Goal: Find specific page/section: Find specific page/section

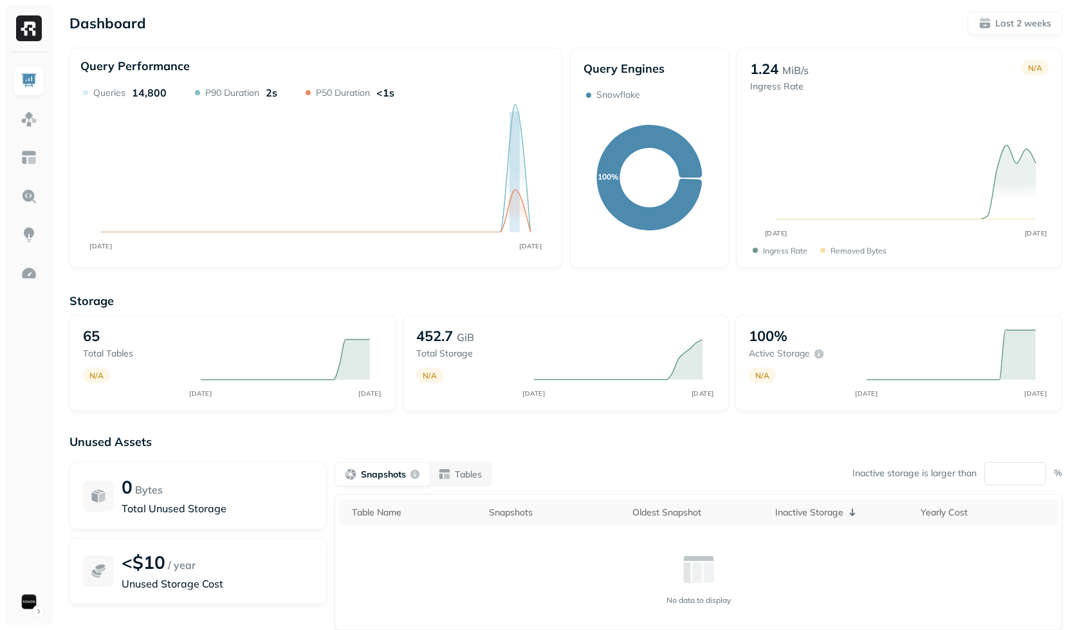
click at [362, 288] on div "Storage 65 Total tables N/A SEP [DATE] 452.7 GiB Total storage N/A SEP [DATE] 1…" at bounding box center [566, 493] width 993 height 424
click at [23, 121] on img at bounding box center [29, 119] width 17 height 17
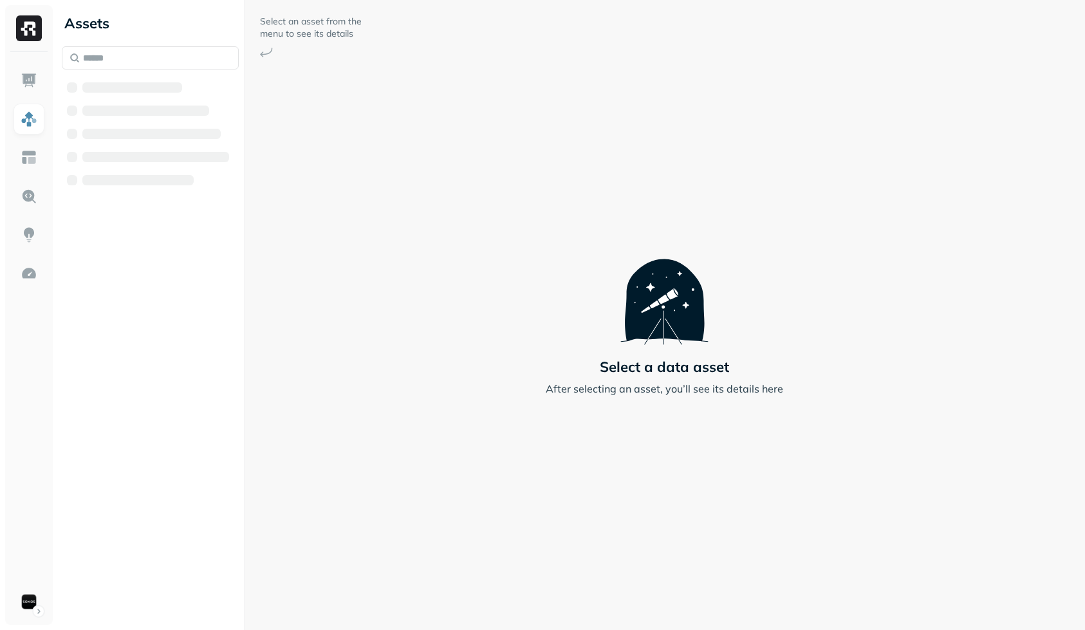
click at [165, 333] on div "Assets" at bounding box center [150, 315] width 187 height 630
click at [150, 124] on li "Snowflake" at bounding box center [150, 114] width 177 height 23
click at [141, 115] on span "Snowflake" at bounding box center [120, 113] width 50 height 13
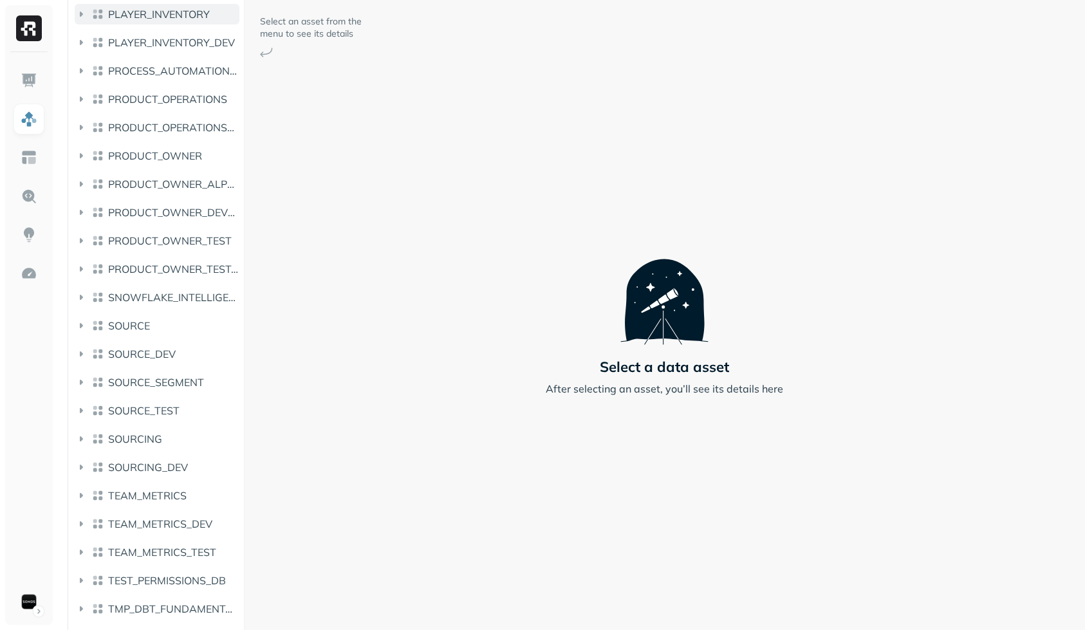
scroll to position [2050, 0]
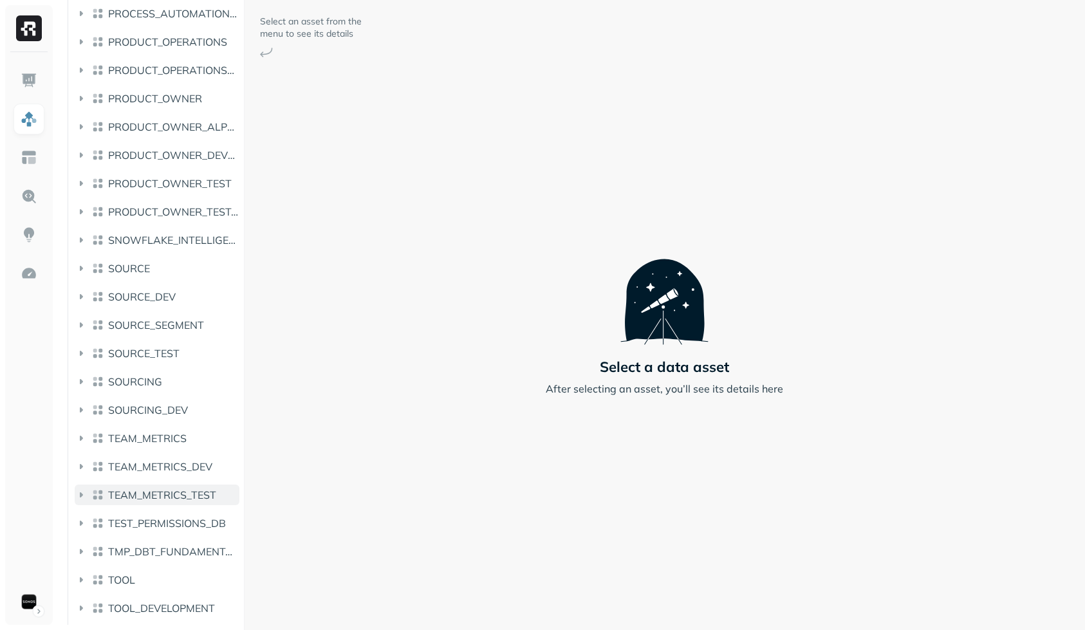
click at [157, 497] on span "TEAM_METRICS_TEST" at bounding box center [162, 494] width 108 height 13
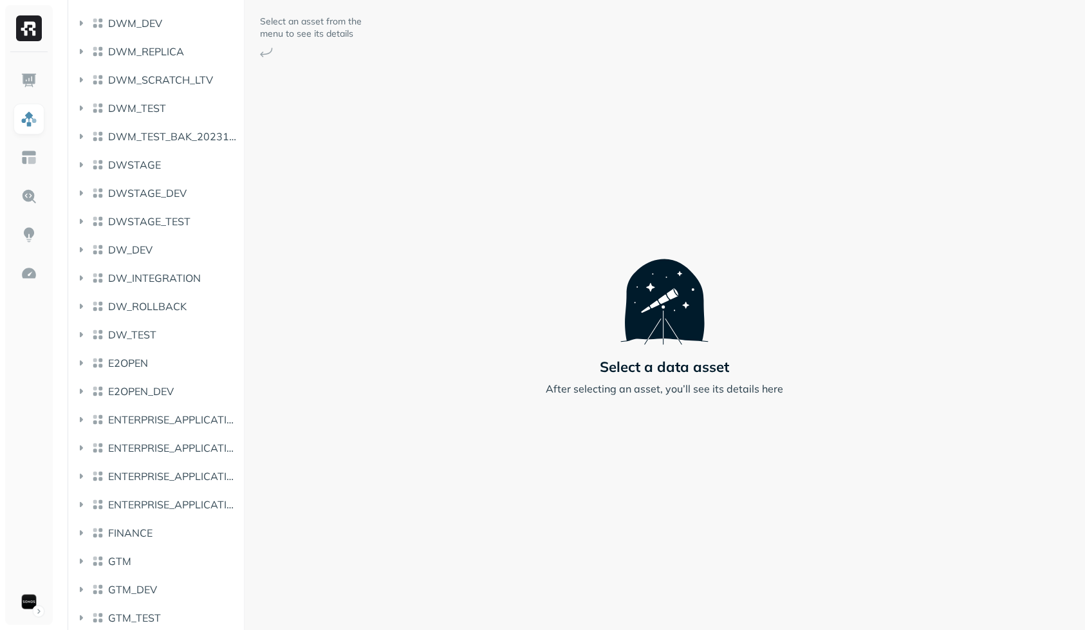
scroll to position [0, 0]
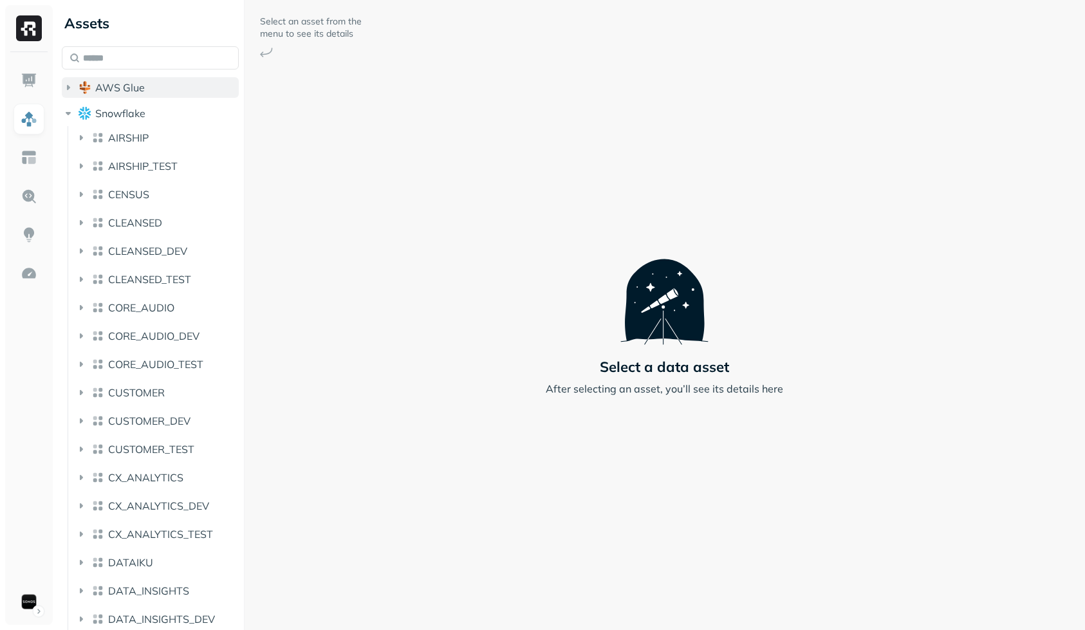
click at [156, 83] on button "AWS Glue" at bounding box center [150, 87] width 177 height 21
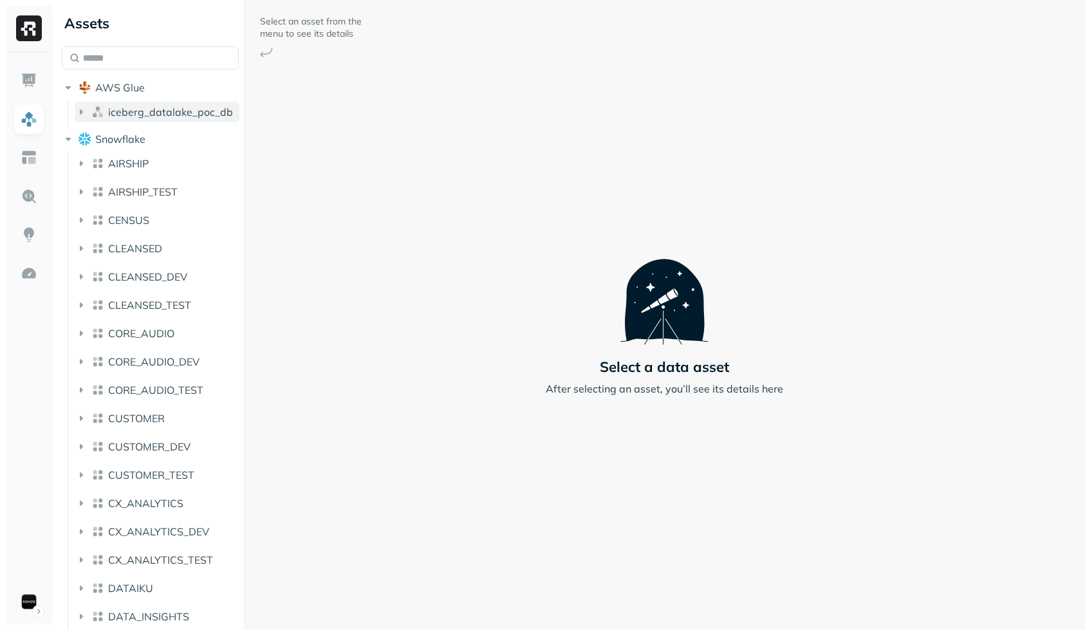
click at [153, 105] on button "iceberg_datalake_poc_db" at bounding box center [157, 112] width 165 height 21
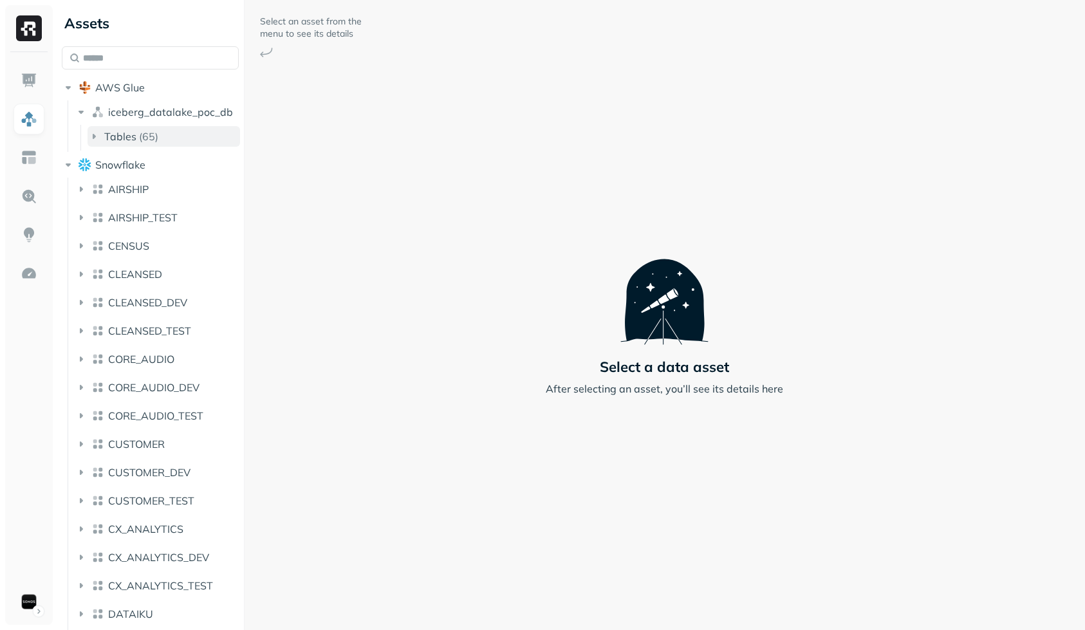
click at [158, 136] on button "Tables ( 65 )" at bounding box center [164, 136] width 153 height 21
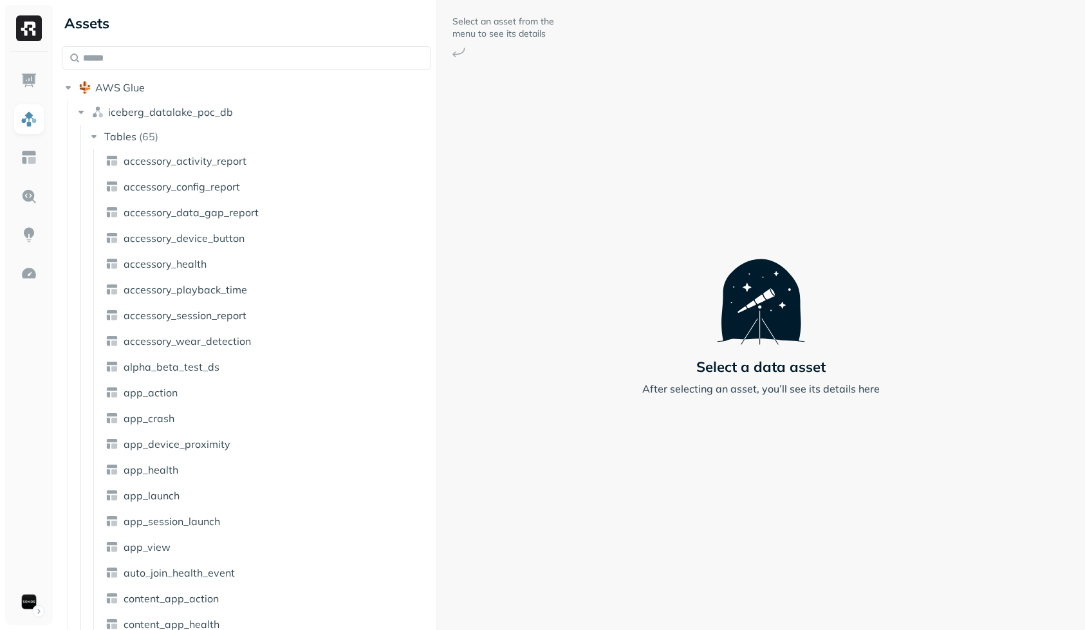
click at [496, 176] on div "Assets AWS Glue iceberg_datalake_poc_db Tables ( 65 ) accessory_activity_report…" at bounding box center [571, 315] width 1028 height 630
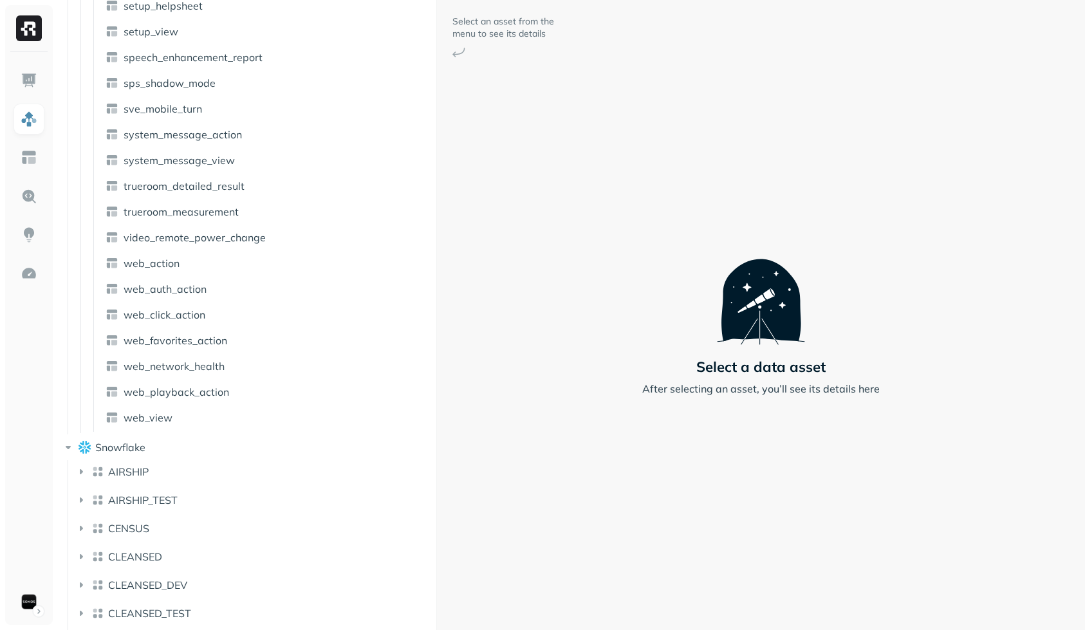
scroll to position [588, 0]
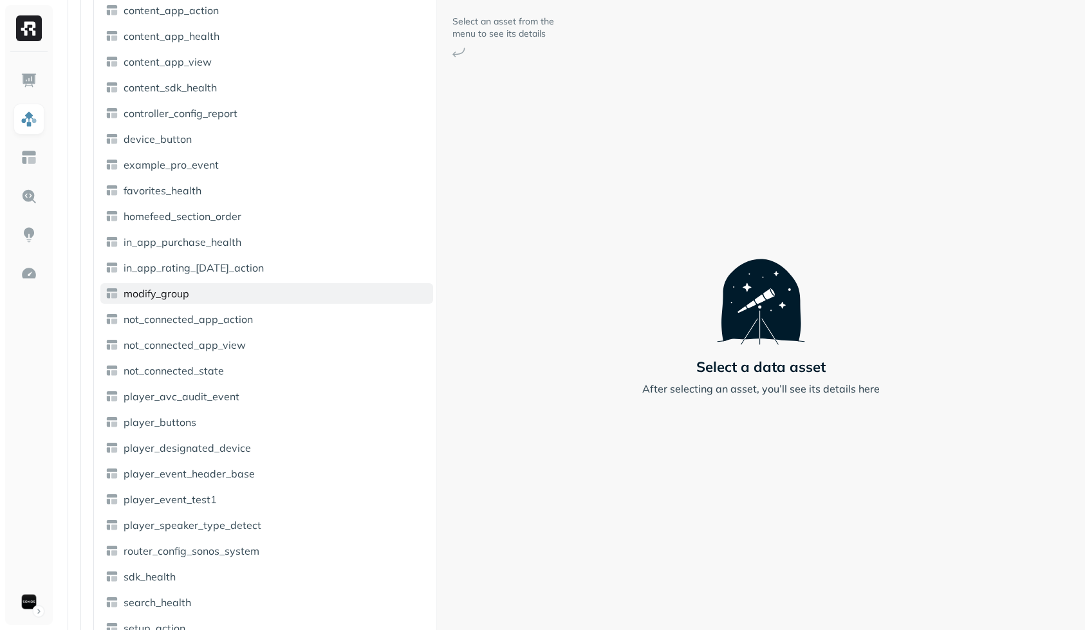
click at [204, 301] on link "modify_group" at bounding box center [266, 293] width 333 height 21
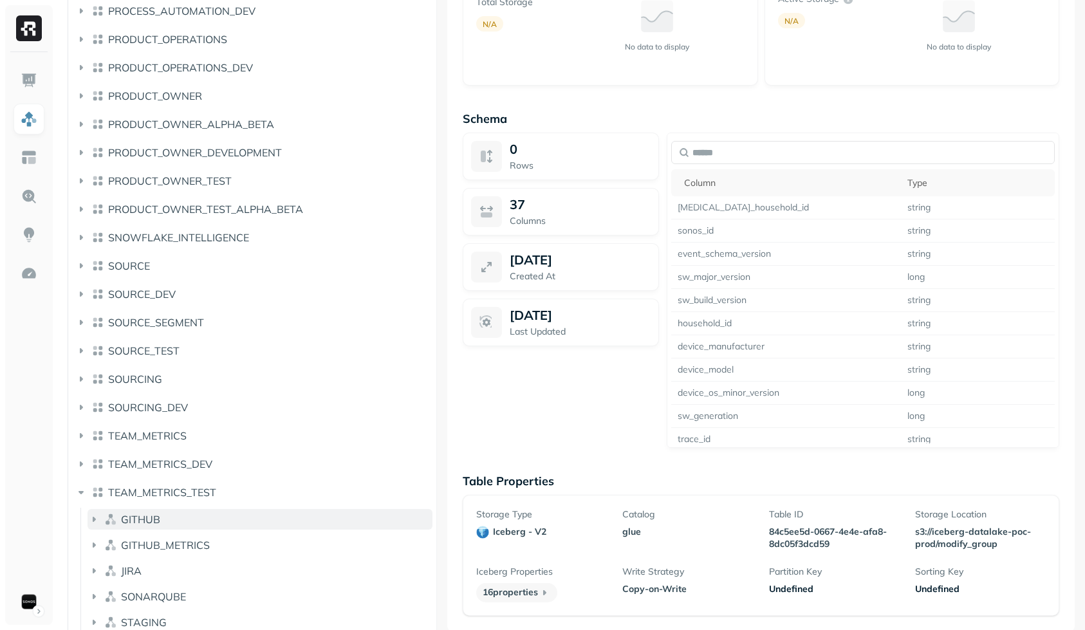
scroll to position [3701, 0]
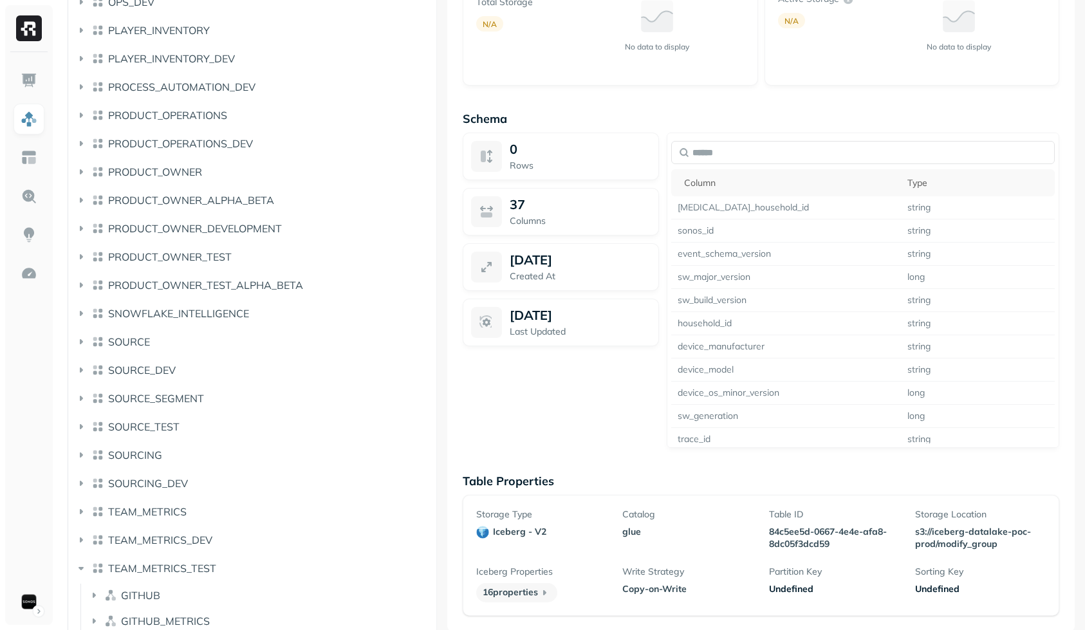
click at [582, 247] on div "Sep 25, 2025 Created At" at bounding box center [561, 267] width 196 height 48
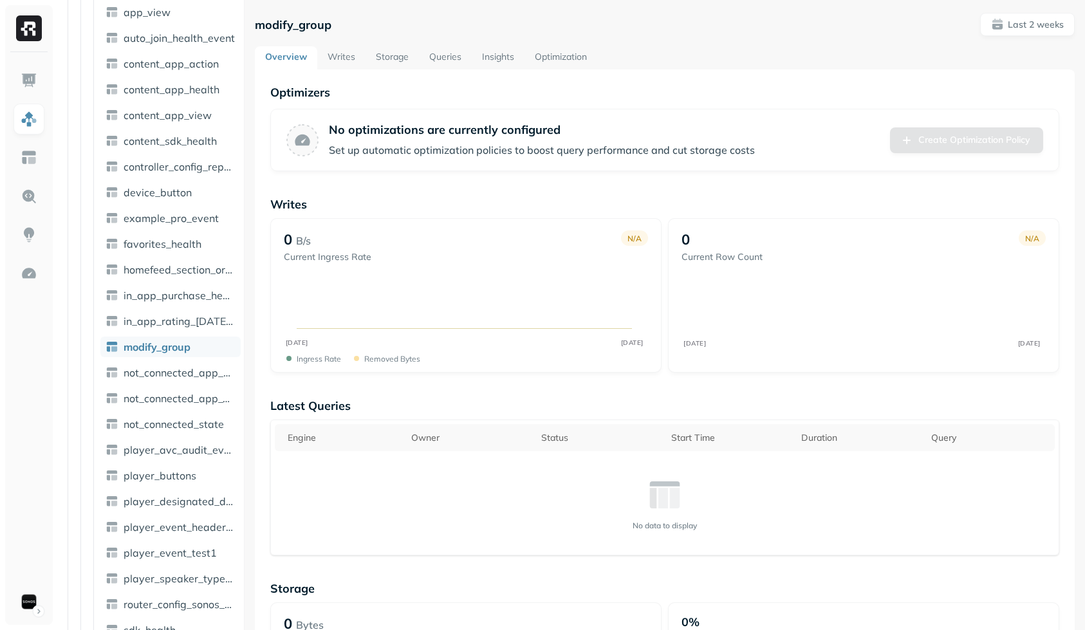
scroll to position [566, 0]
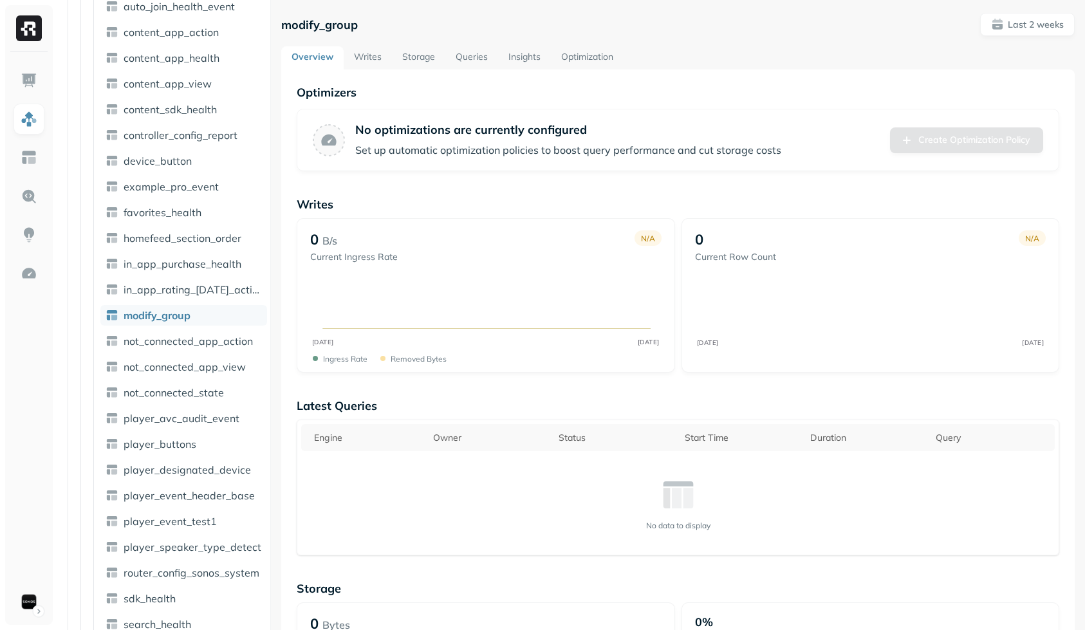
click at [447, 238] on div "Assets AWS Glue iceberg_datalake_poc_db Tables ( 65 ) accessory_activity_report…" at bounding box center [571, 315] width 1028 height 630
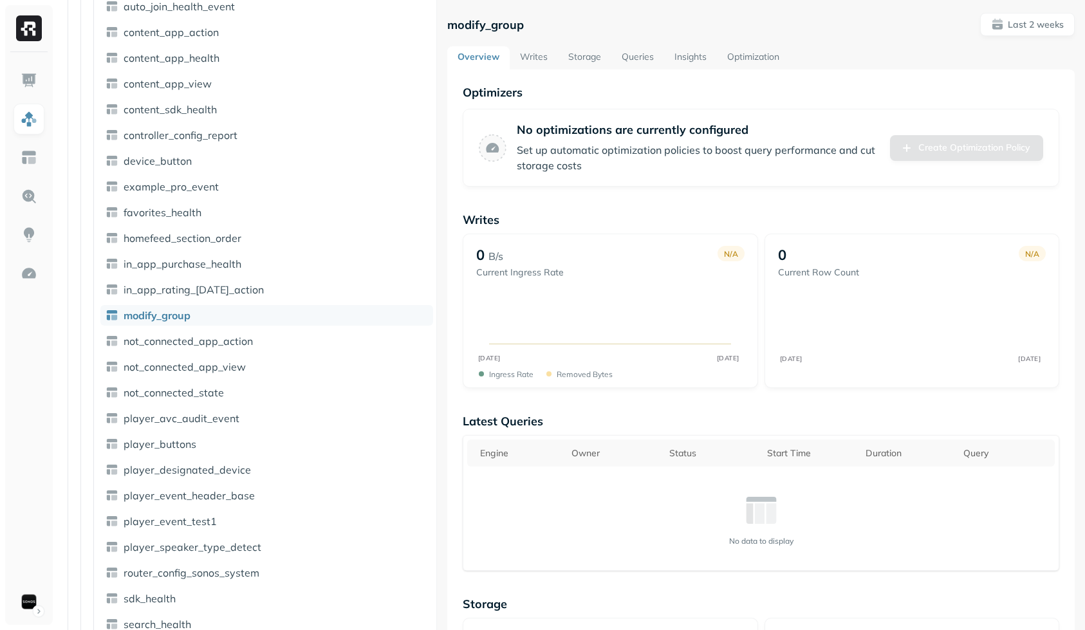
scroll to position [1226, 0]
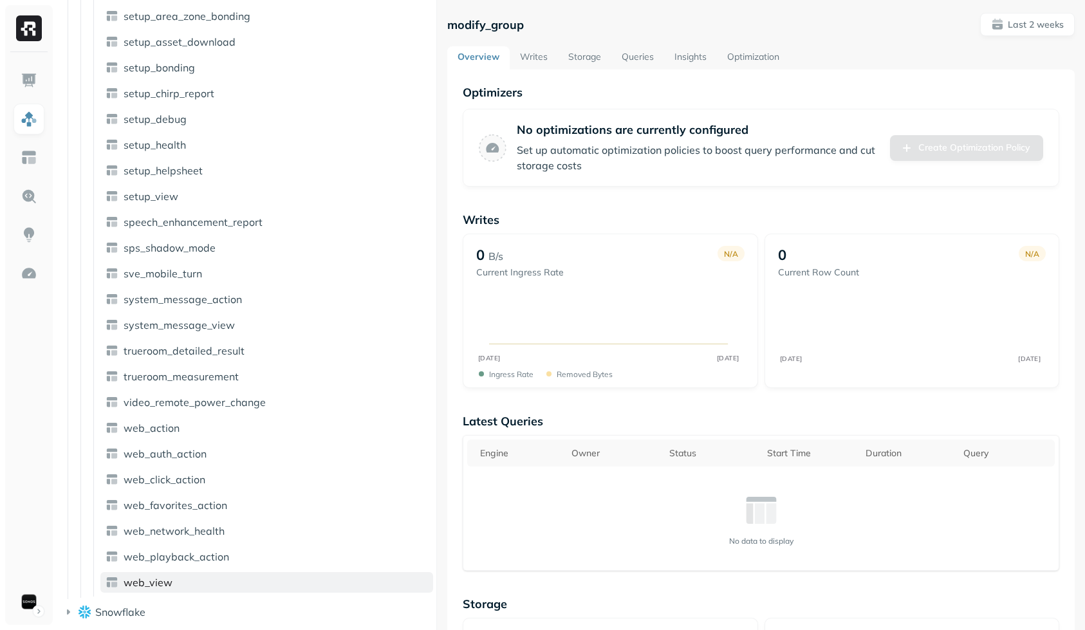
drag, startPoint x: 120, startPoint y: 613, endPoint x: 133, endPoint y: 586, distance: 29.9
click at [120, 612] on span "Snowflake" at bounding box center [120, 612] width 50 height 13
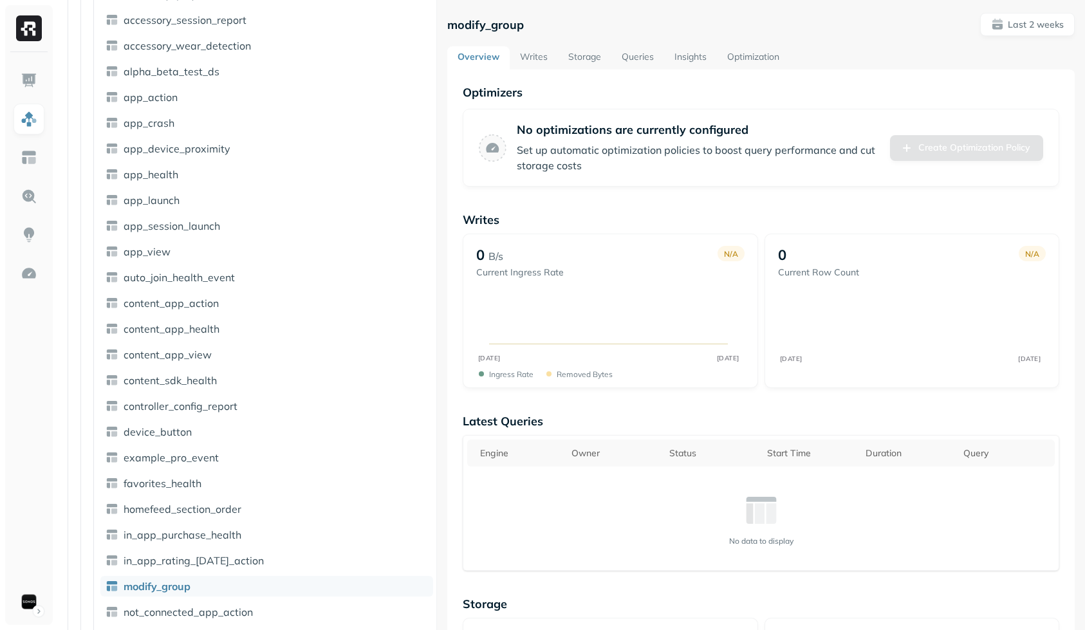
scroll to position [0, 0]
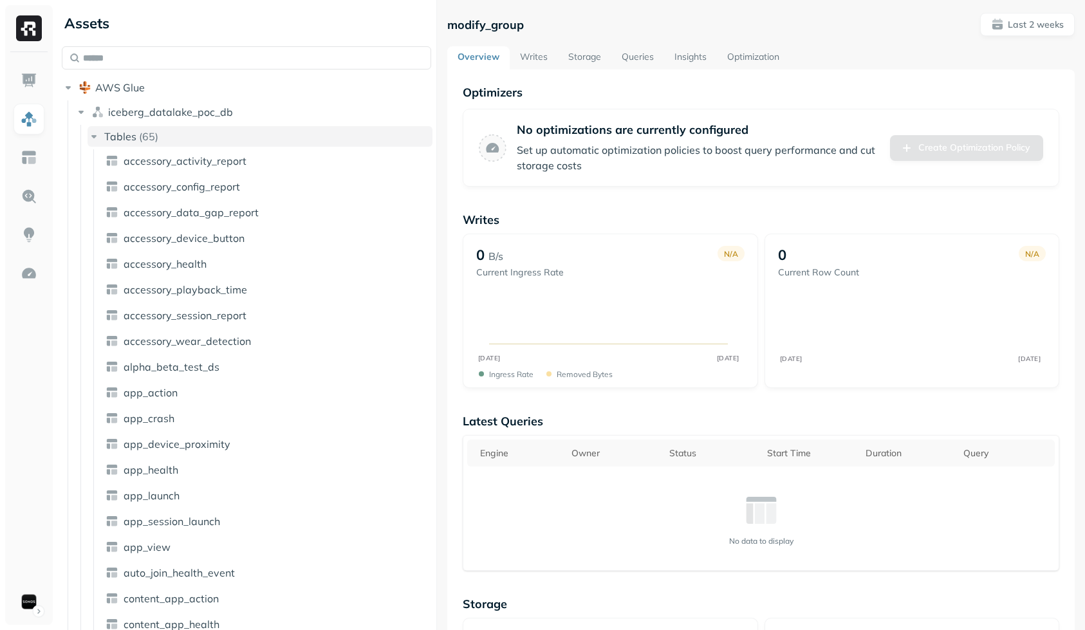
click at [100, 144] on button "Tables ( 65 )" at bounding box center [260, 136] width 345 height 21
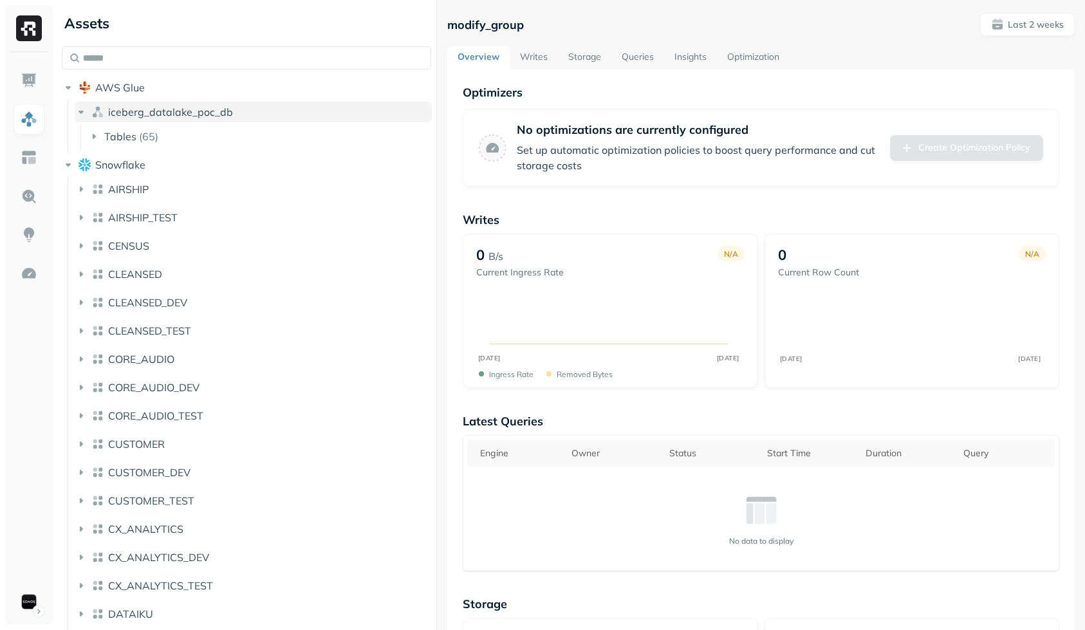
click at [137, 116] on span "iceberg_datalake_poc_db" at bounding box center [170, 112] width 125 height 13
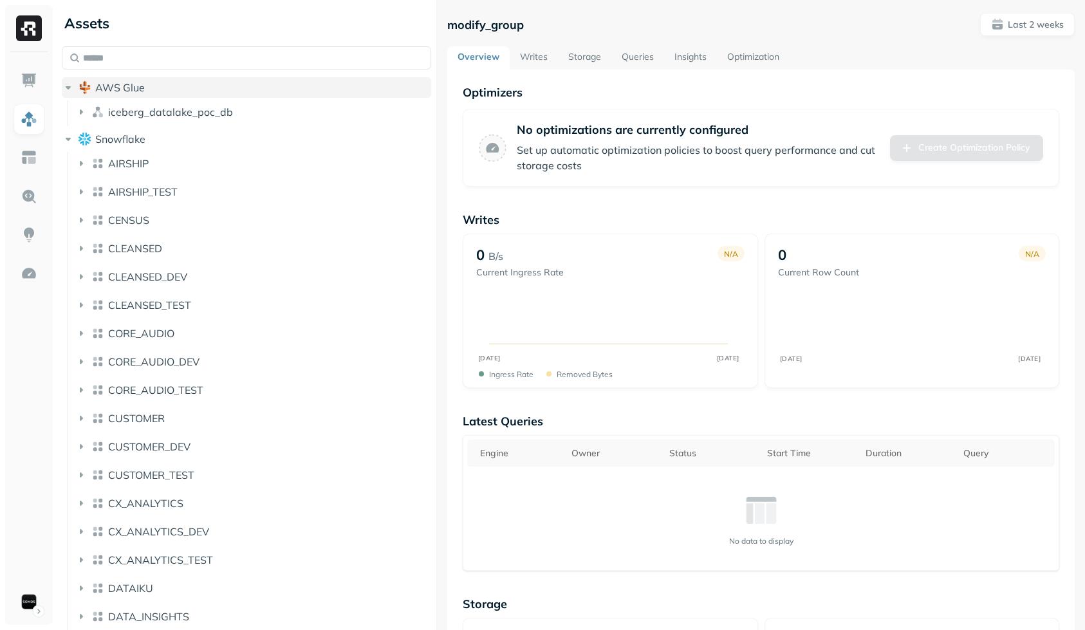
click at [135, 93] on span "AWS Glue" at bounding box center [120, 87] width 50 height 13
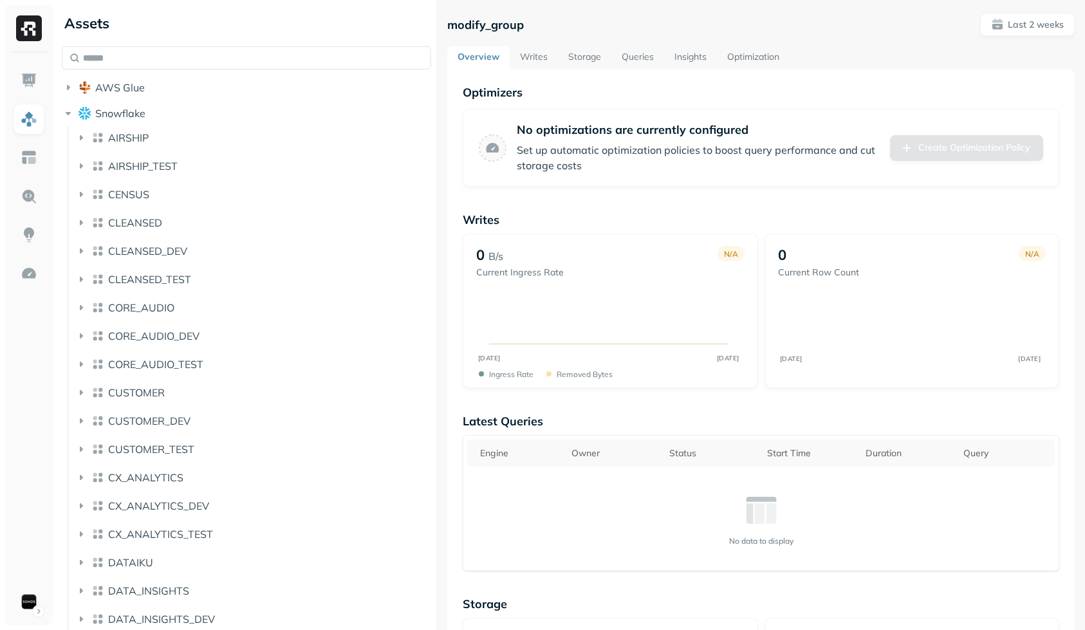
click at [562, 153] on p "Set up automatic optimization policies to boost query performance and cut stora…" at bounding box center [698, 157] width 363 height 31
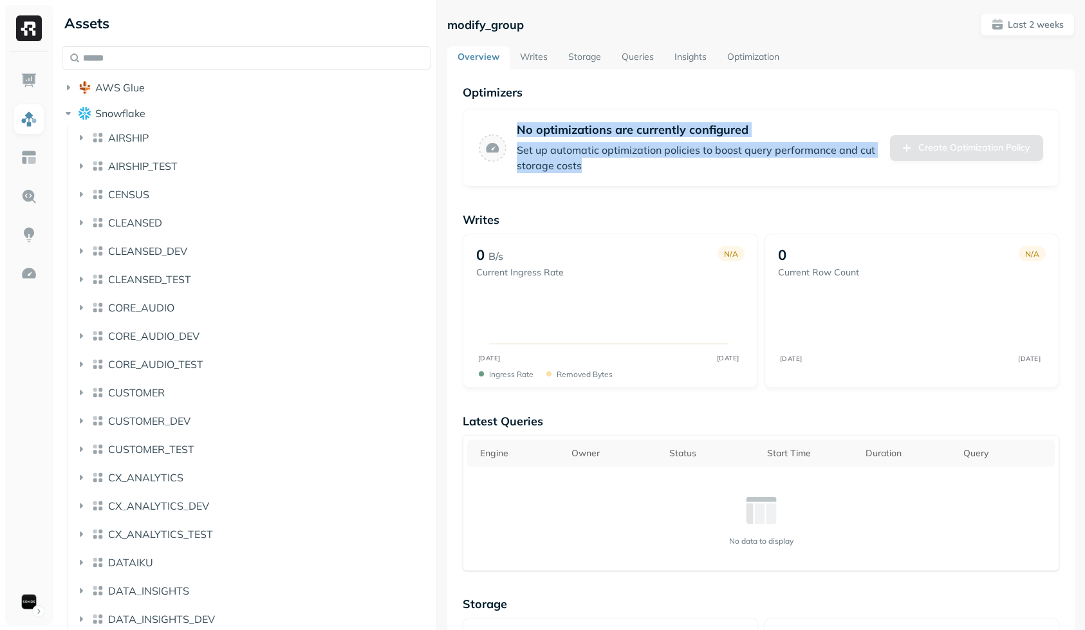
drag, startPoint x: 586, startPoint y: 143, endPoint x: 539, endPoint y: 104, distance: 61.2
click at [539, 104] on div "Optimizers No optimizations are currently configured Set up automatic optimizat…" at bounding box center [761, 136] width 597 height 102
click at [538, 103] on div "Optimizers No optimizations are currently configured Set up automatic optimizat…" at bounding box center [761, 136] width 597 height 102
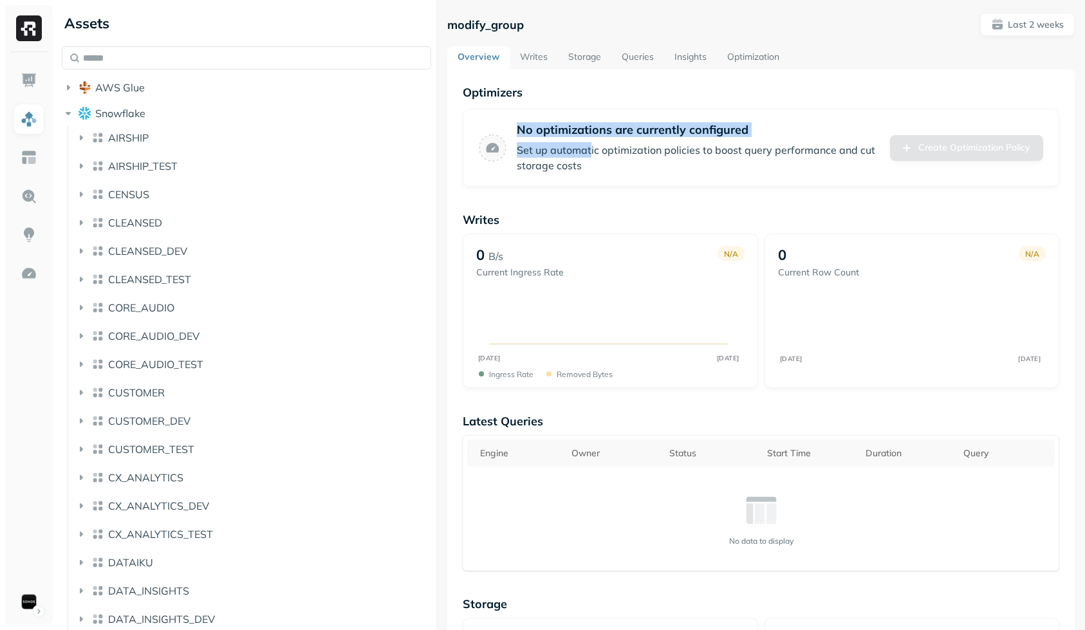
drag, startPoint x: 555, startPoint y: 119, endPoint x: 590, endPoint y: 153, distance: 49.2
click at [590, 153] on div "Optimizers No optimizations are currently configured Set up automatic optimizat…" at bounding box center [761, 136] width 597 height 102
click at [591, 153] on p "Set up automatic optimization policies to boost query performance and cut stora…" at bounding box center [698, 157] width 363 height 31
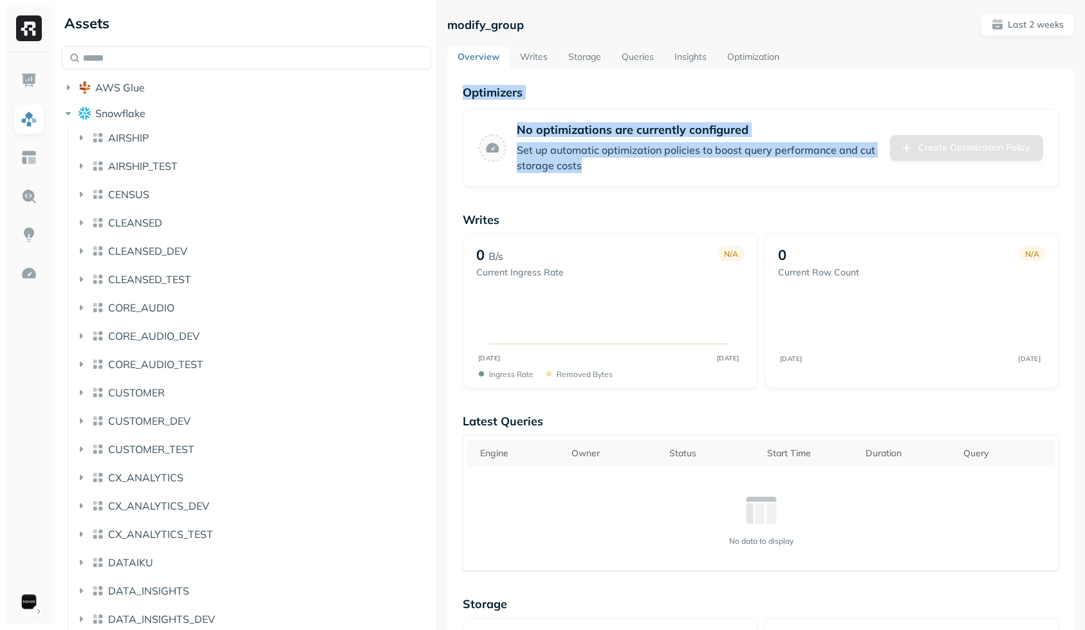
drag, startPoint x: 644, startPoint y: 178, endPoint x: 471, endPoint y: 77, distance: 200.8
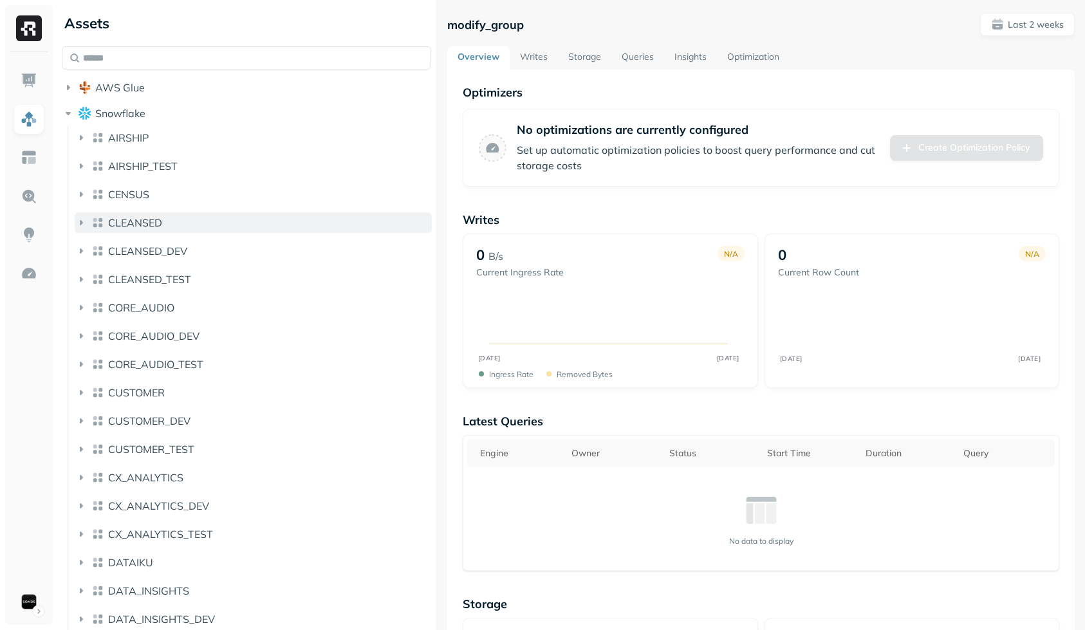
click at [131, 222] on span "CLEANSED" at bounding box center [135, 222] width 54 height 13
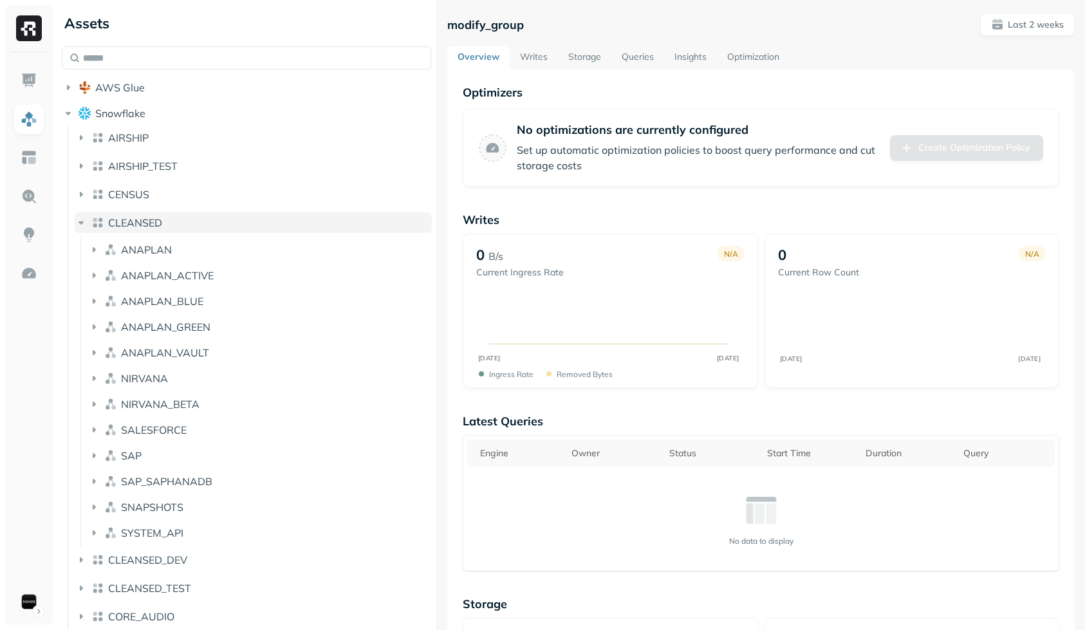
click at [135, 216] on span "CLEANSED" at bounding box center [135, 222] width 54 height 13
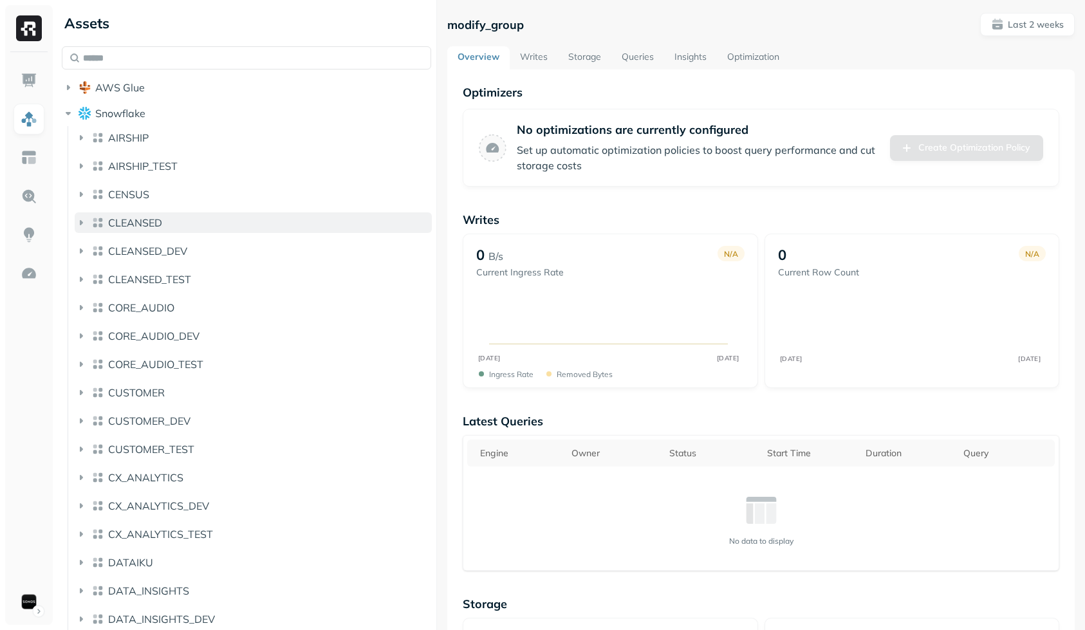
click at [142, 216] on span "CLEANSED" at bounding box center [135, 222] width 54 height 13
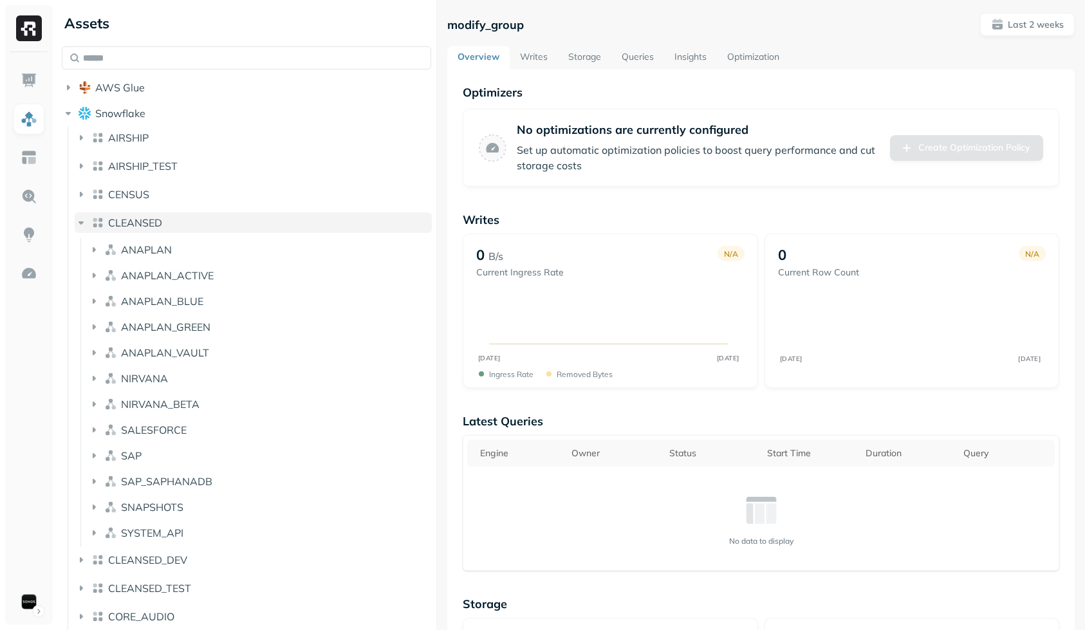
click at [159, 220] on span "CLEANSED" at bounding box center [135, 222] width 54 height 13
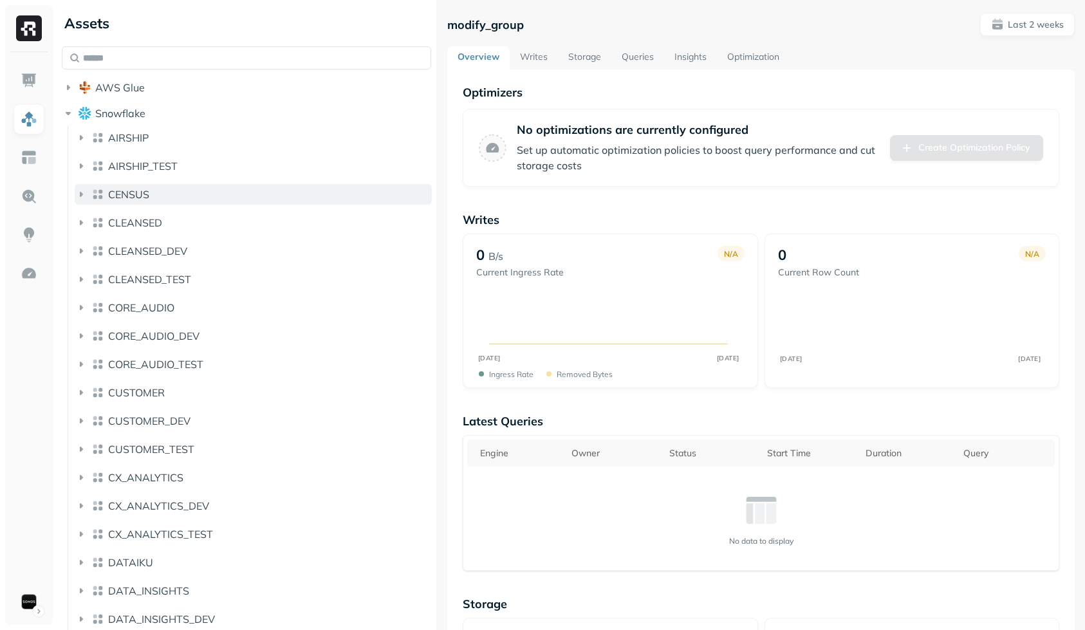
click at [163, 194] on button "CENSUS" at bounding box center [253, 194] width 357 height 21
click at [162, 194] on button "CENSUS" at bounding box center [253, 194] width 357 height 21
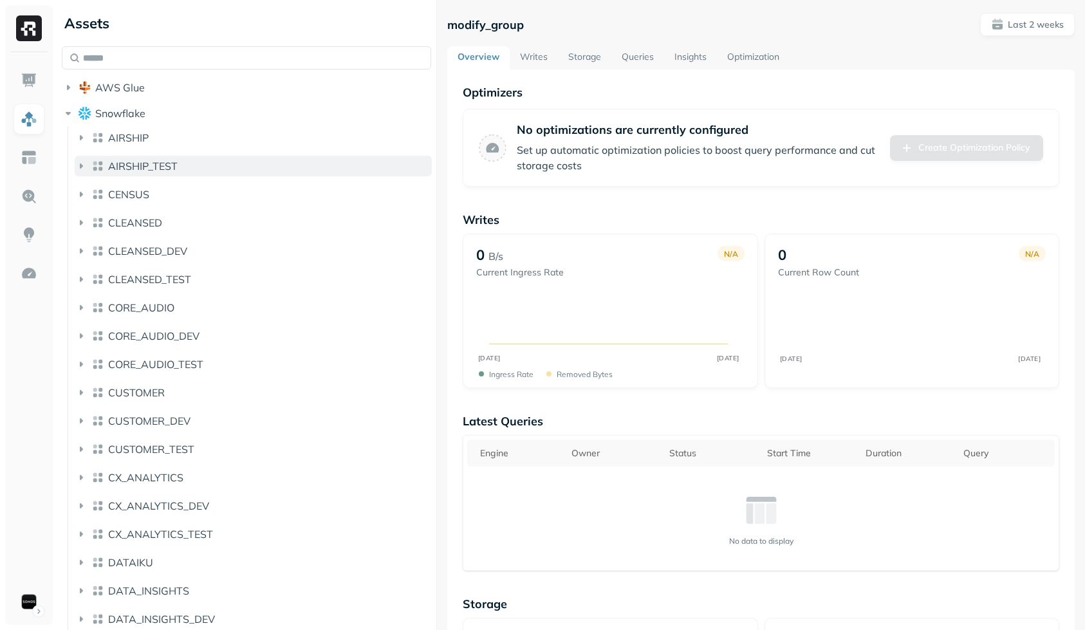
click at [164, 156] on button "AIRSHIP_TEST" at bounding box center [253, 166] width 357 height 21
click at [164, 158] on button "AIRSHIP_TEST" at bounding box center [253, 166] width 357 height 21
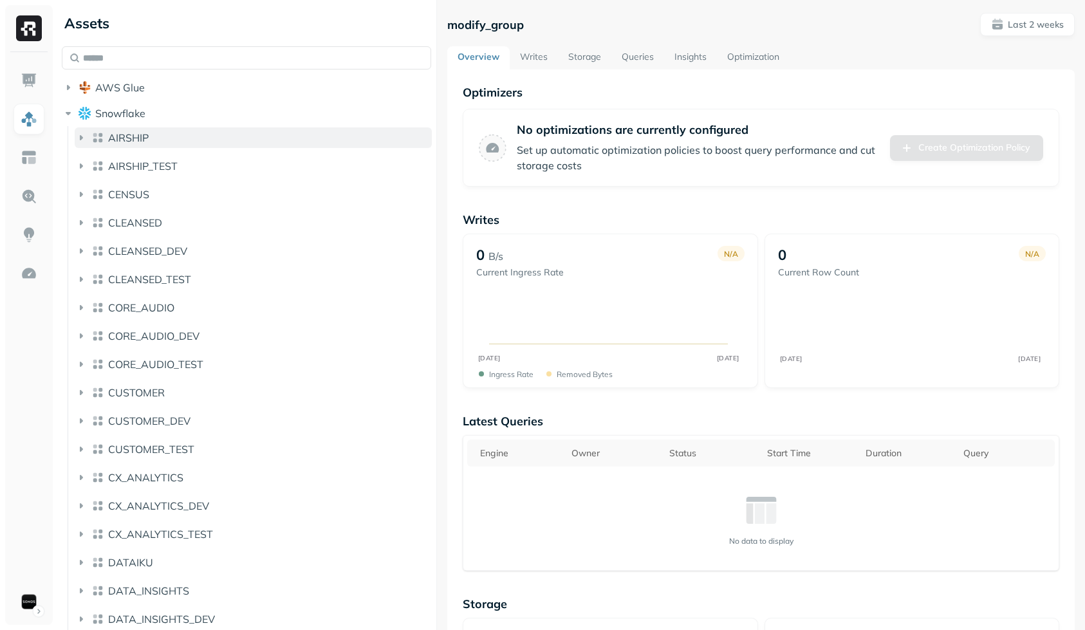
click at [169, 144] on button "AIRSHIP" at bounding box center [253, 137] width 357 height 21
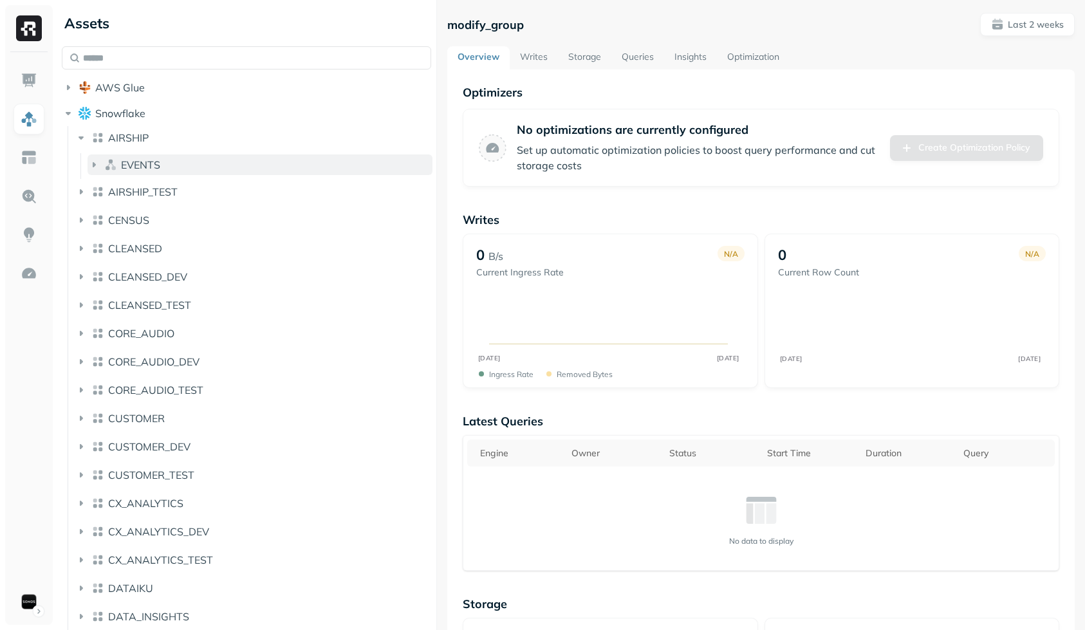
click at [167, 159] on button "EVENTS" at bounding box center [260, 164] width 345 height 21
click at [169, 160] on button "EVENTS" at bounding box center [260, 164] width 345 height 21
click at [171, 165] on button "EVENTS" at bounding box center [260, 164] width 345 height 21
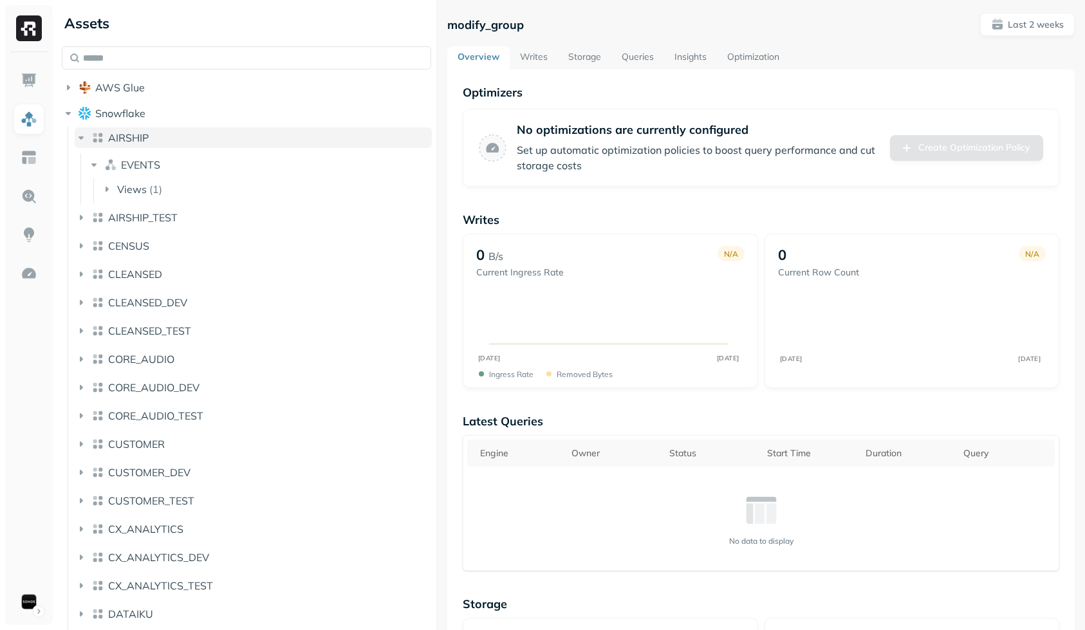
click at [180, 145] on button "AIRSHIP" at bounding box center [253, 137] width 357 height 21
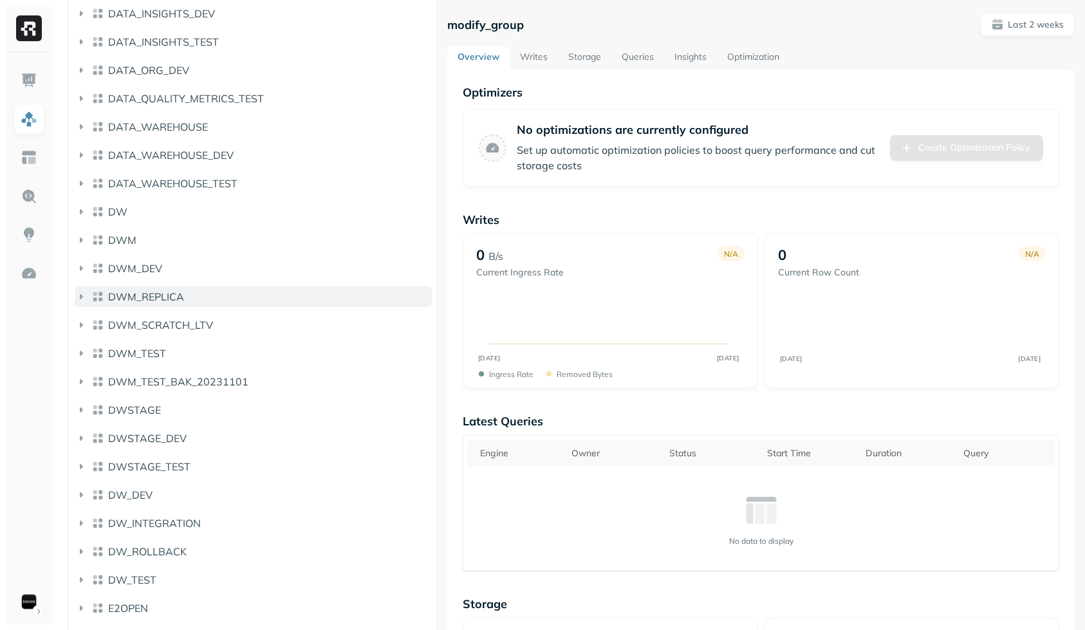
scroll to position [578, 0]
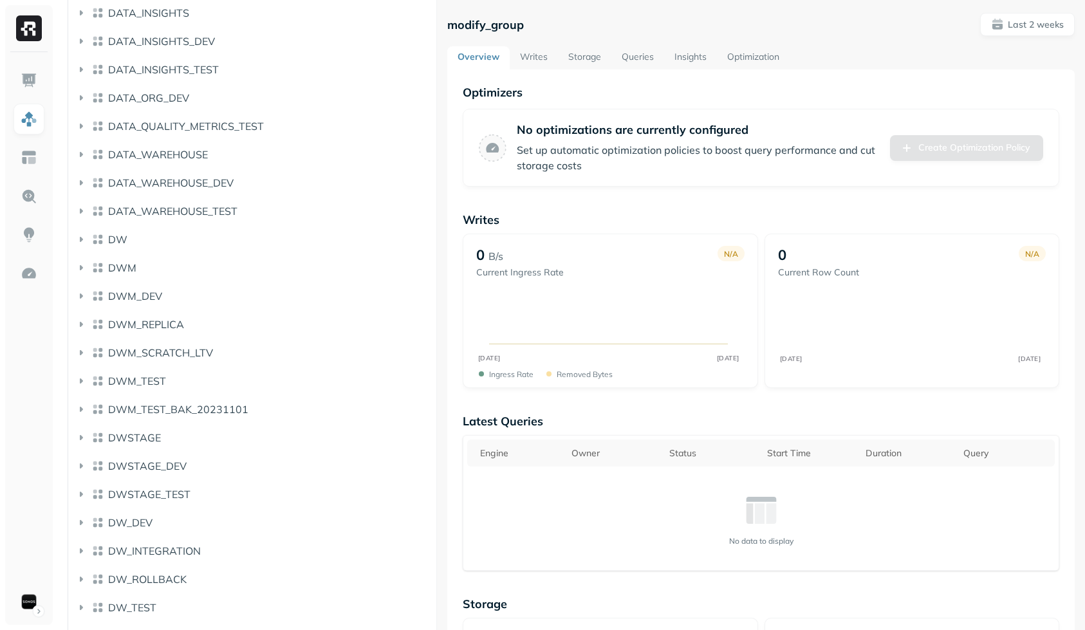
click at [669, 24] on div "modify_group Last 2 weeks" at bounding box center [761, 24] width 628 height 23
click at [517, 26] on p "modify_group" at bounding box center [485, 24] width 77 height 15
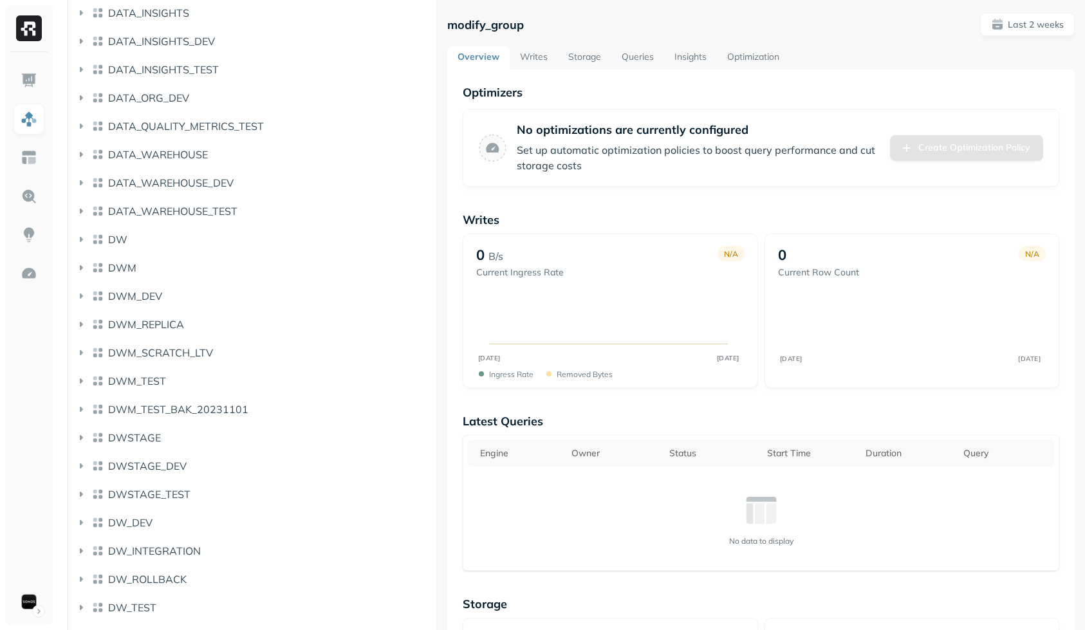
click at [566, 19] on div "modify_group Last 2 weeks" at bounding box center [761, 24] width 628 height 23
drag, startPoint x: 565, startPoint y: 20, endPoint x: 464, endPoint y: 9, distance: 101.6
click at [464, 9] on div "modify_group Last 2 weeks Overview Writes Storage Queries Insights Optimization…" at bounding box center [761, 315] width 648 height 630
click at [526, 15] on div "modify_group Last 2 weeks" at bounding box center [761, 24] width 628 height 23
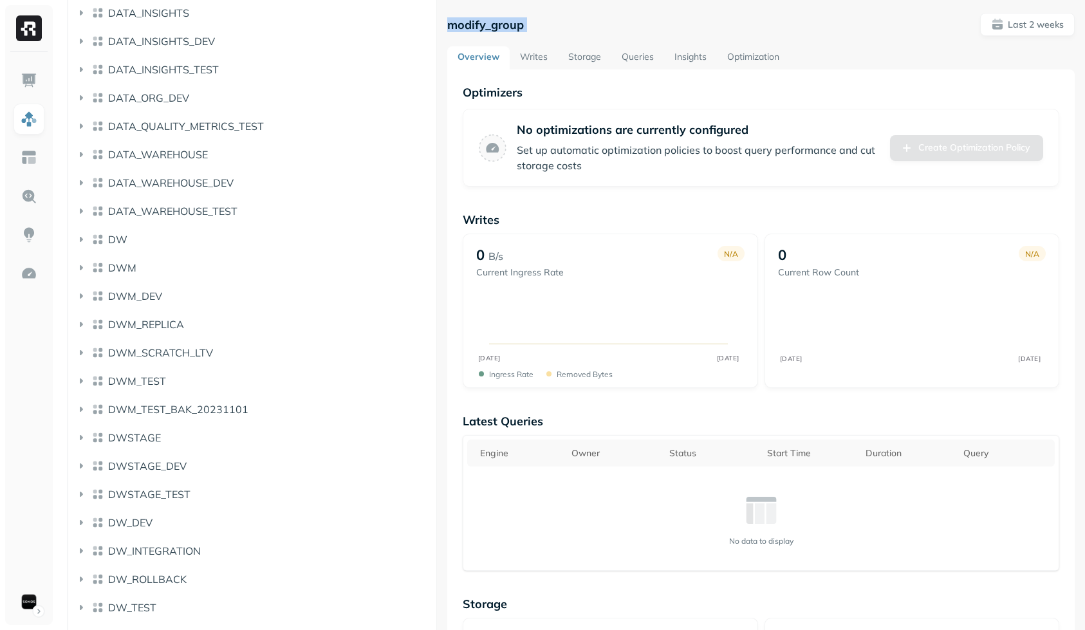
click at [521, 21] on p "modify_group" at bounding box center [485, 24] width 77 height 15
click at [627, 18] on div "modify_group Last 2 weeks" at bounding box center [761, 24] width 628 height 23
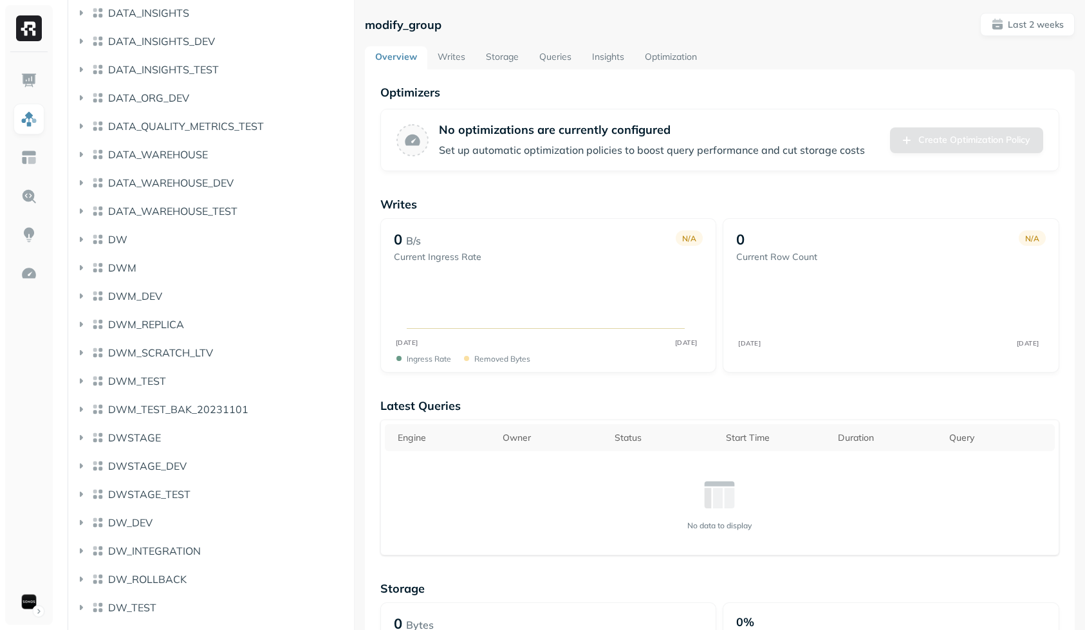
click at [333, 262] on div "Assets AWS Glue Snowflake AIRSHIP AIRSHIP_TEST CENSUS CLEANSED CLEANSED_DEV CLE…" at bounding box center [571, 315] width 1028 height 630
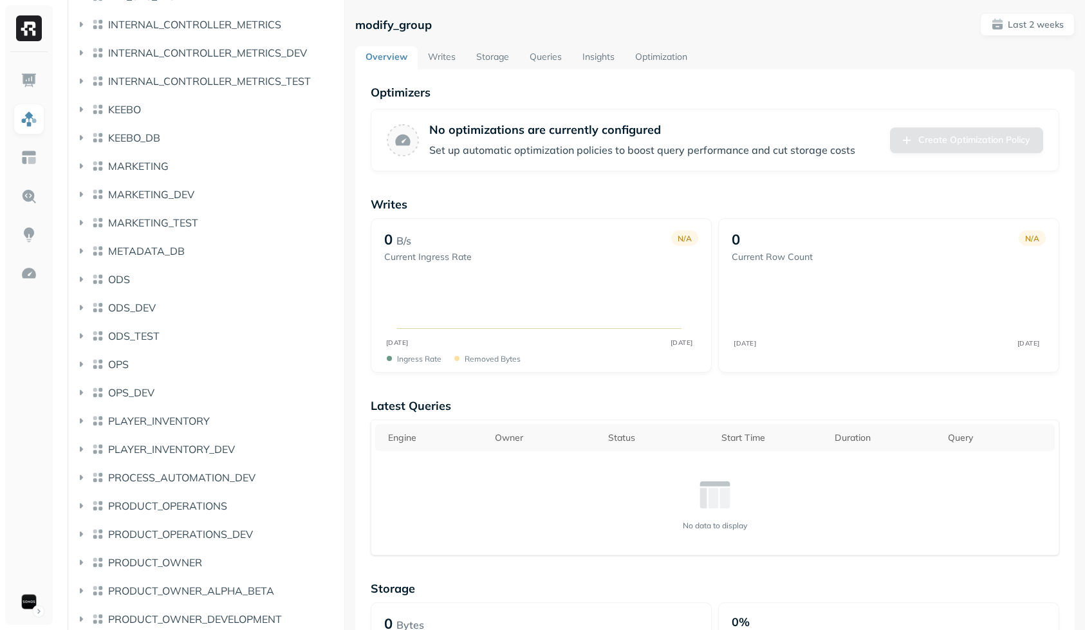
scroll to position [2050, 0]
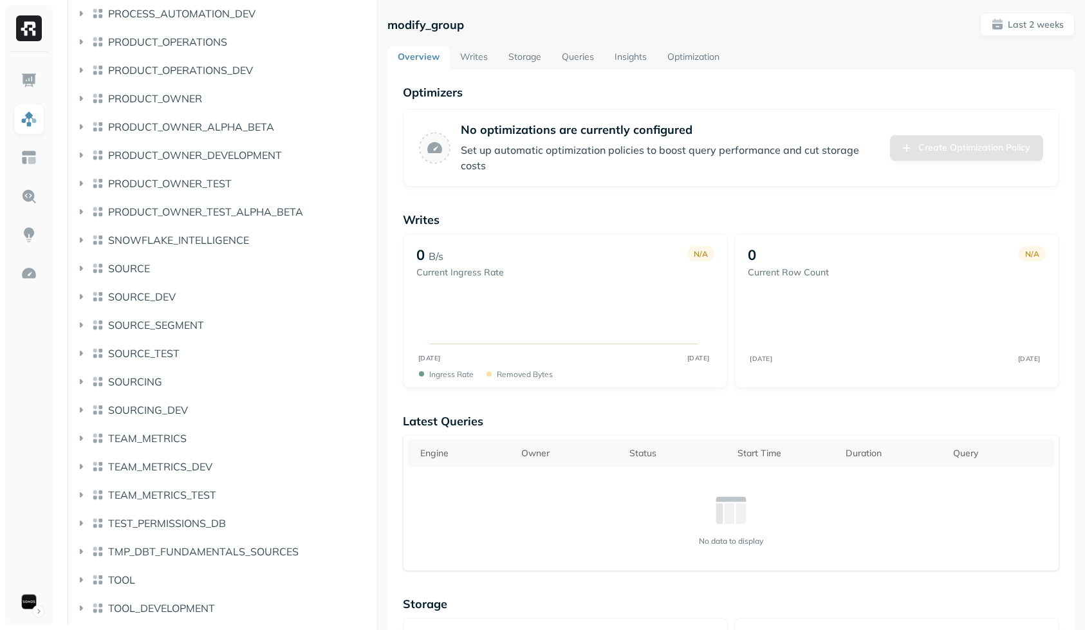
click at [377, 231] on div at bounding box center [377, 315] width 1 height 630
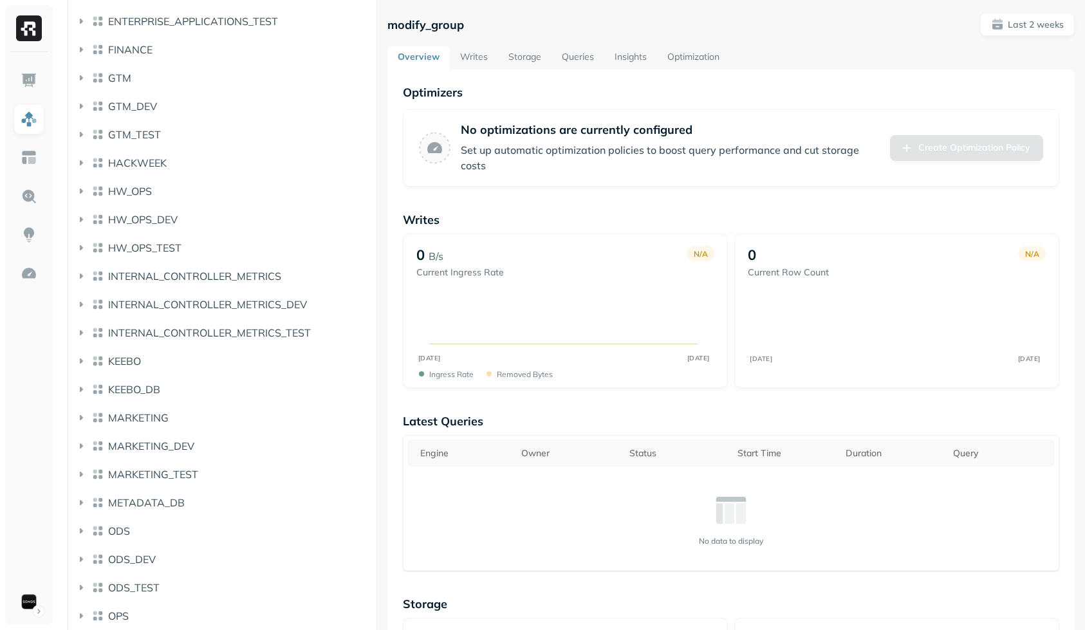
scroll to position [408, 0]
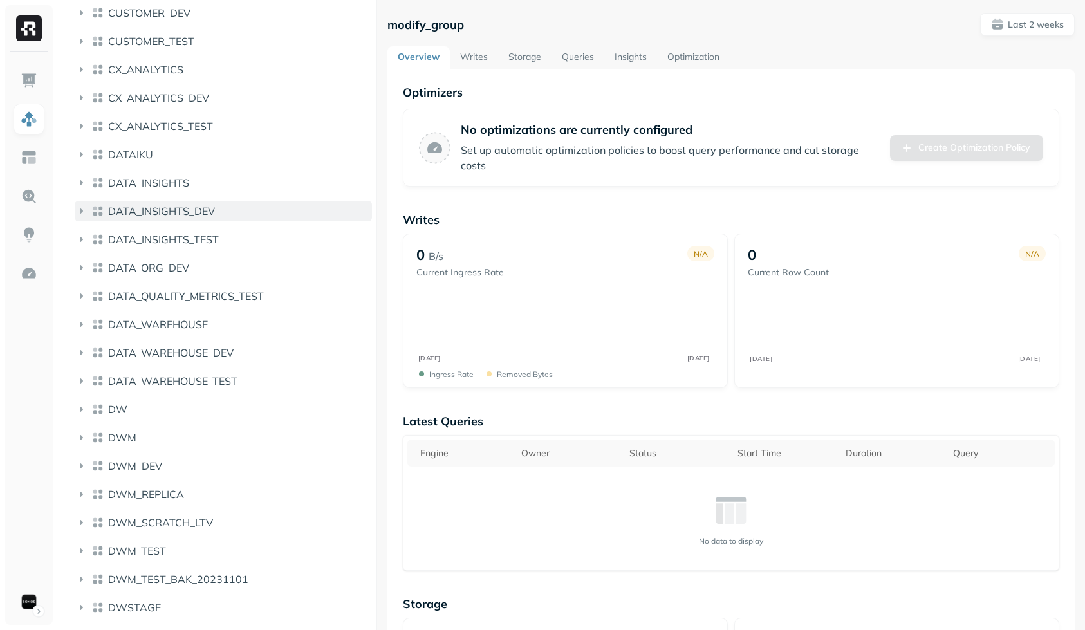
click at [303, 216] on button "DATA_INSIGHTS_DEV" at bounding box center [223, 211] width 297 height 21
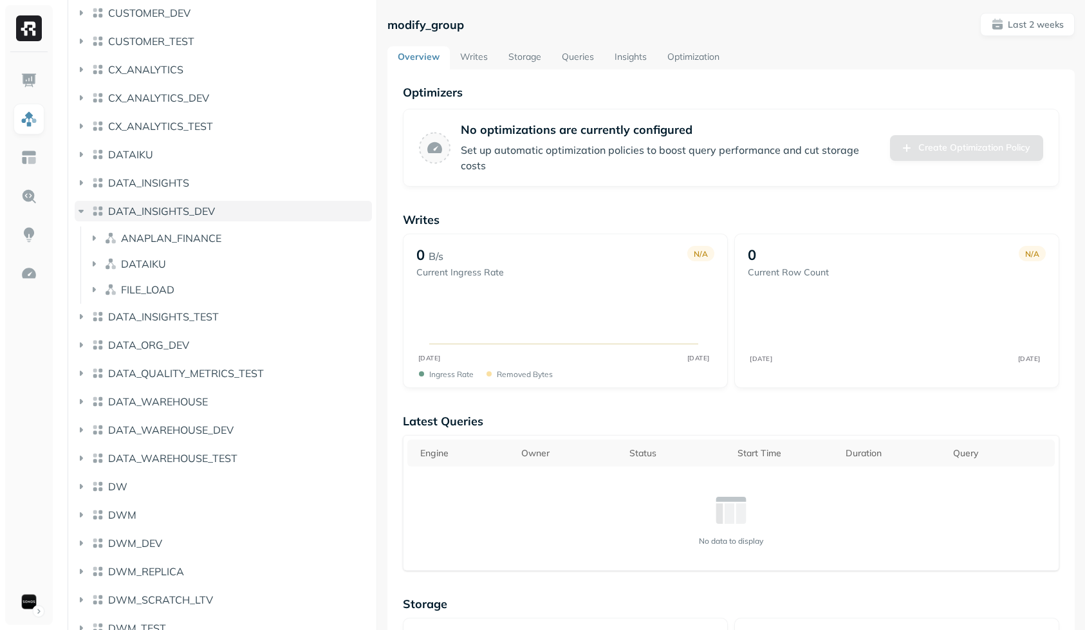
click at [252, 210] on button "DATA_INSIGHTS_DEV" at bounding box center [223, 211] width 297 height 21
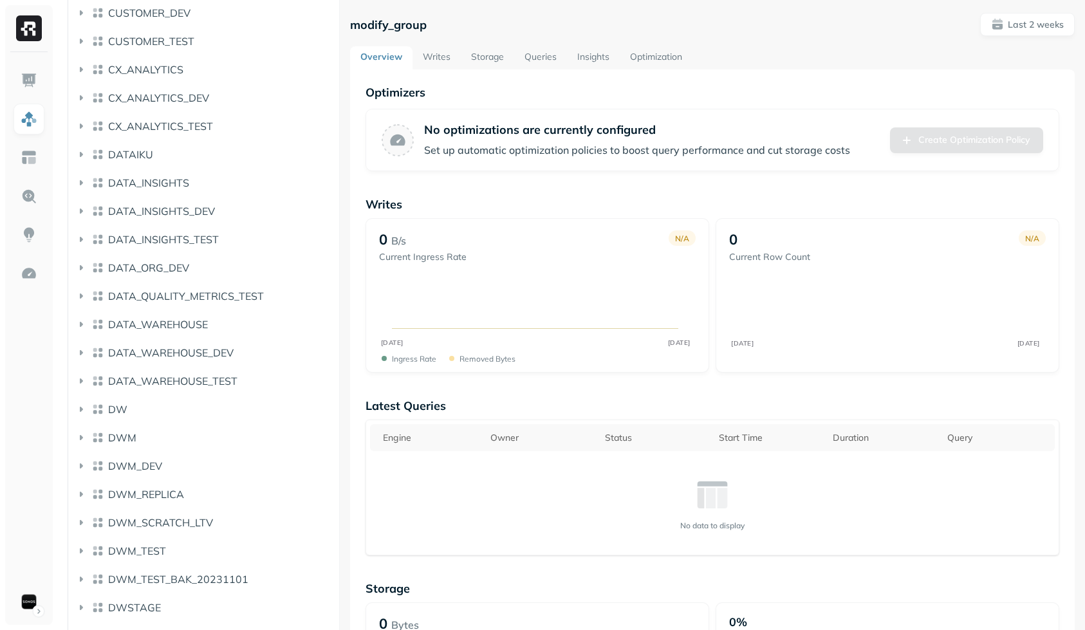
click at [339, 219] on div at bounding box center [339, 315] width 1 height 630
click at [274, 270] on button "DATA_ORG_DEV" at bounding box center [205, 267] width 260 height 21
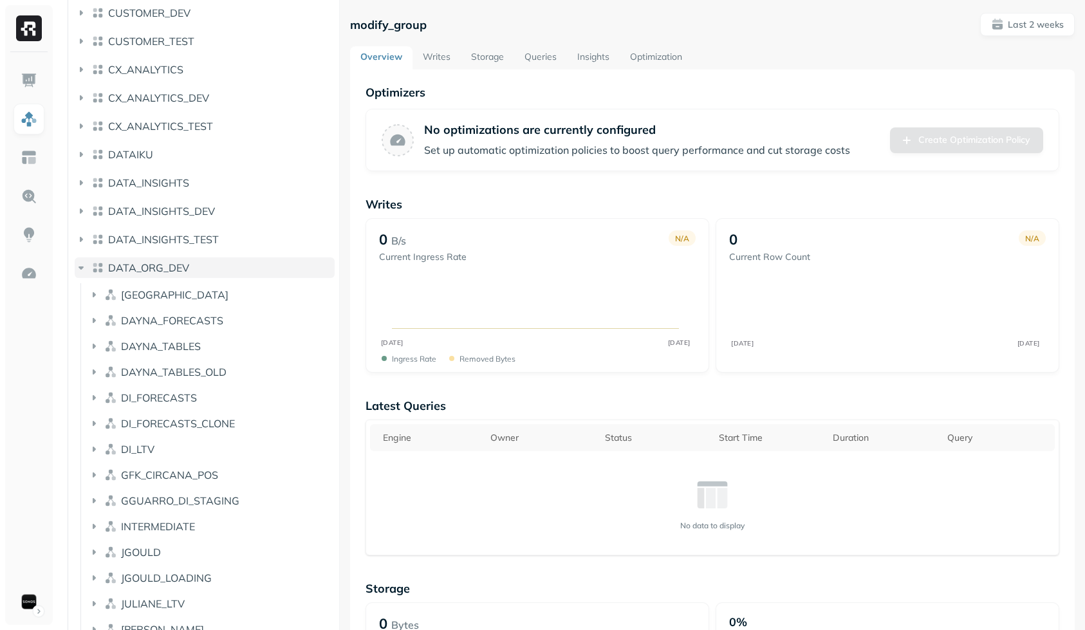
click at [238, 274] on button "DATA_ORG_DEV" at bounding box center [205, 267] width 260 height 21
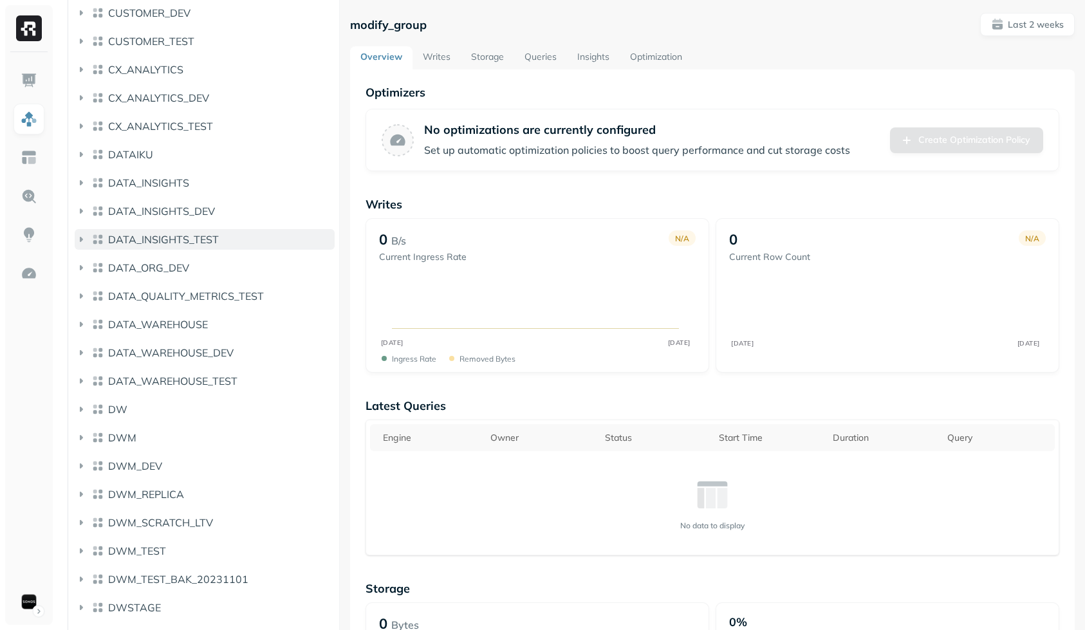
drag, startPoint x: 244, startPoint y: 265, endPoint x: 233, endPoint y: 247, distance: 21.1
click at [241, 263] on button "DATA_ORG_DEV" at bounding box center [205, 267] width 260 height 21
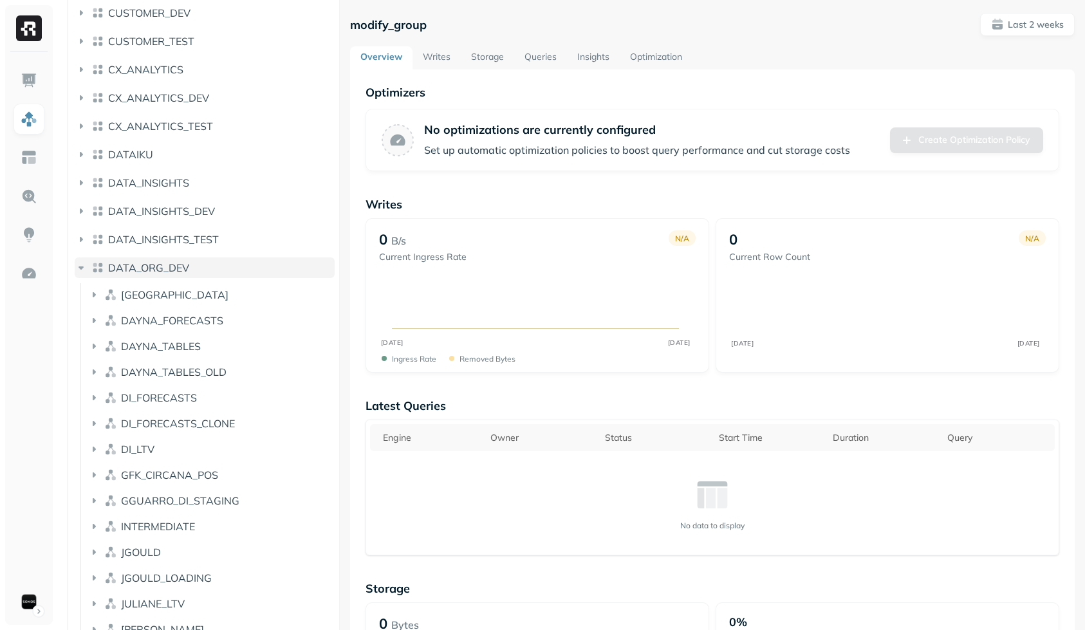
click at [196, 270] on button "DATA_ORG_DEV" at bounding box center [205, 267] width 260 height 21
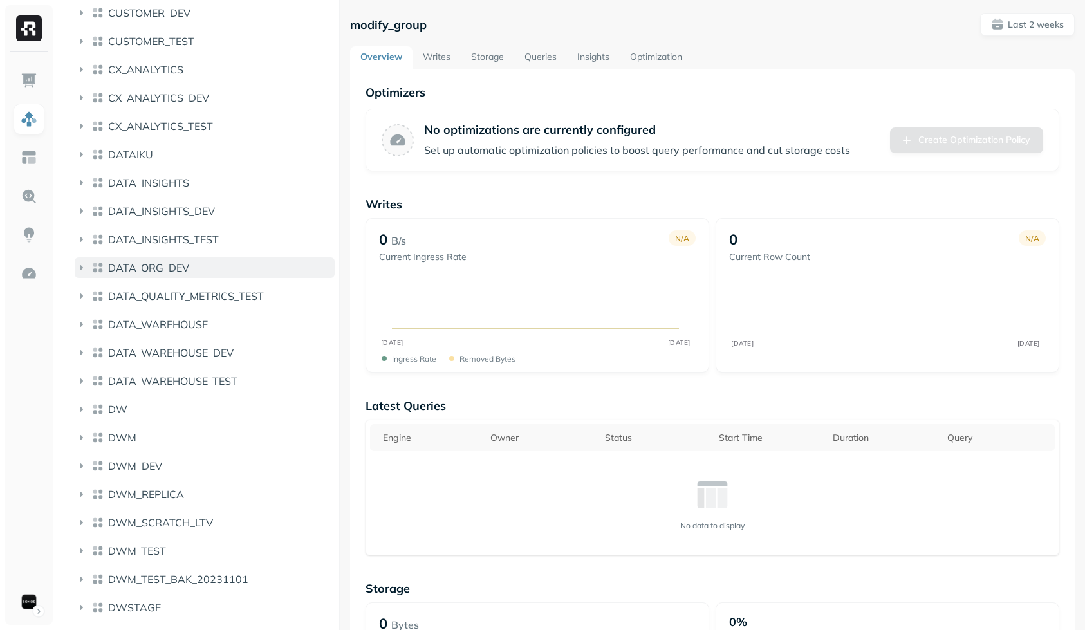
click at [198, 267] on button "DATA_ORG_DEV" at bounding box center [205, 267] width 260 height 21
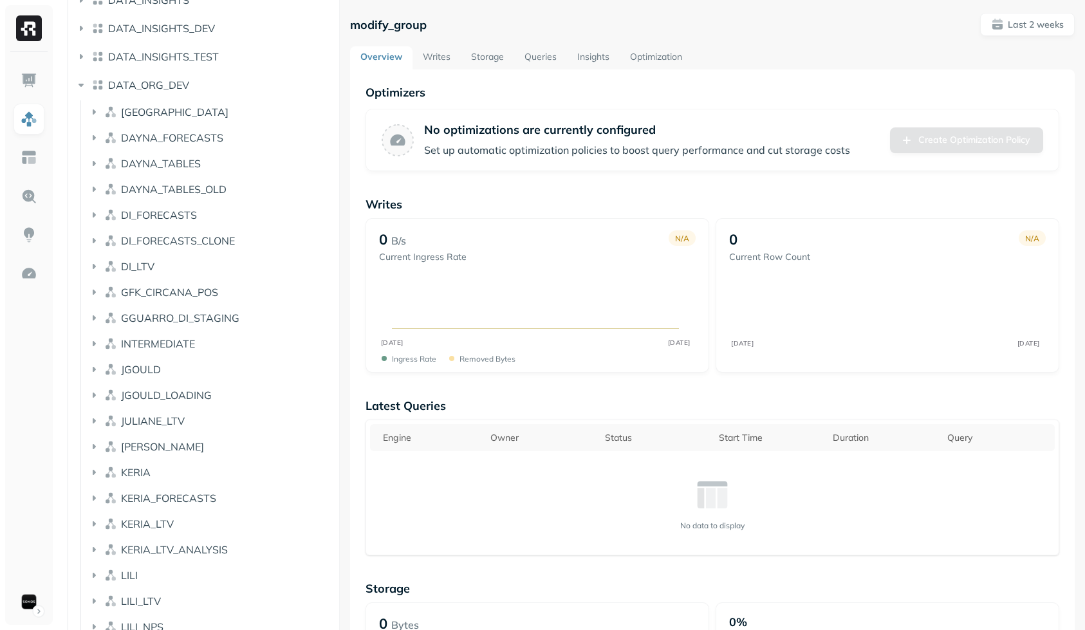
scroll to position [326, 0]
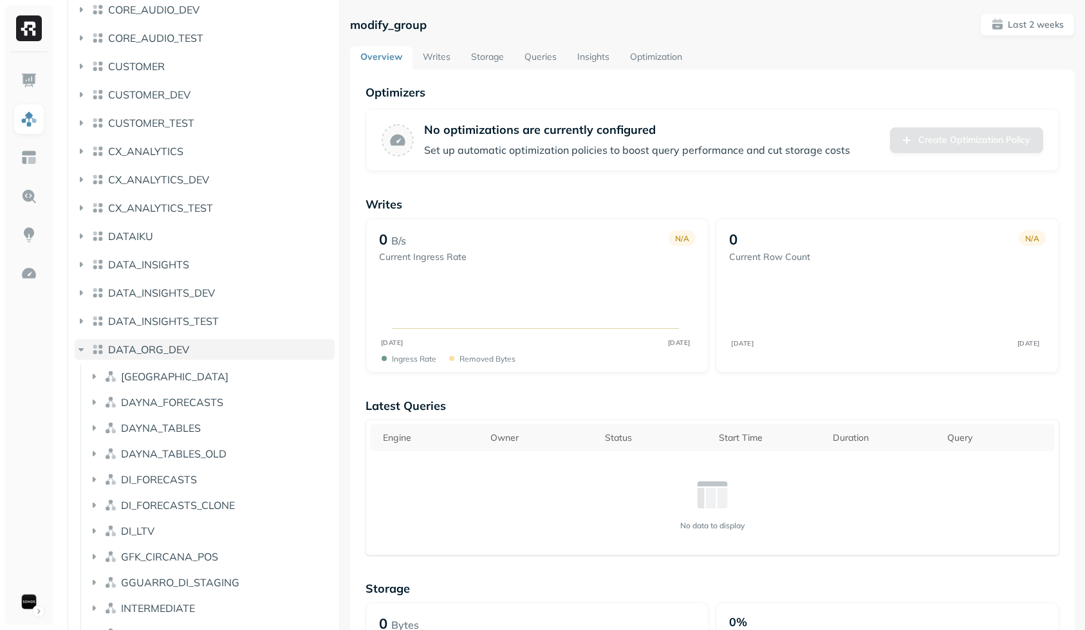
click at [163, 346] on span "DATA_ORG_DEV" at bounding box center [148, 349] width 81 height 13
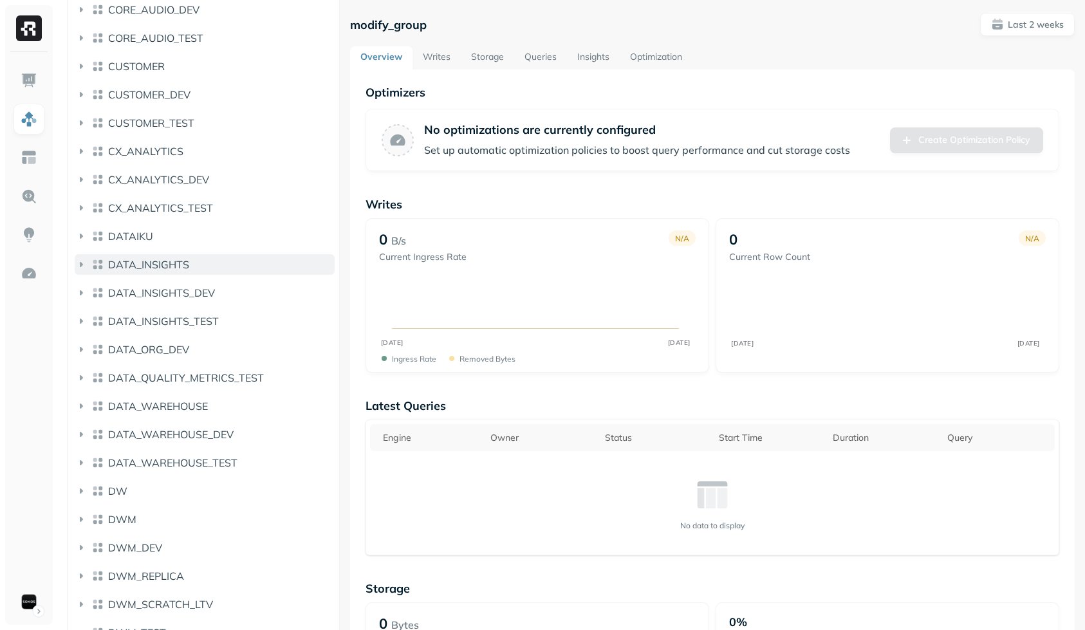
click at [173, 266] on span "DATA_INSIGHTS" at bounding box center [148, 264] width 81 height 13
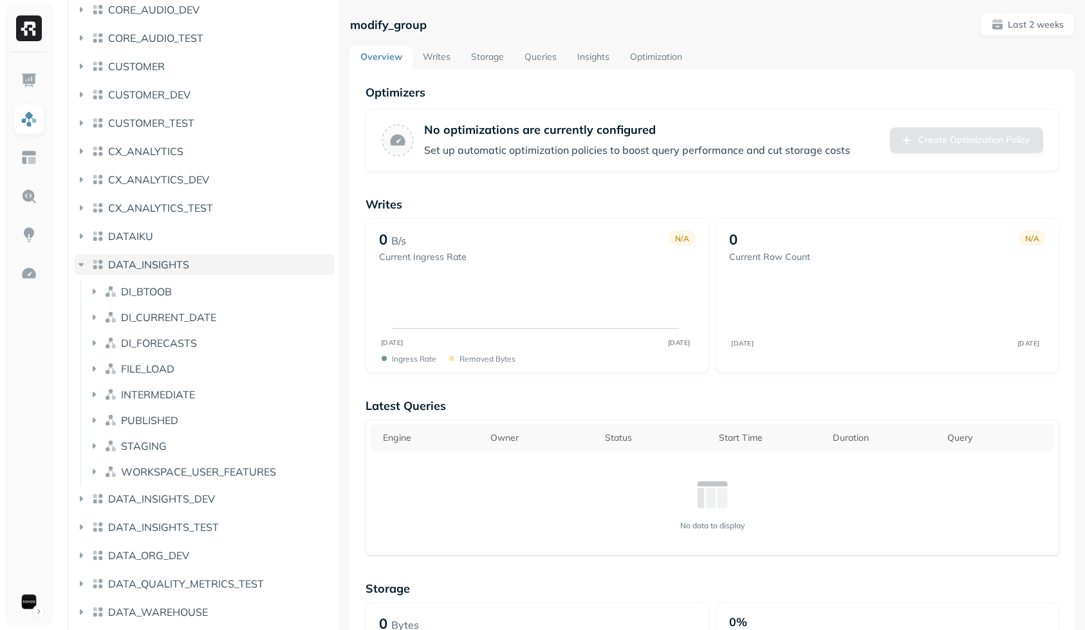
click at [174, 264] on span "DATA_INSIGHTS" at bounding box center [148, 264] width 81 height 13
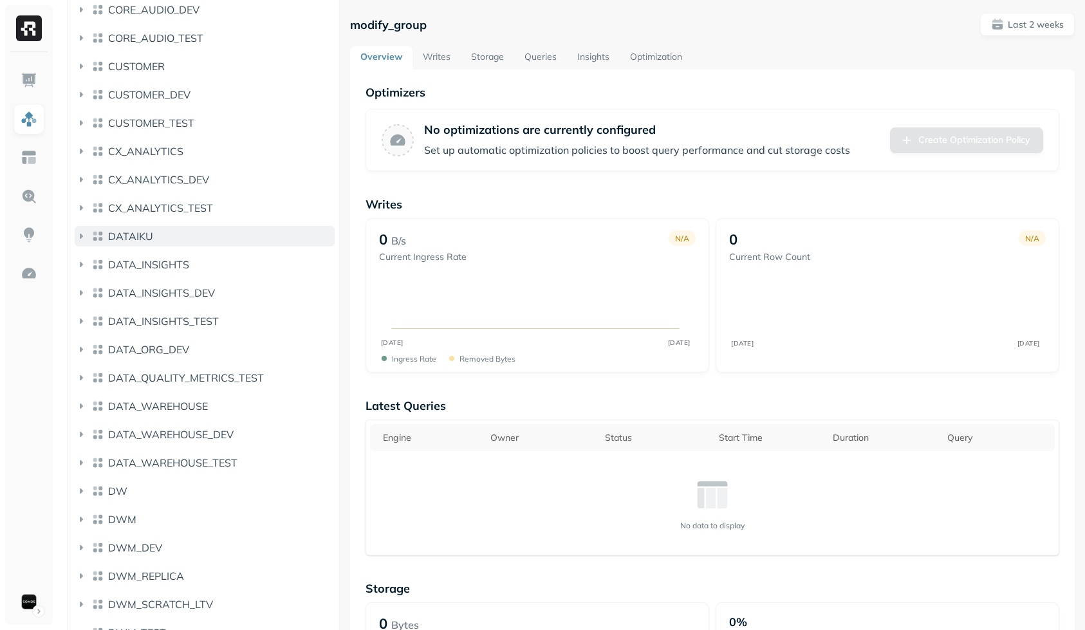
click at [176, 241] on button "DATAIKU" at bounding box center [205, 236] width 260 height 21
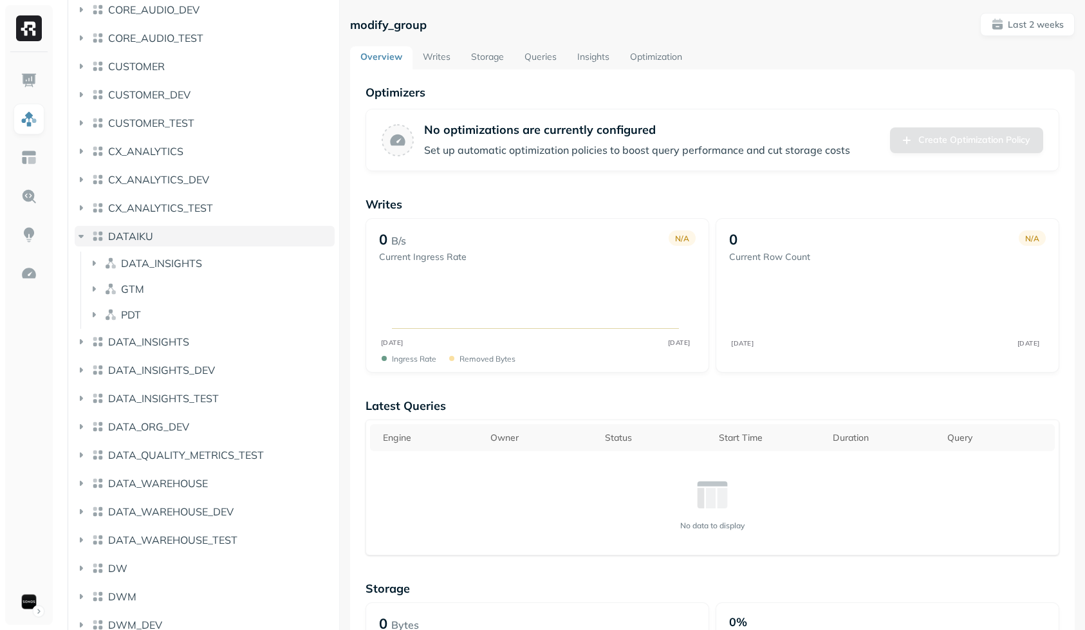
click at [176, 241] on button "DATAIKU" at bounding box center [205, 236] width 260 height 21
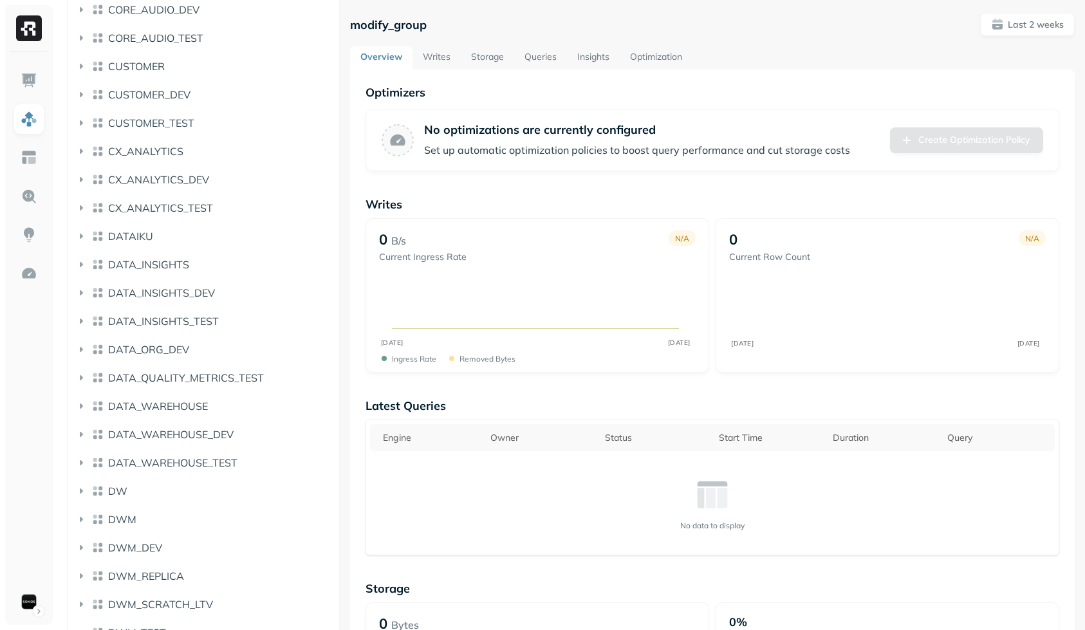
click at [178, 218] on li "CX_ANALYTICS_TEST" at bounding box center [205, 211] width 260 height 26
click at [181, 214] on span "CX_ANALYTICS_TEST" at bounding box center [160, 207] width 105 height 13
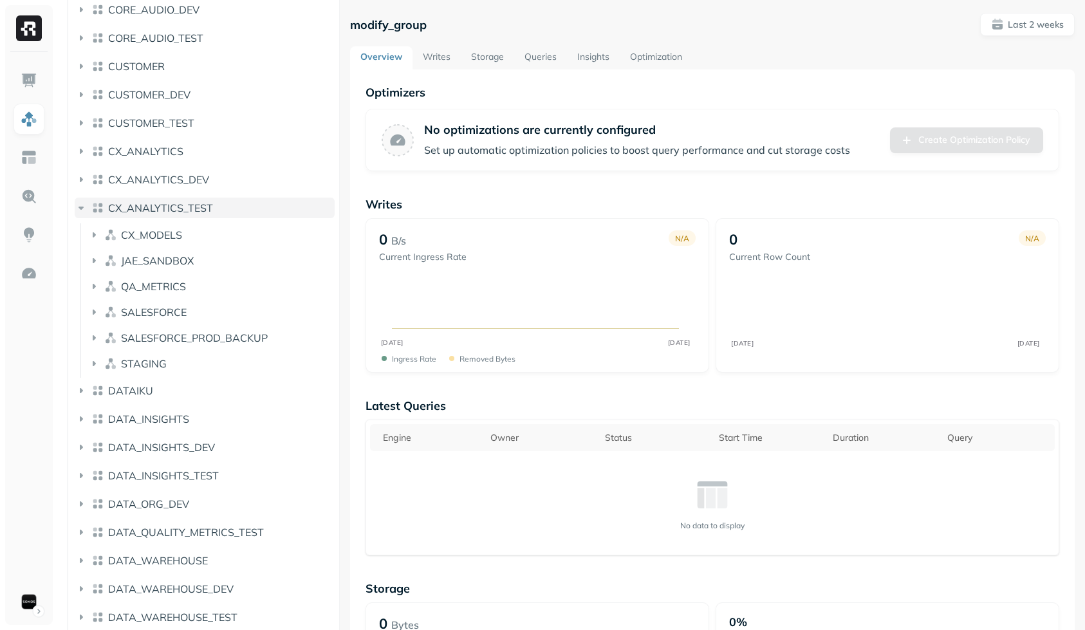
click at [185, 209] on span "CX_ANALYTICS_TEST" at bounding box center [160, 207] width 105 height 13
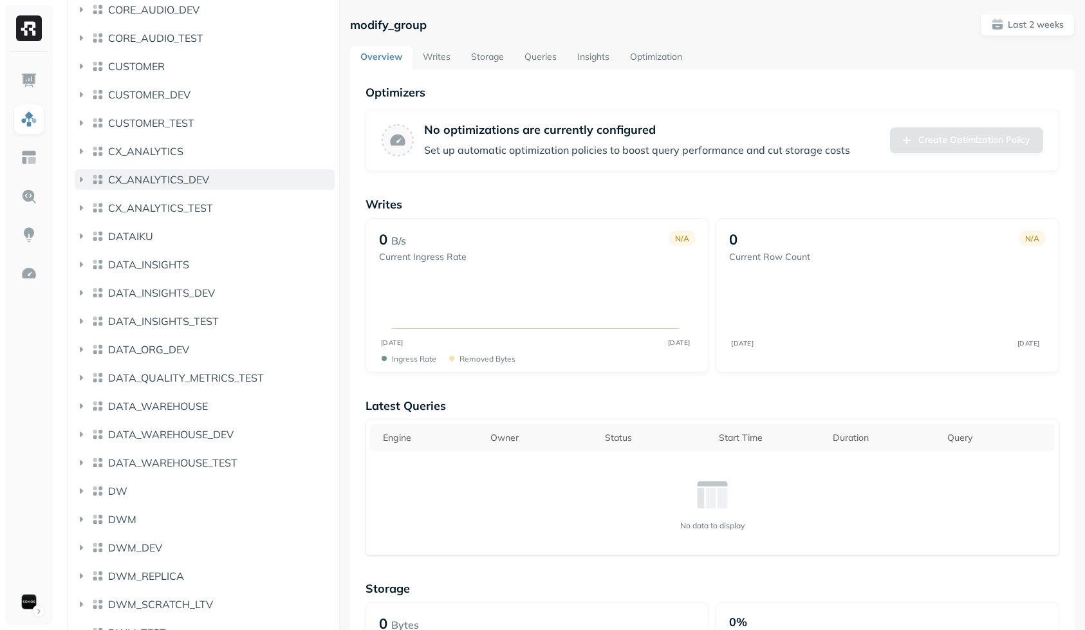
click at [186, 174] on span "CX_ANALYTICS_DEV" at bounding box center [158, 179] width 101 height 13
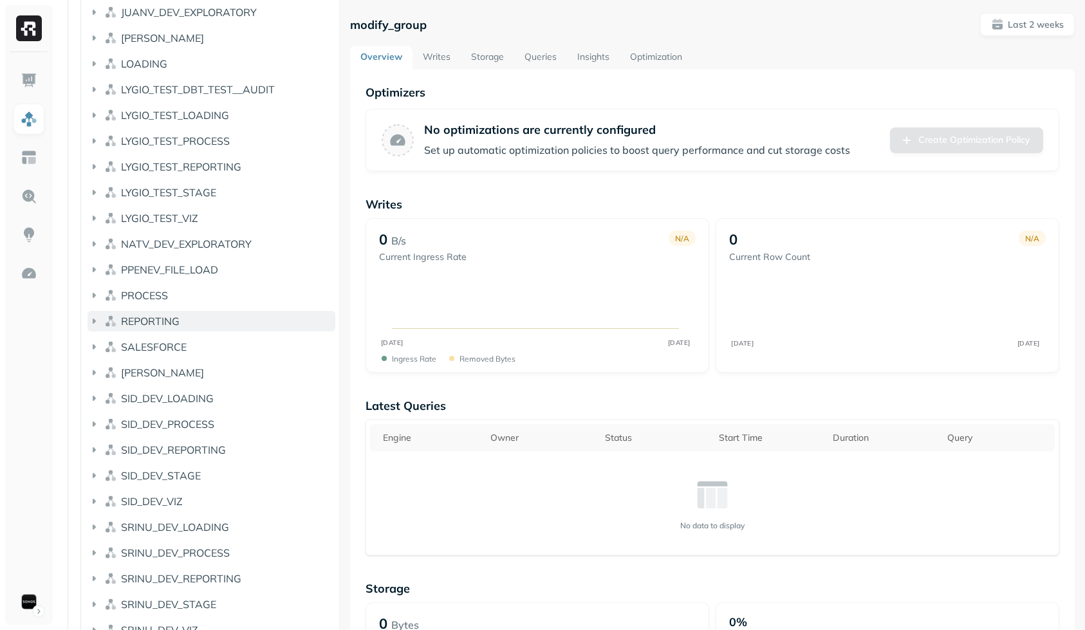
scroll to position [381, 0]
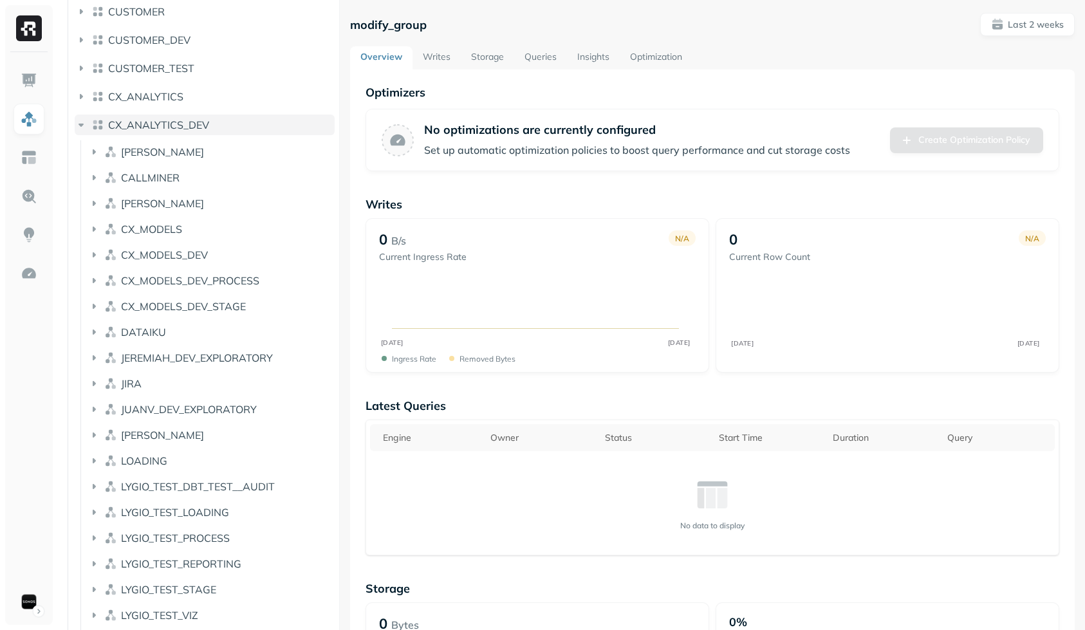
click at [151, 126] on span "CX_ANALYTICS_DEV" at bounding box center [158, 124] width 101 height 13
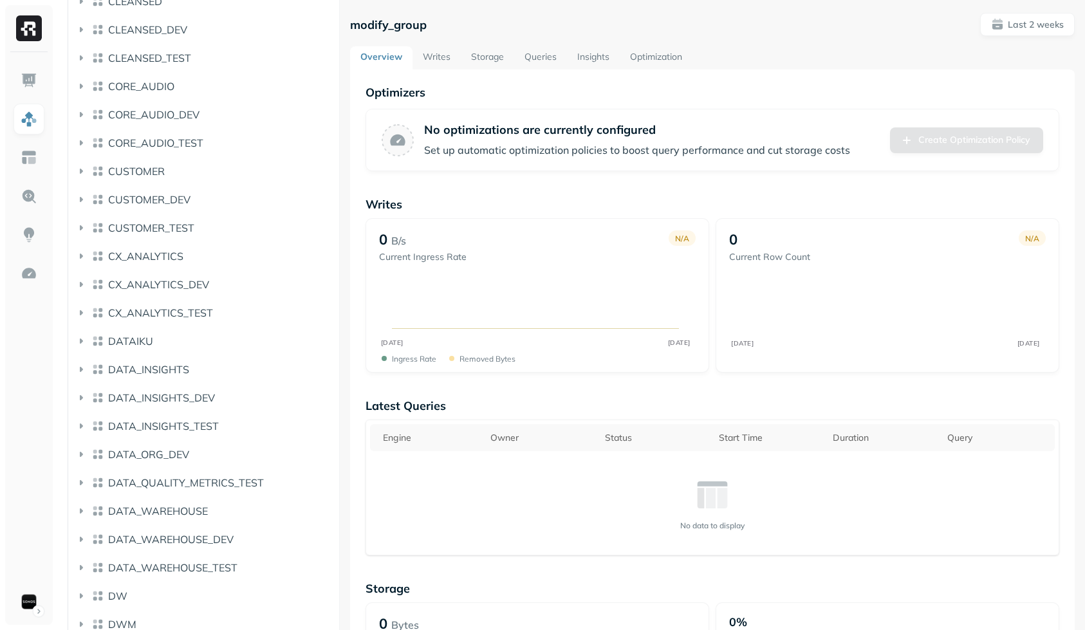
scroll to position [44, 0]
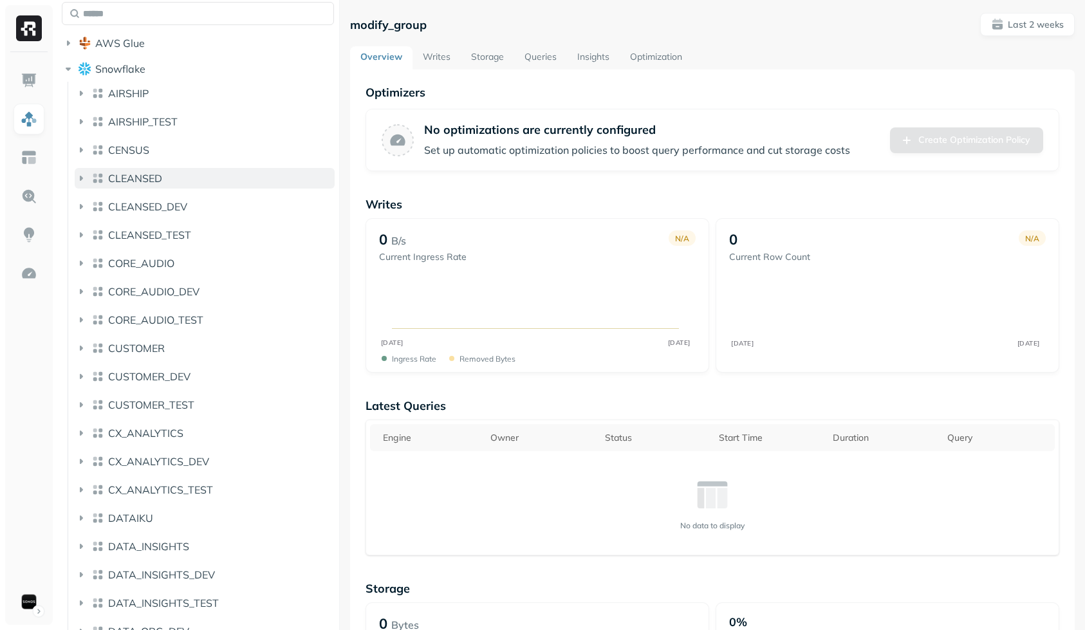
click at [151, 179] on span "CLEANSED" at bounding box center [135, 178] width 54 height 13
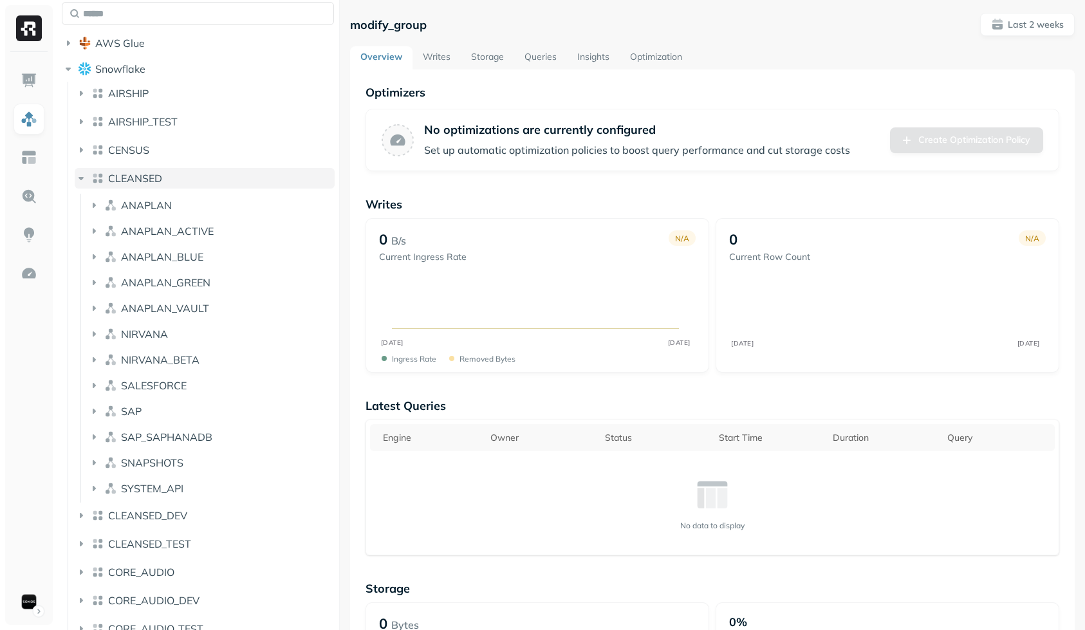
click at [153, 177] on span "CLEANSED" at bounding box center [135, 178] width 54 height 13
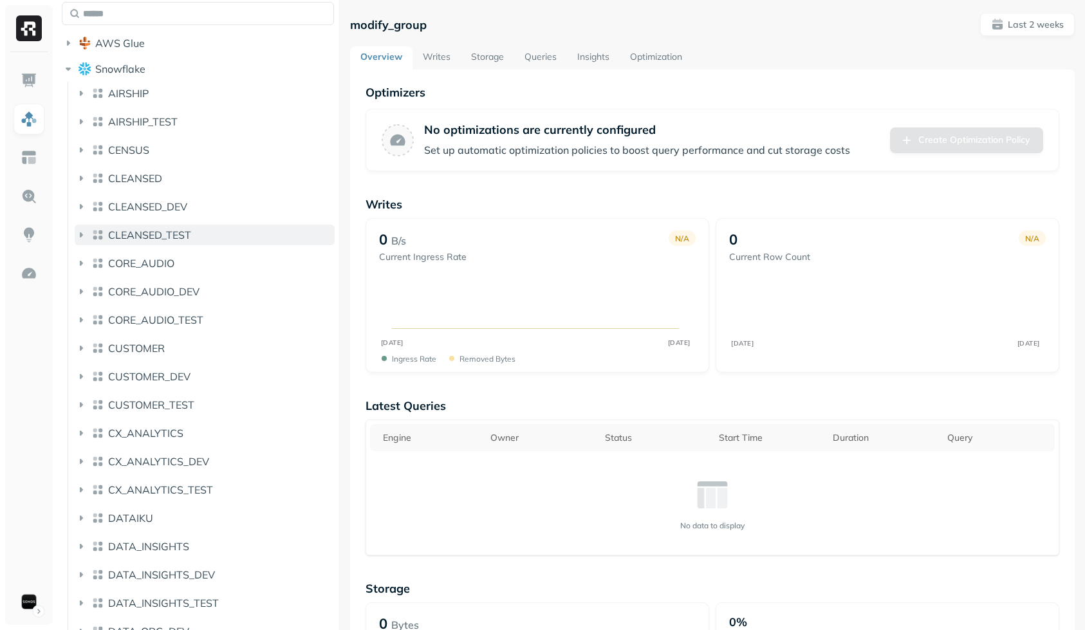
click at [151, 244] on button "CLEANSED_TEST" at bounding box center [205, 235] width 260 height 21
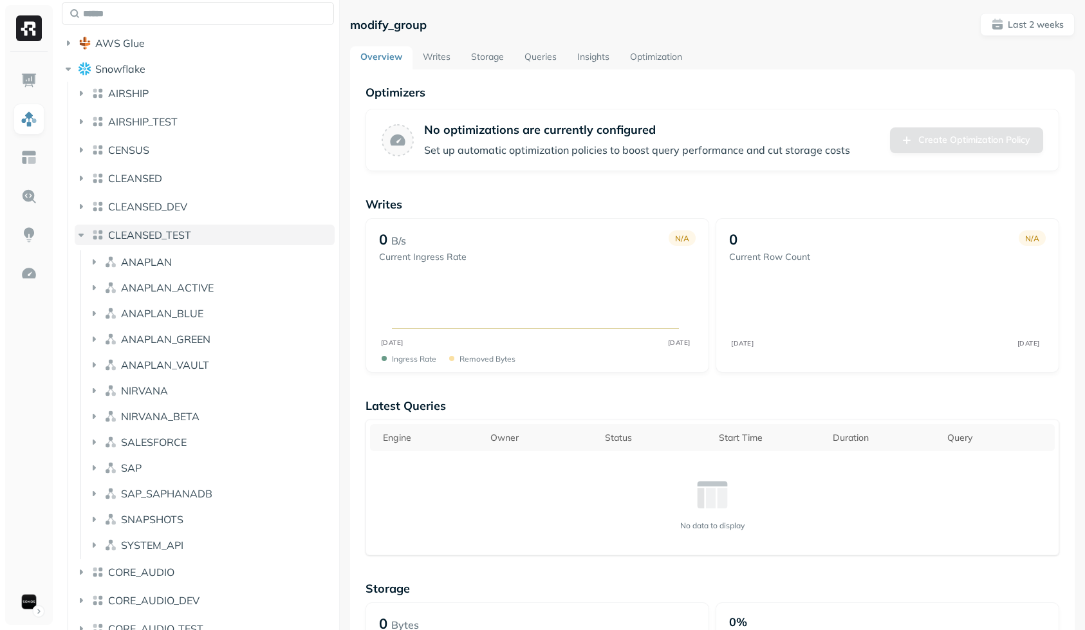
scroll to position [60, 0]
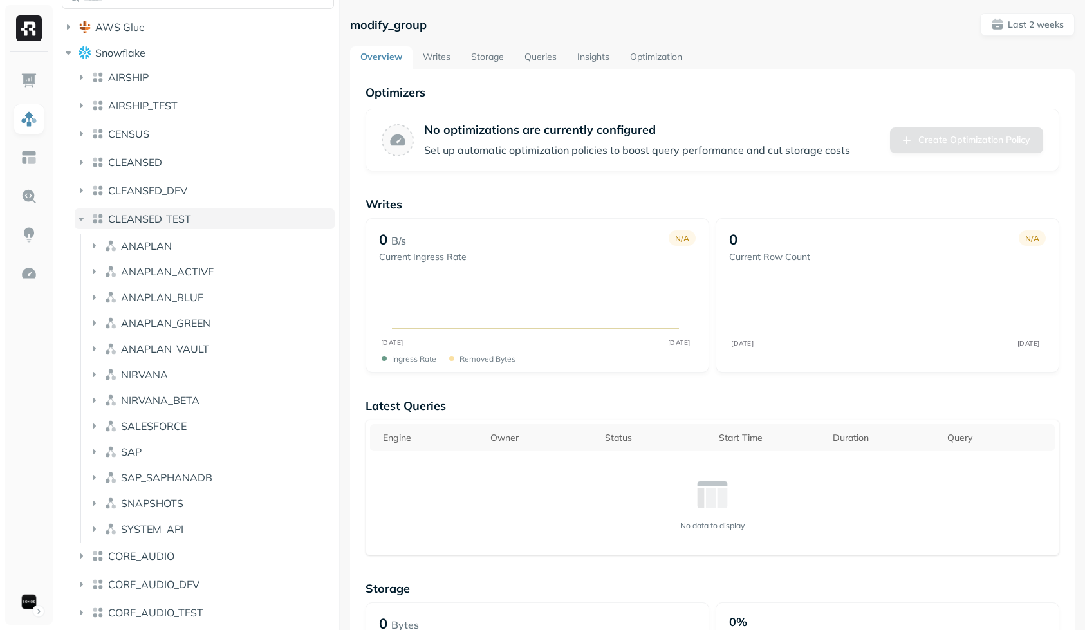
click at [162, 221] on span "CLEANSED_TEST" at bounding box center [149, 218] width 83 height 13
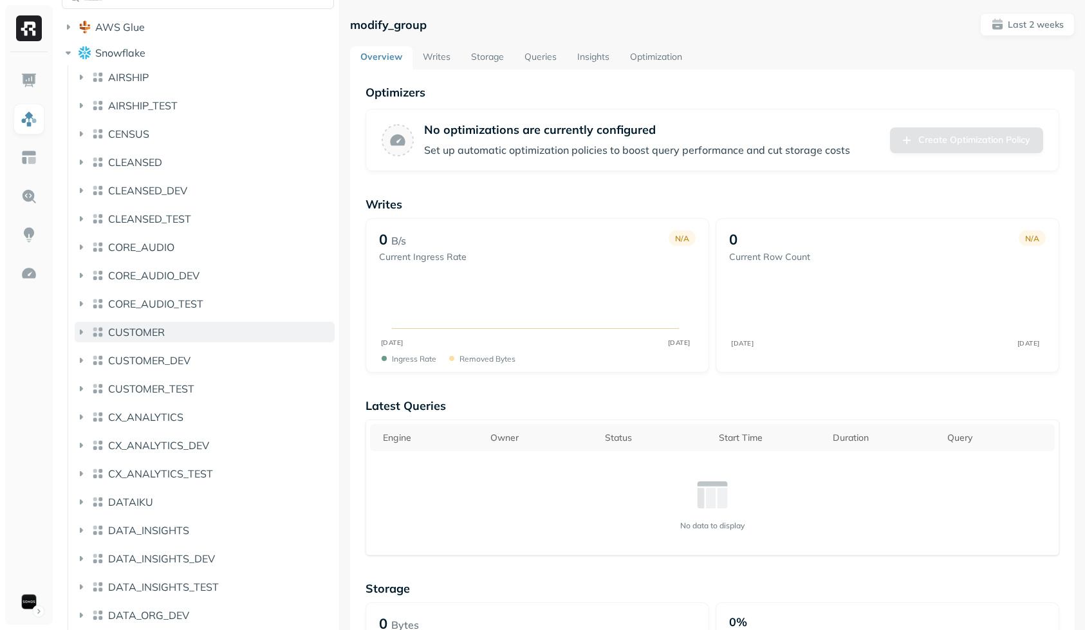
click at [147, 324] on button "CUSTOMER" at bounding box center [205, 332] width 260 height 21
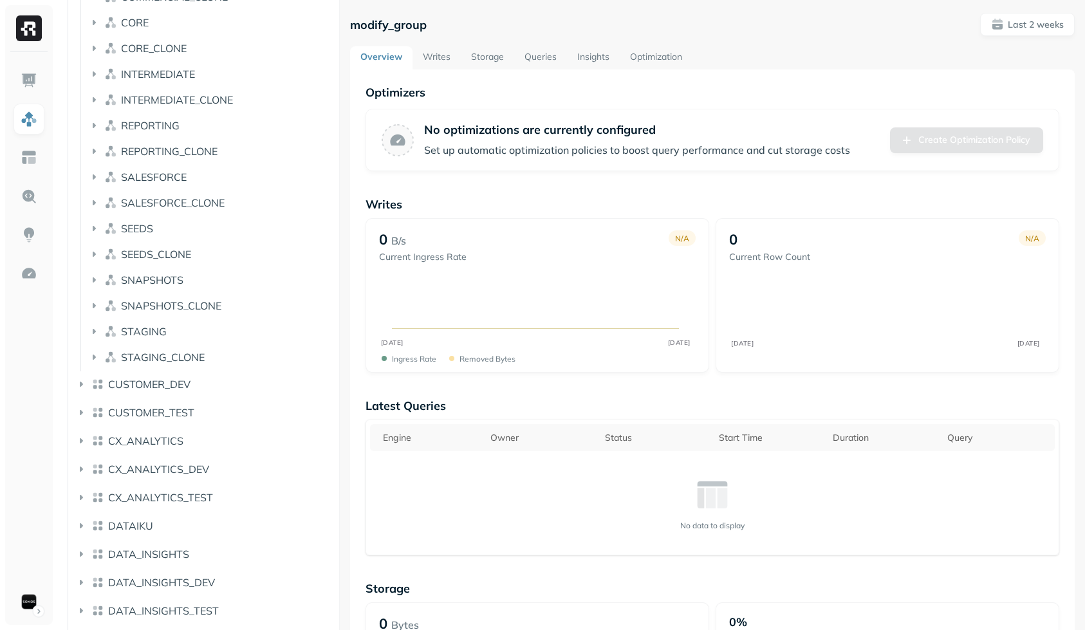
scroll to position [219, 0]
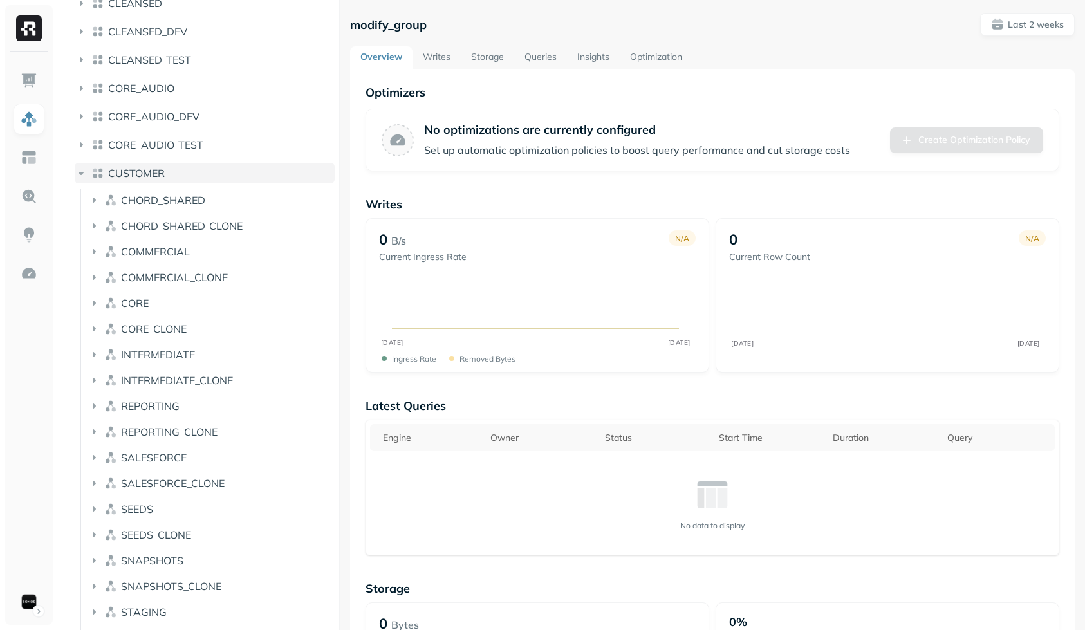
click at [148, 176] on span "CUSTOMER" at bounding box center [136, 173] width 57 height 13
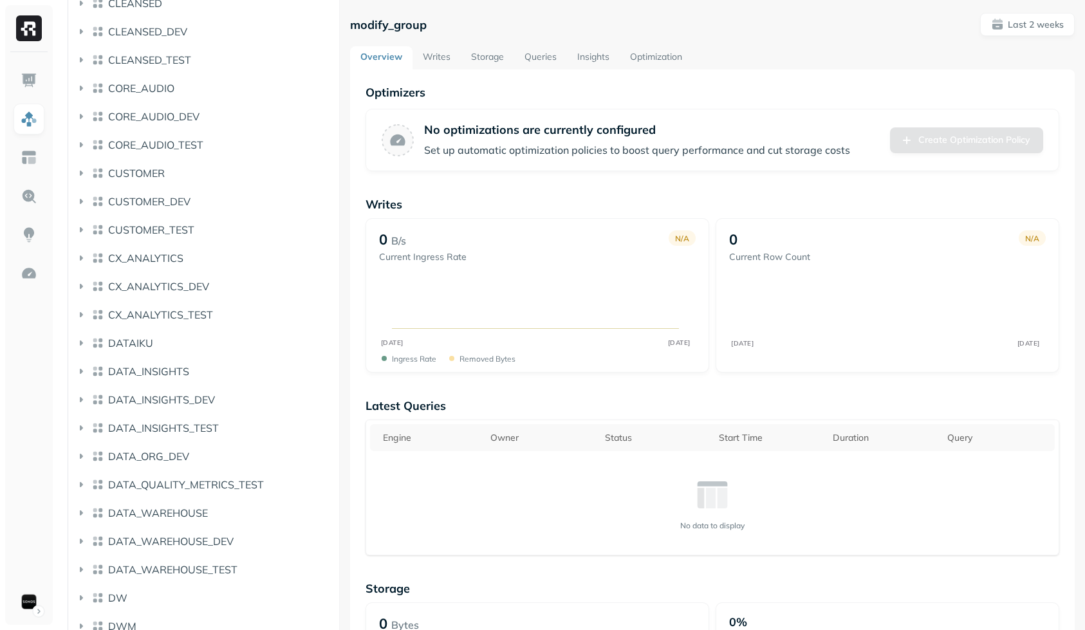
scroll to position [404, 0]
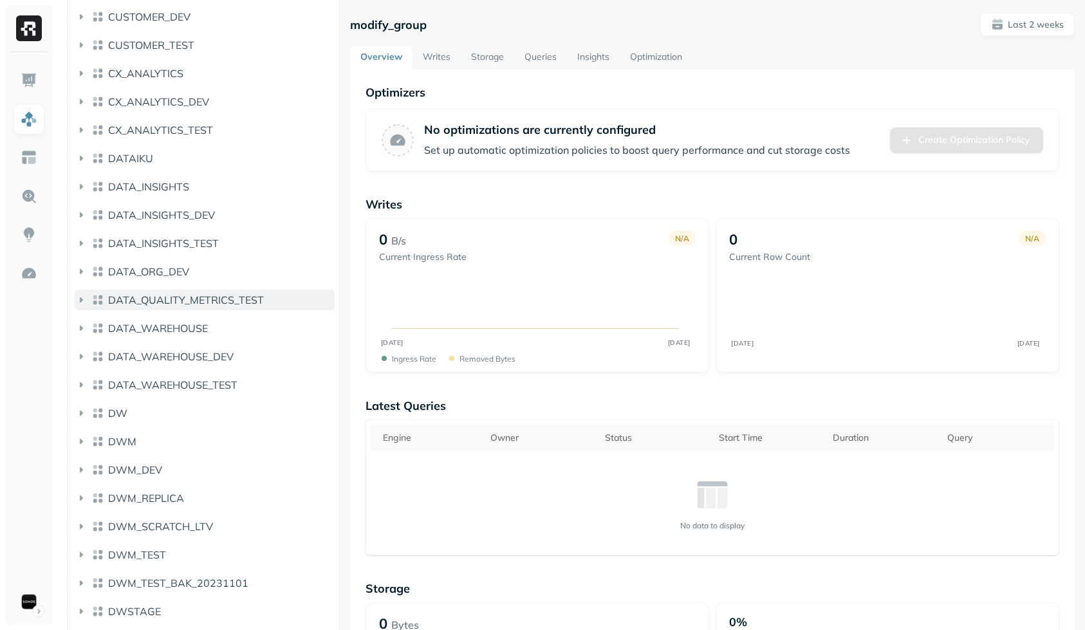
click at [149, 304] on span "DATA_QUALITY_METRICS_TEST" at bounding box center [186, 299] width 156 height 13
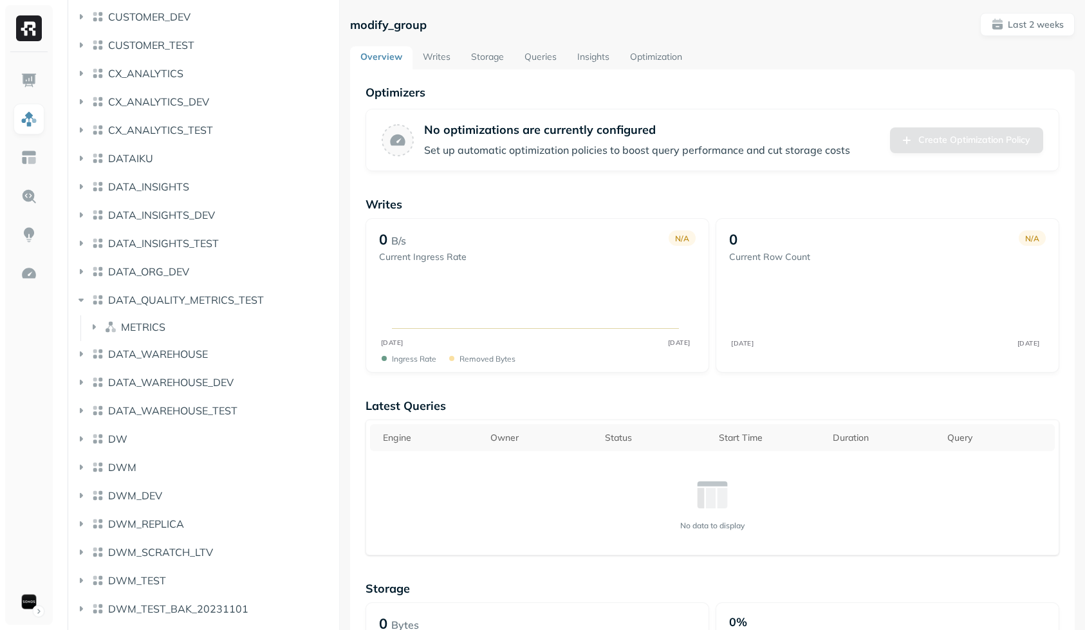
click at [147, 311] on div "DATA_QUALITY_METRICS_TEST METRICS" at bounding box center [205, 315] width 260 height 51
click at [156, 300] on span "DATA_QUALITY_METRICS_TEST" at bounding box center [186, 299] width 156 height 13
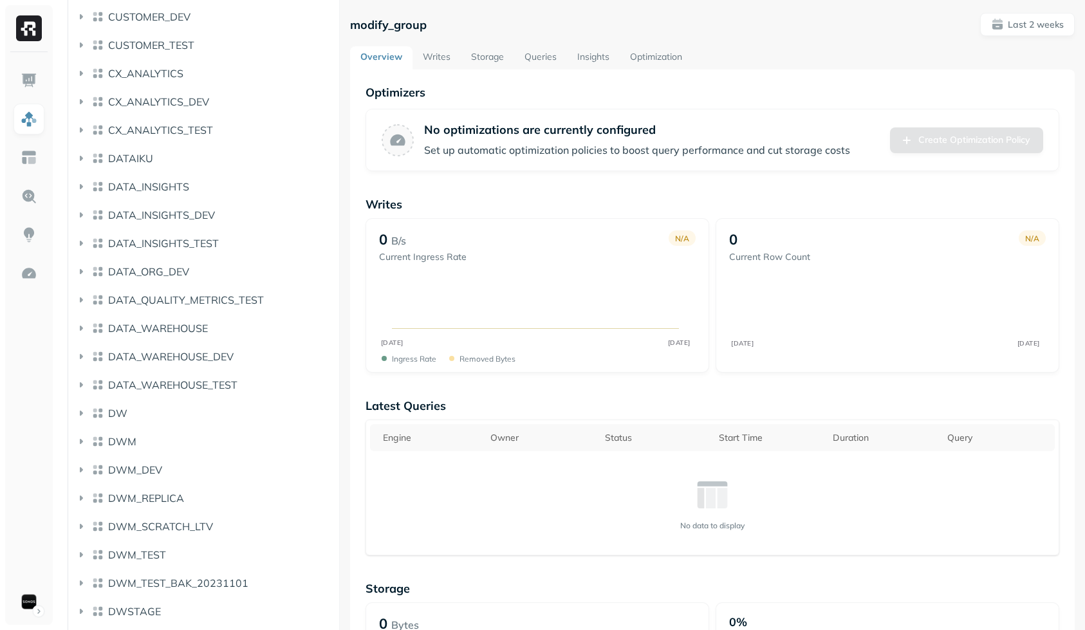
scroll to position [746, 0]
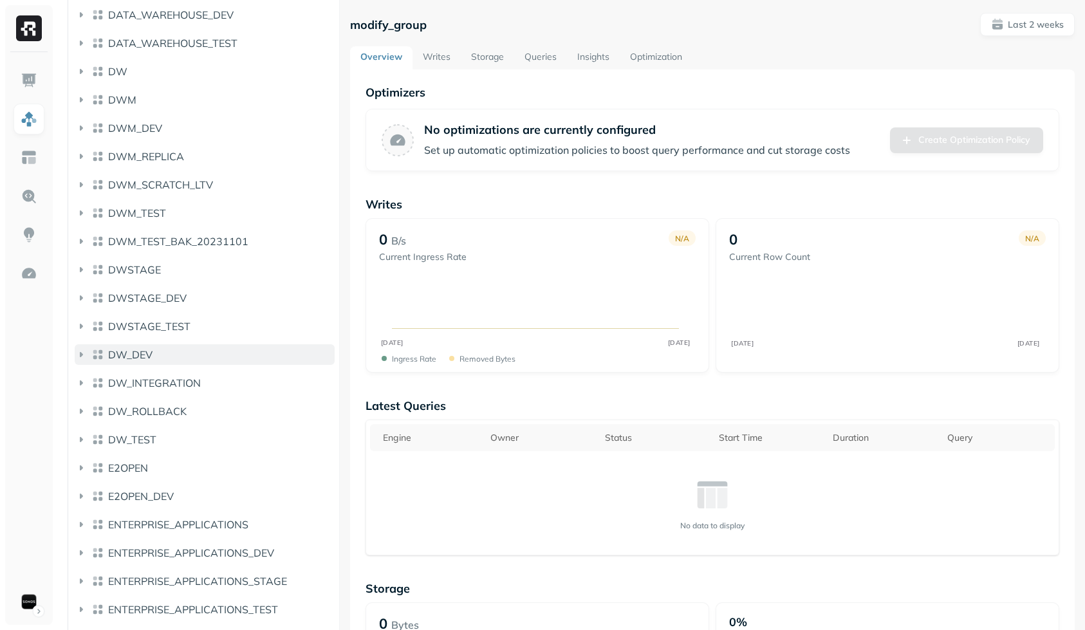
click at [148, 359] on span "DW_DEV" at bounding box center [130, 354] width 44 height 13
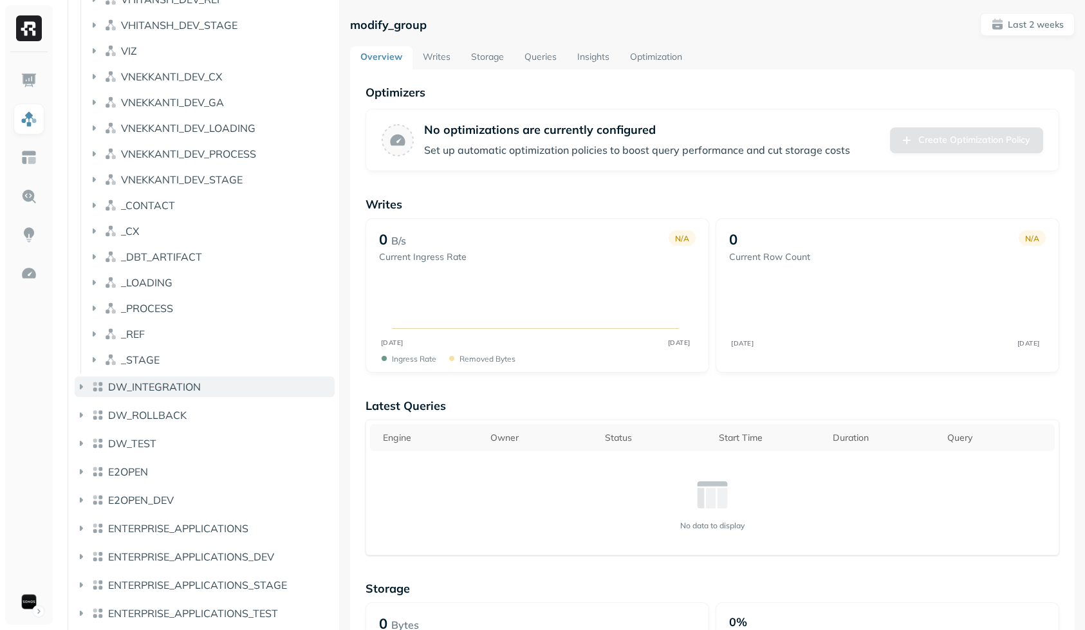
scroll to position [6455, 0]
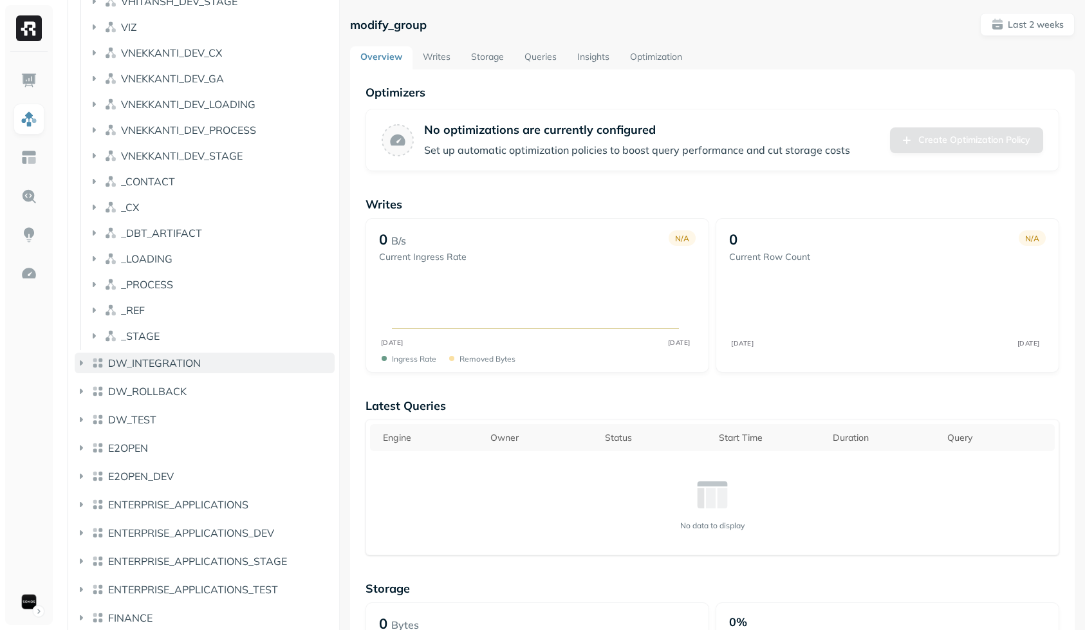
click at [203, 360] on button "DW_INTEGRATION" at bounding box center [205, 363] width 260 height 21
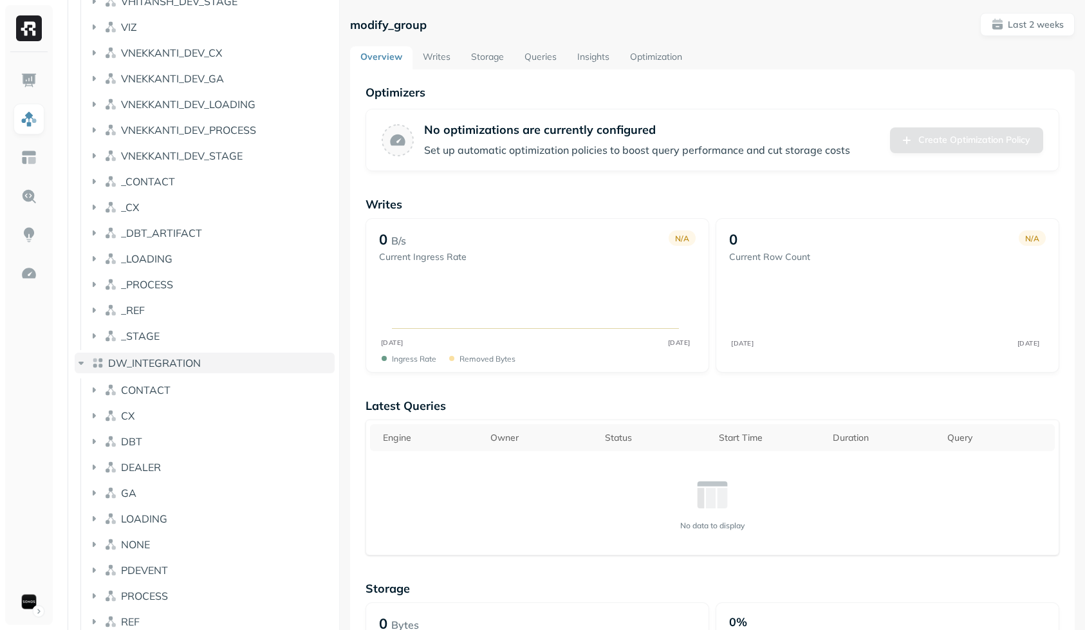
click at [193, 362] on span "DW_INTEGRATION" at bounding box center [154, 363] width 93 height 13
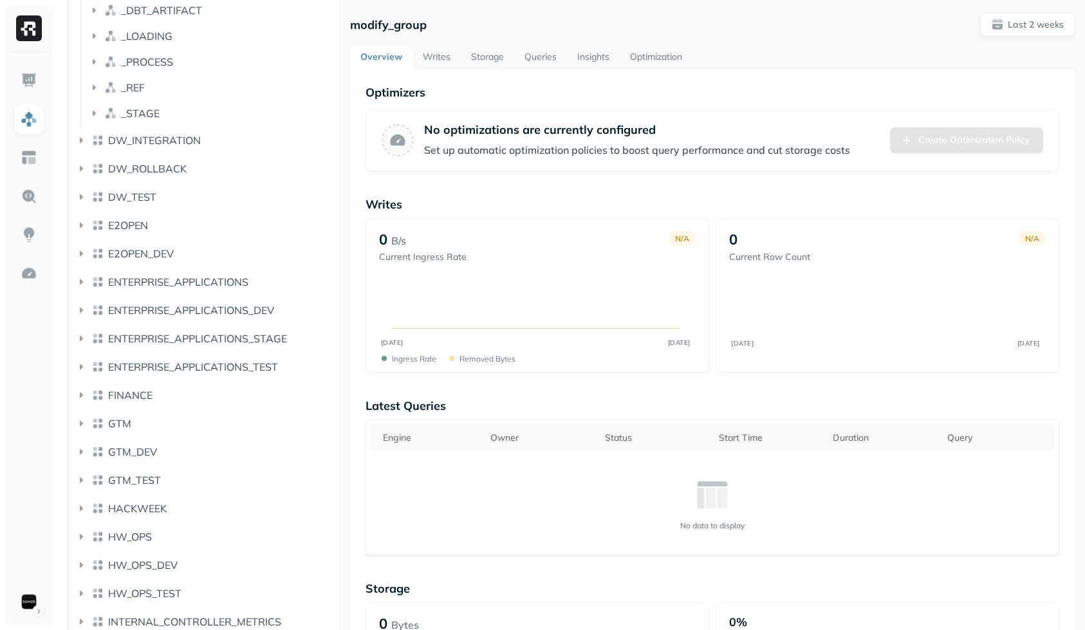
scroll to position [6929, 0]
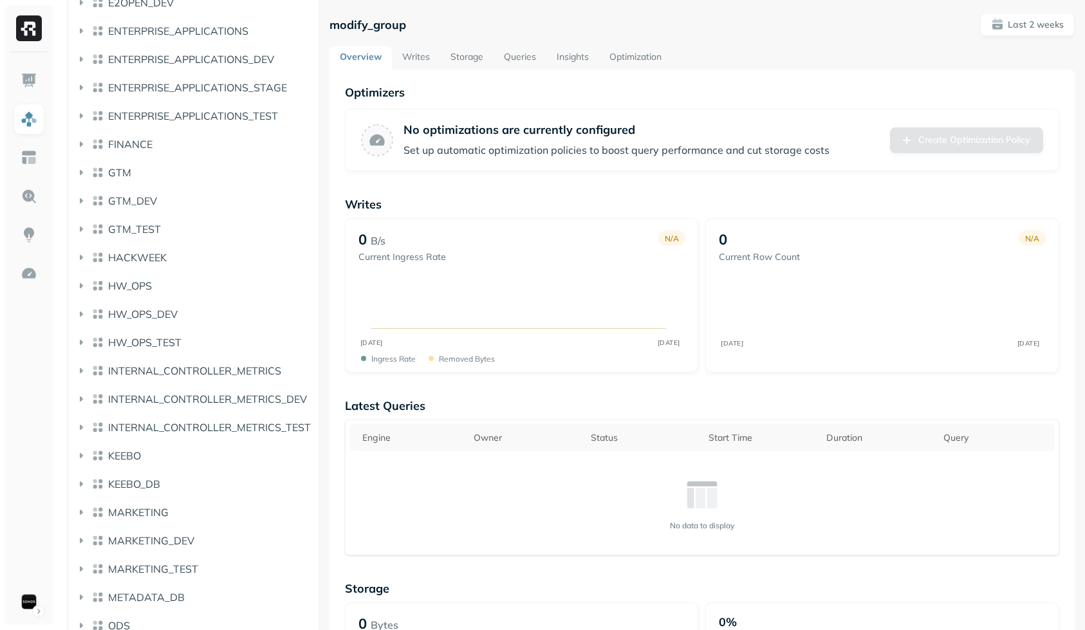
click at [317, 335] on div "Assets AWS Glue Snowflake AIRSHIP AIRSHIP_TEST CENSUS CLEANSED CLEANSED_DEV CLE…" at bounding box center [571, 315] width 1028 height 630
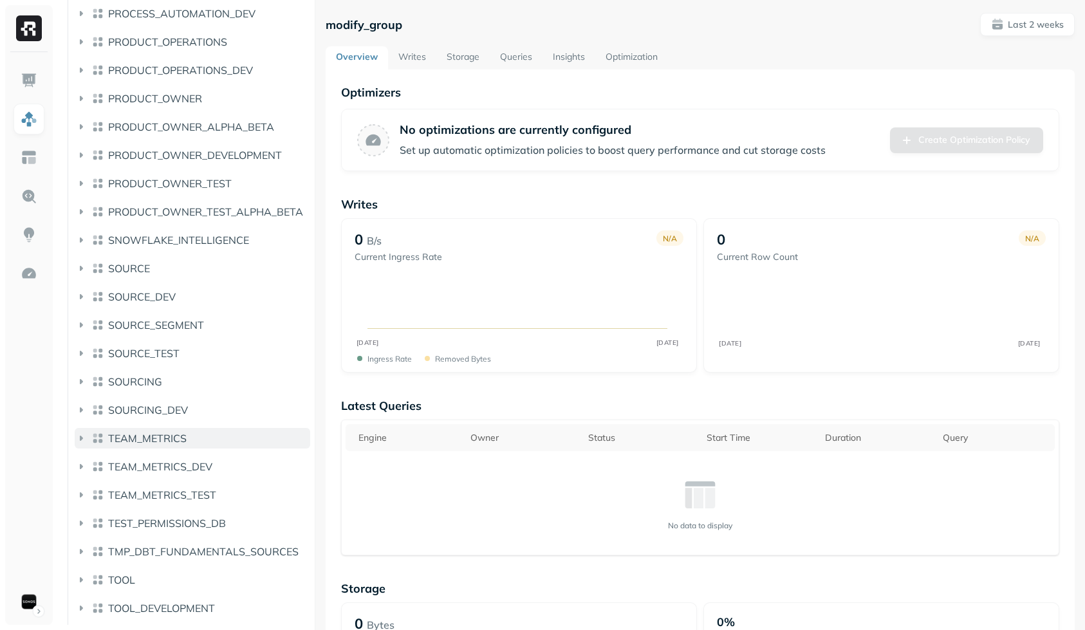
click at [190, 435] on button "TEAM_METRICS" at bounding box center [193, 438] width 236 height 21
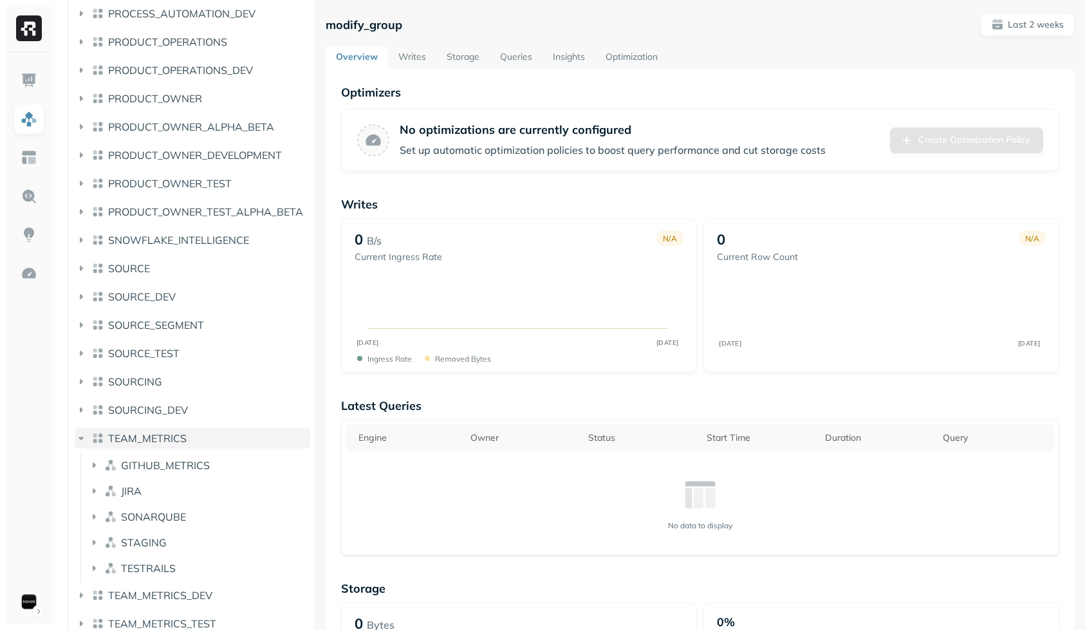
click at [194, 432] on button "TEAM_METRICS" at bounding box center [193, 438] width 236 height 21
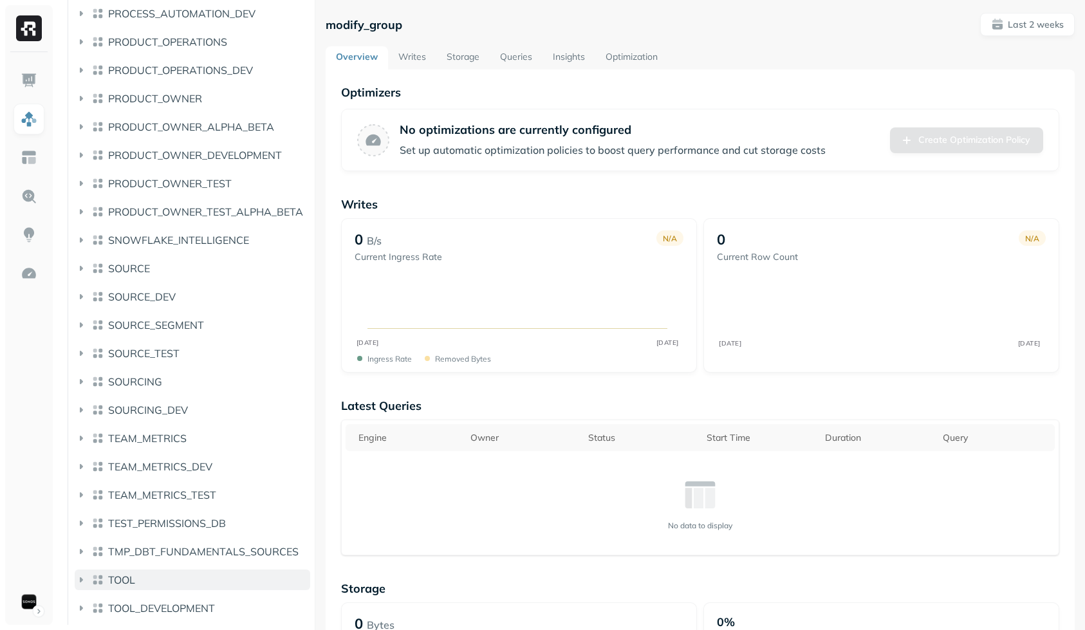
click at [202, 581] on button "TOOL" at bounding box center [193, 580] width 236 height 21
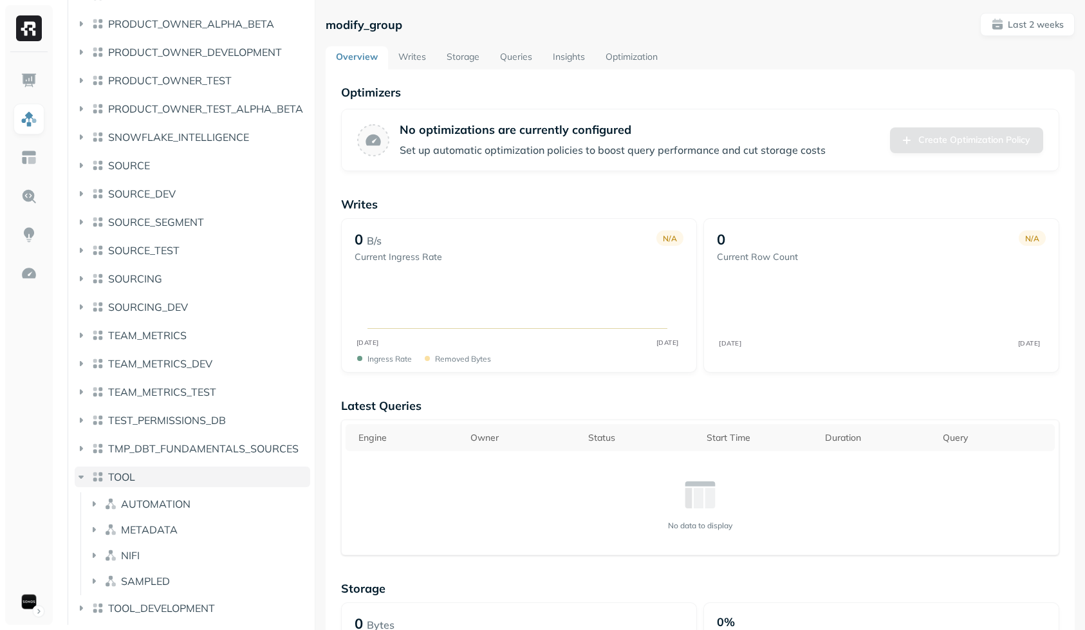
click at [188, 482] on button "TOOL" at bounding box center [193, 477] width 236 height 21
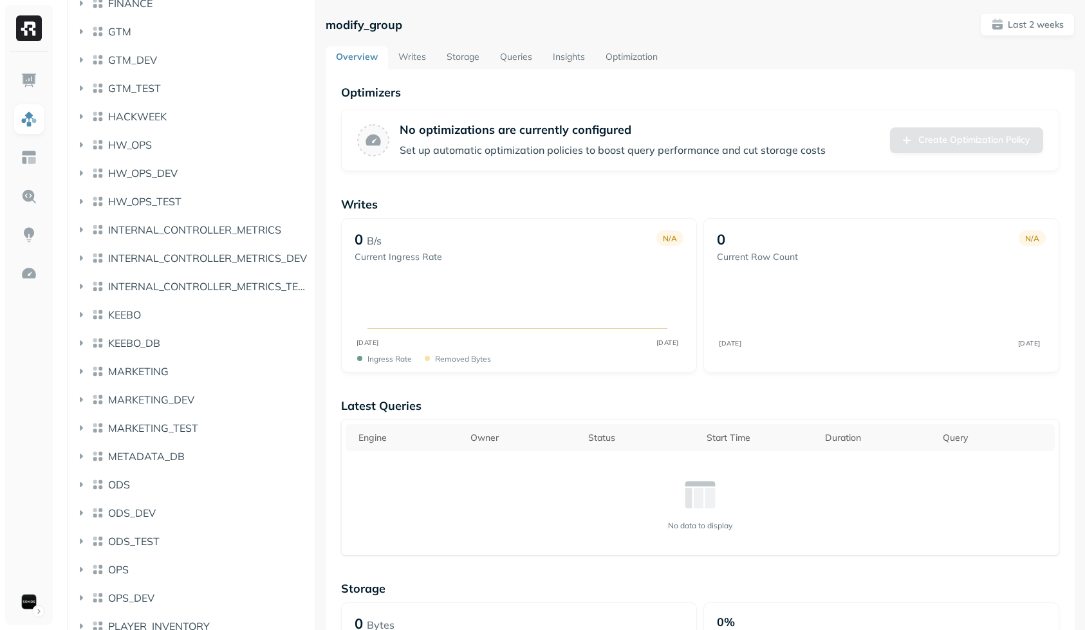
scroll to position [7004, 0]
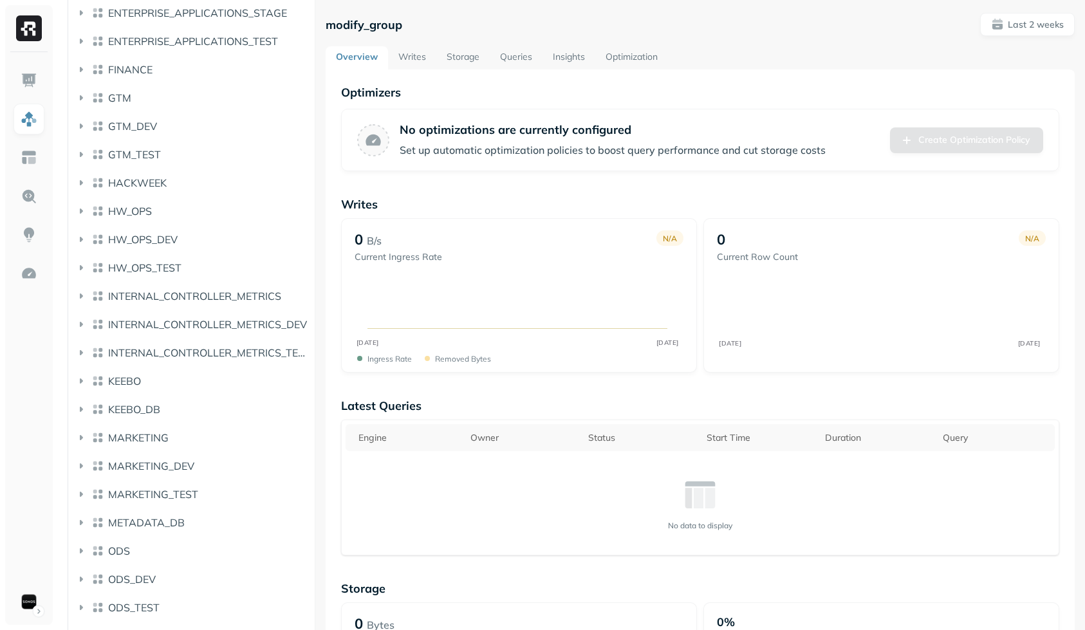
click at [205, 311] on li "INTERNAL_CONTROLLER_METRICS" at bounding box center [193, 299] width 236 height 26
click at [205, 325] on span "INTERNAL_CONTROLLER_METRICS_DEV" at bounding box center [207, 324] width 199 height 13
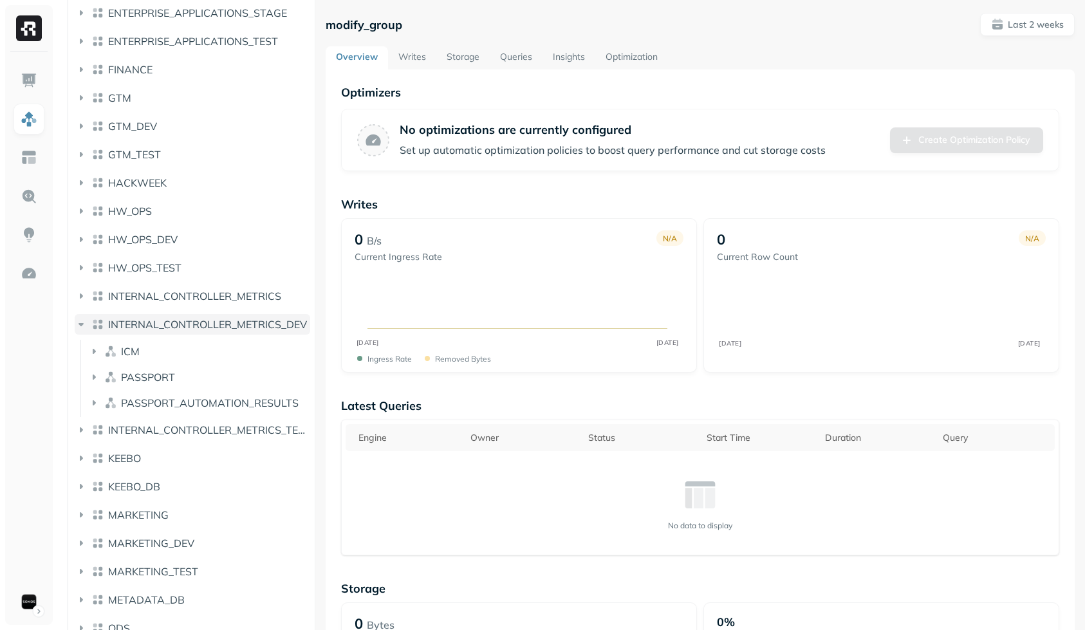
click at [207, 323] on span "INTERNAL_CONTROLLER_METRICS_DEV" at bounding box center [207, 324] width 199 height 13
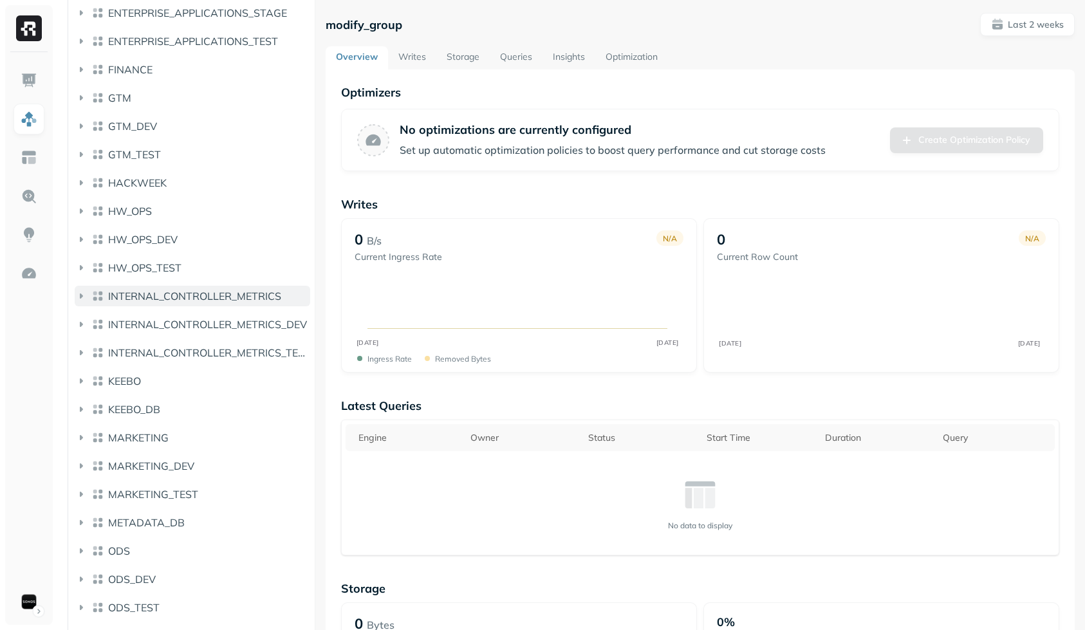
click at [214, 293] on span "INTERNAL_CONTROLLER_METRICS" at bounding box center [194, 296] width 173 height 13
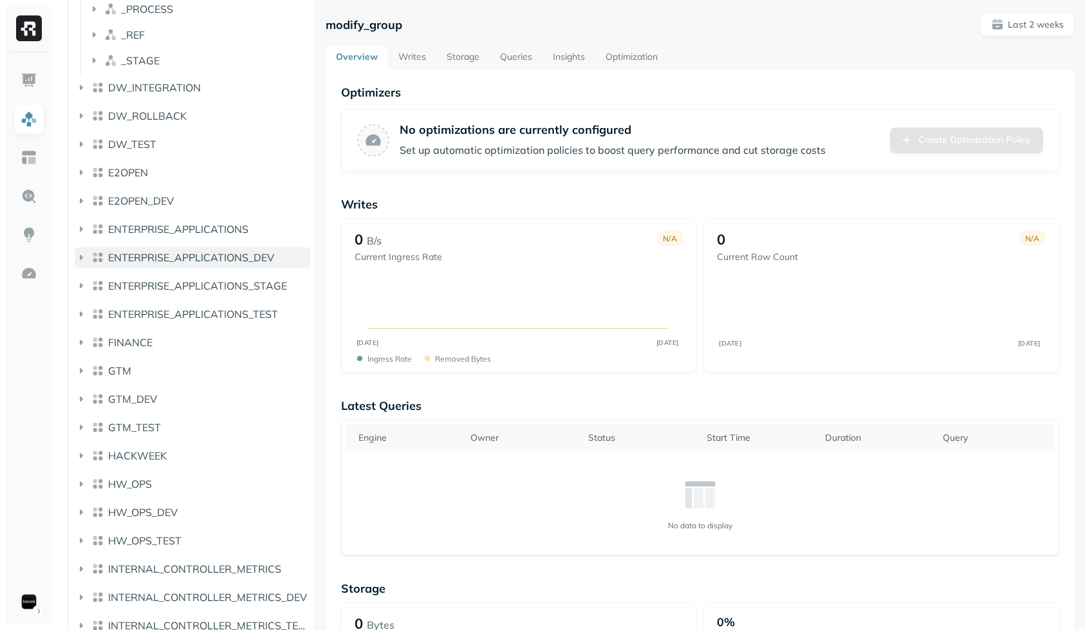
click at [214, 259] on span "ENTERPRISE_APPLICATIONS_DEV" at bounding box center [191, 257] width 166 height 13
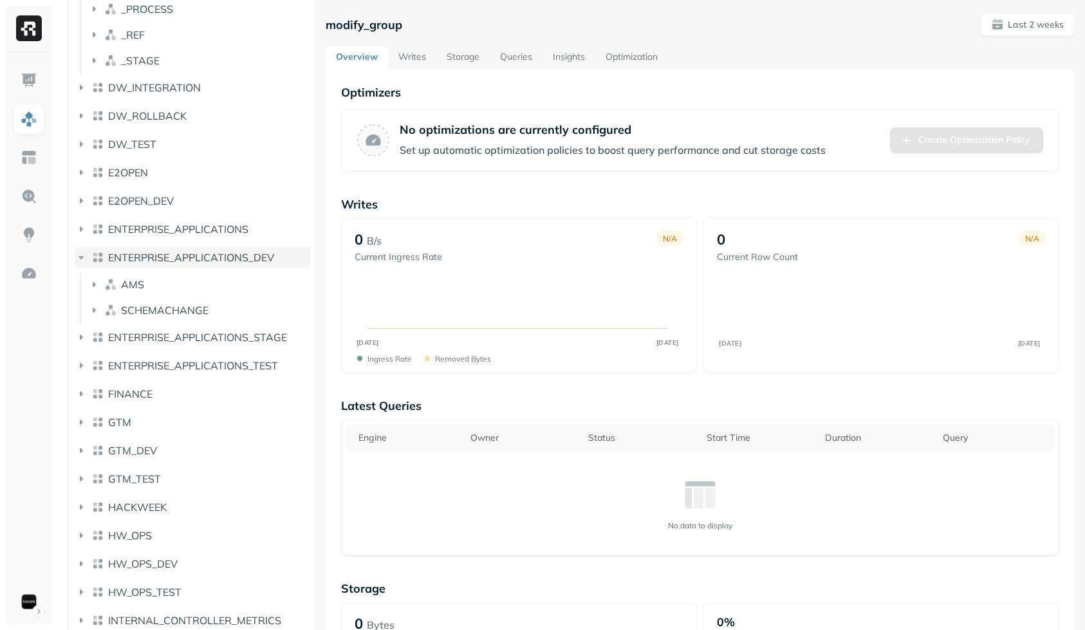
click at [214, 259] on span "ENTERPRISE_APPLICATIONS_DEV" at bounding box center [191, 257] width 166 height 13
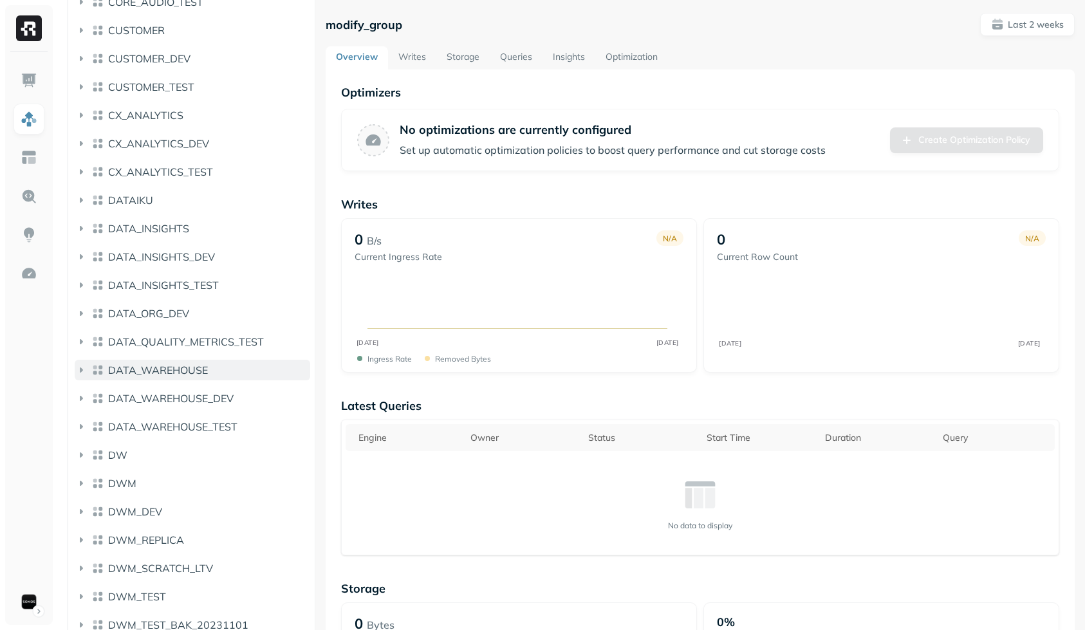
scroll to position [680, 0]
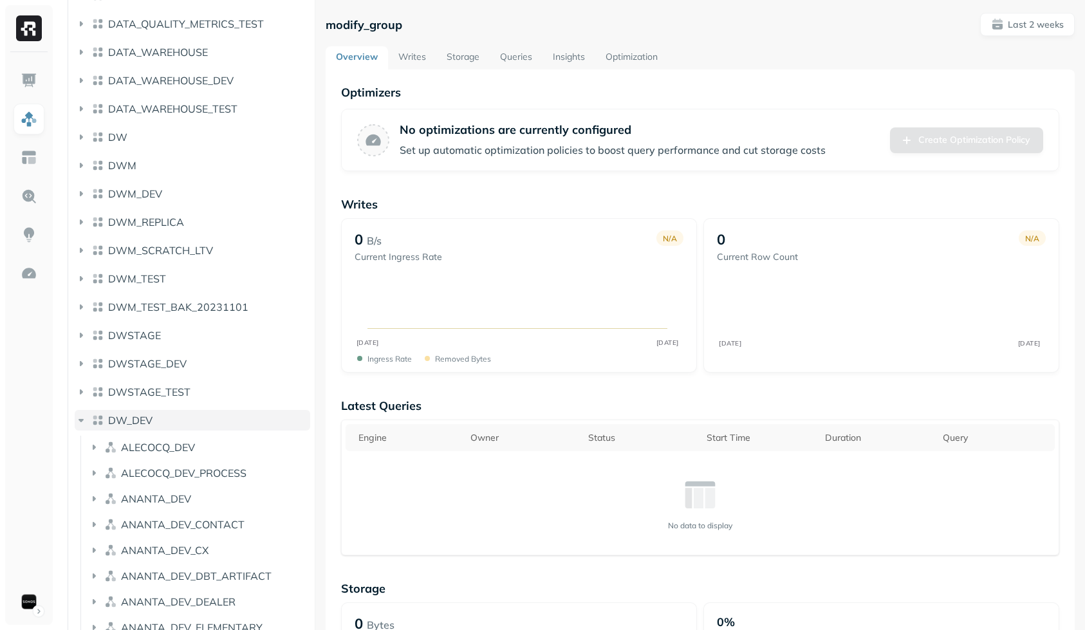
click at [146, 424] on span "DW_DEV" at bounding box center [130, 420] width 44 height 13
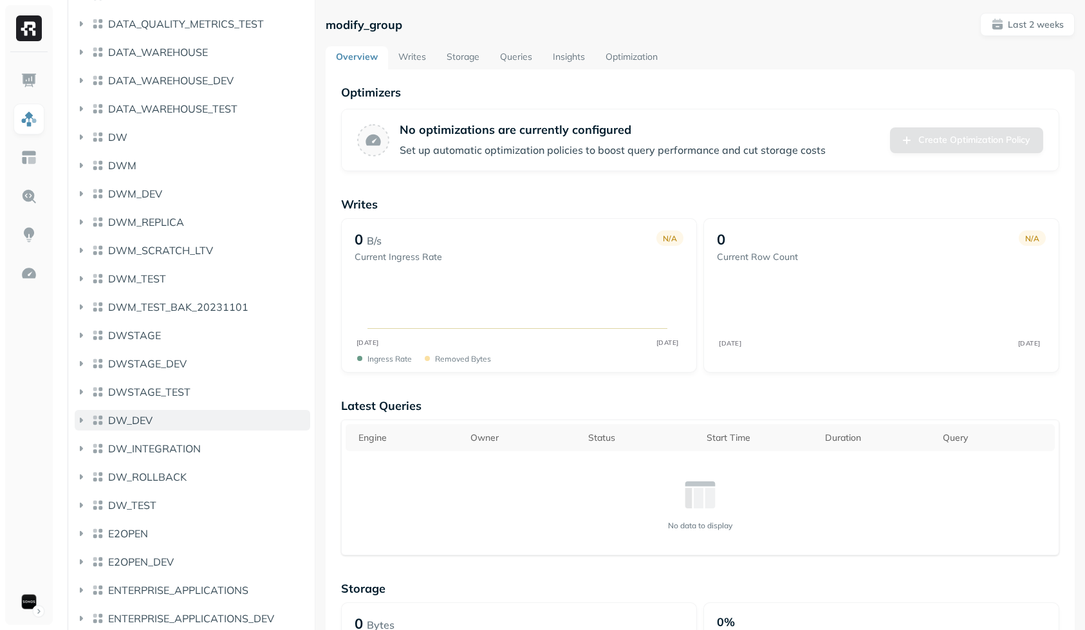
click at [147, 422] on span "DW_DEV" at bounding box center [130, 420] width 44 height 13
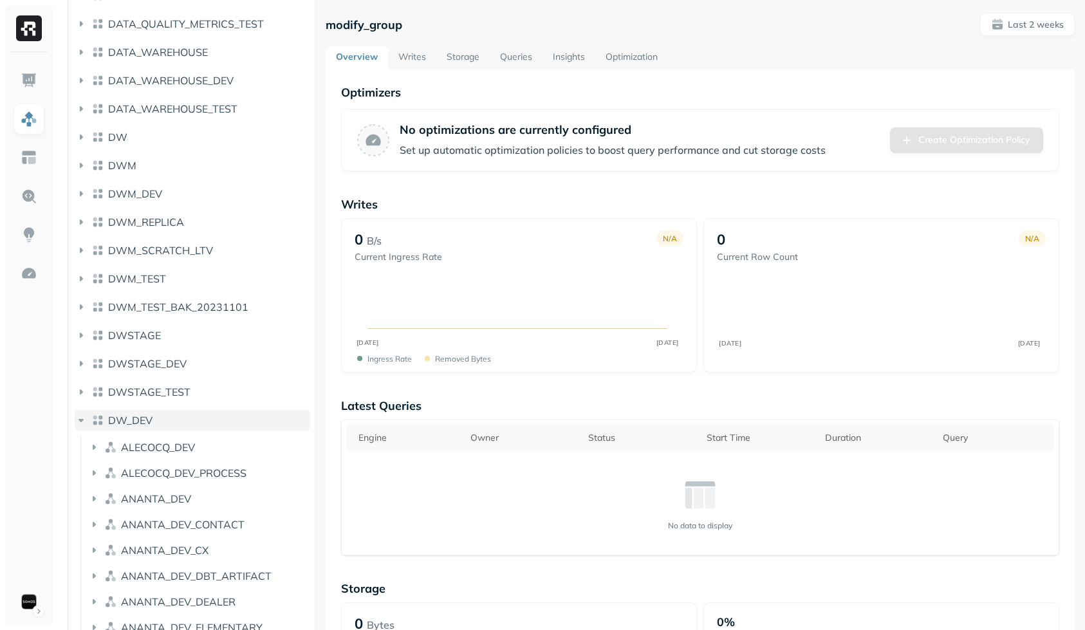
click at [147, 419] on span "DW_DEV" at bounding box center [130, 420] width 44 height 13
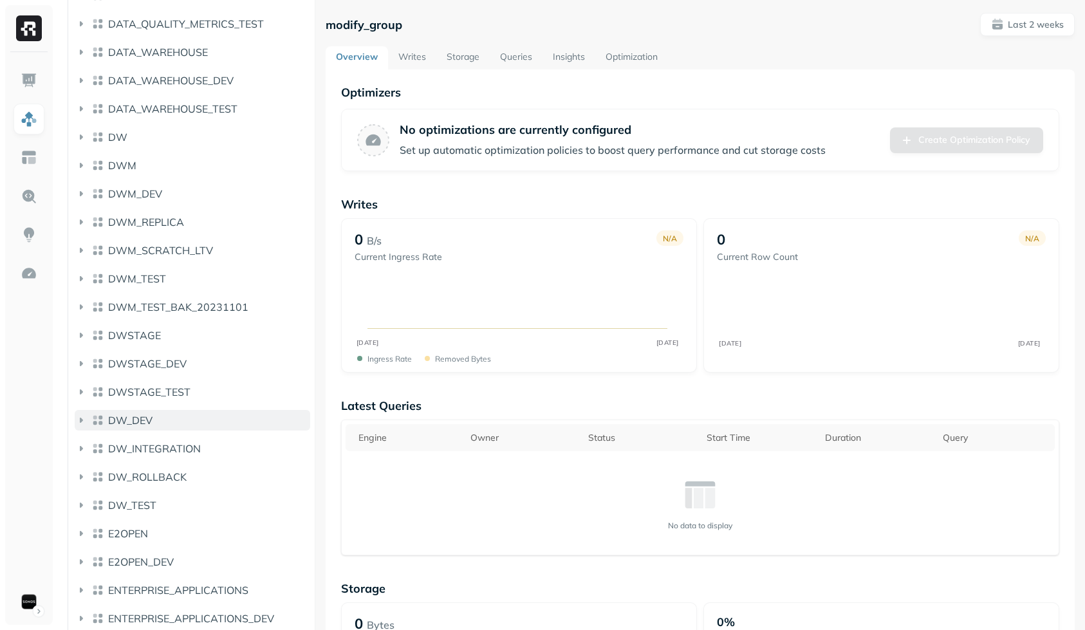
click at [147, 418] on span "DW_DEV" at bounding box center [130, 420] width 44 height 13
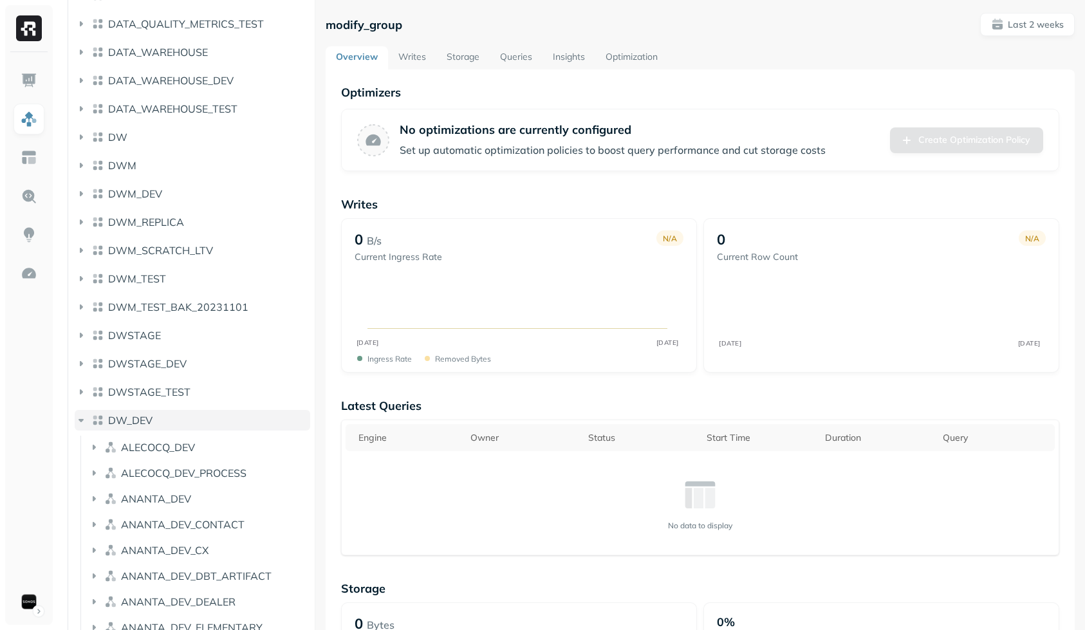
click at [147, 418] on span "DW_DEV" at bounding box center [130, 420] width 44 height 13
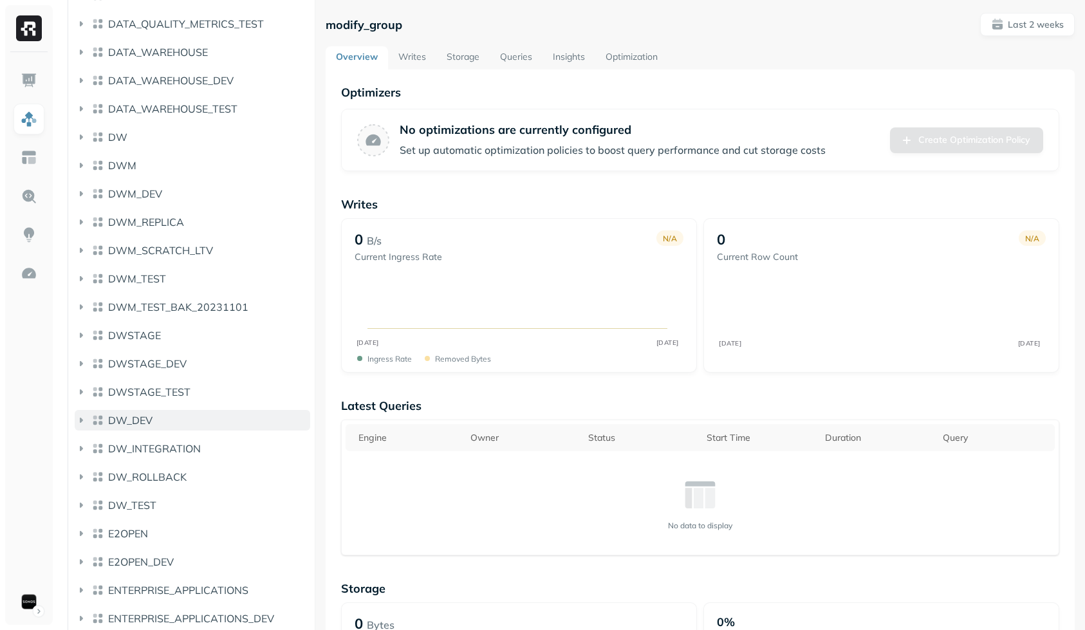
click at [147, 418] on span "DW_DEV" at bounding box center [130, 420] width 44 height 13
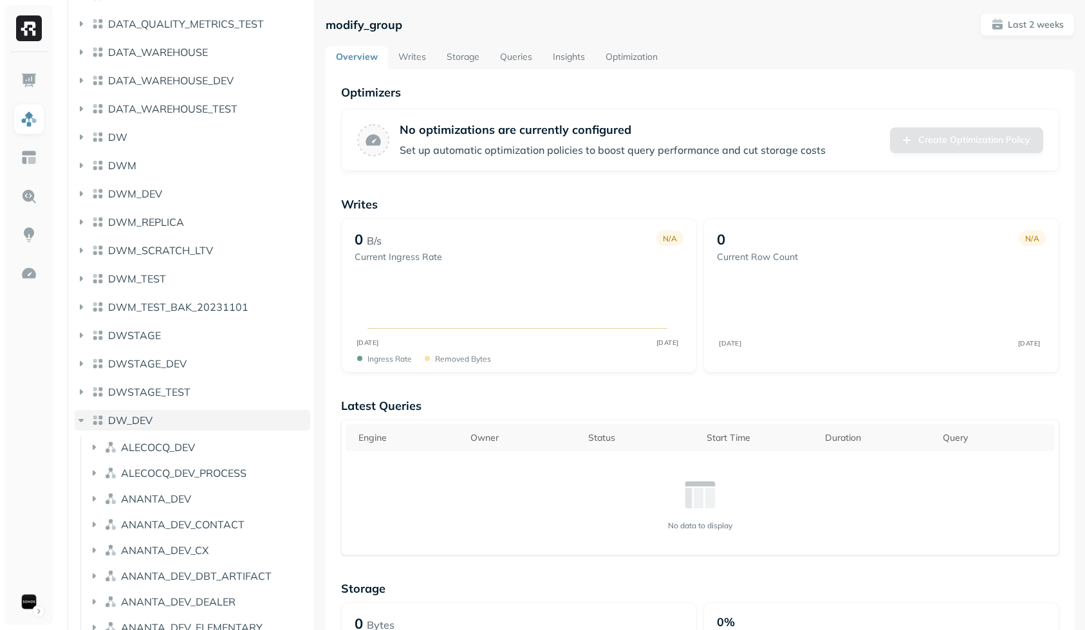
click at [158, 416] on button "DW_DEV" at bounding box center [193, 420] width 236 height 21
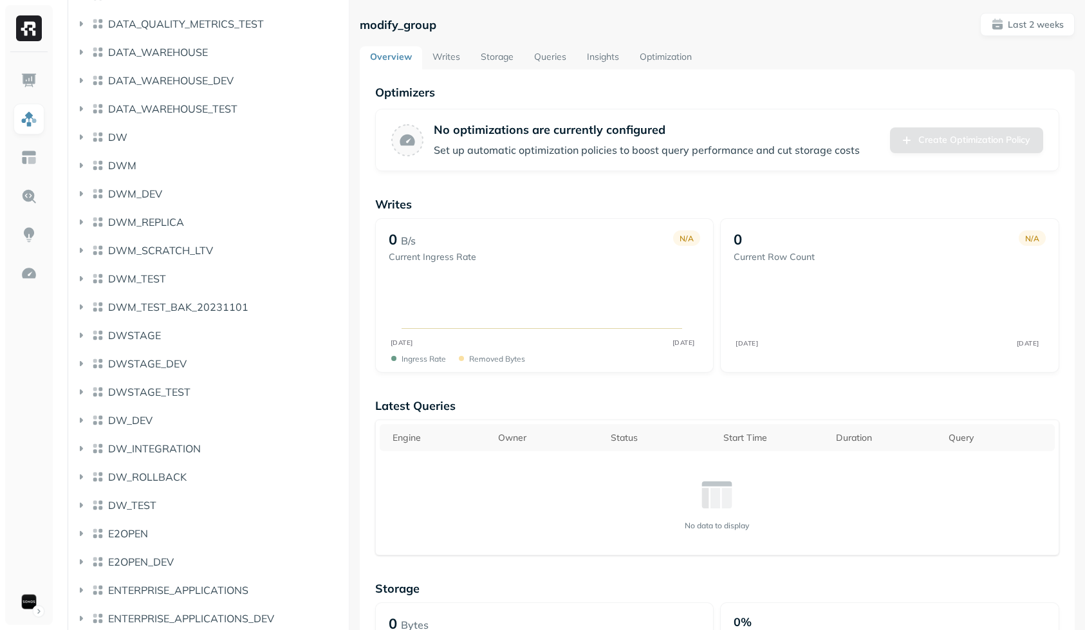
click at [349, 342] on div at bounding box center [349, 315] width 1 height 630
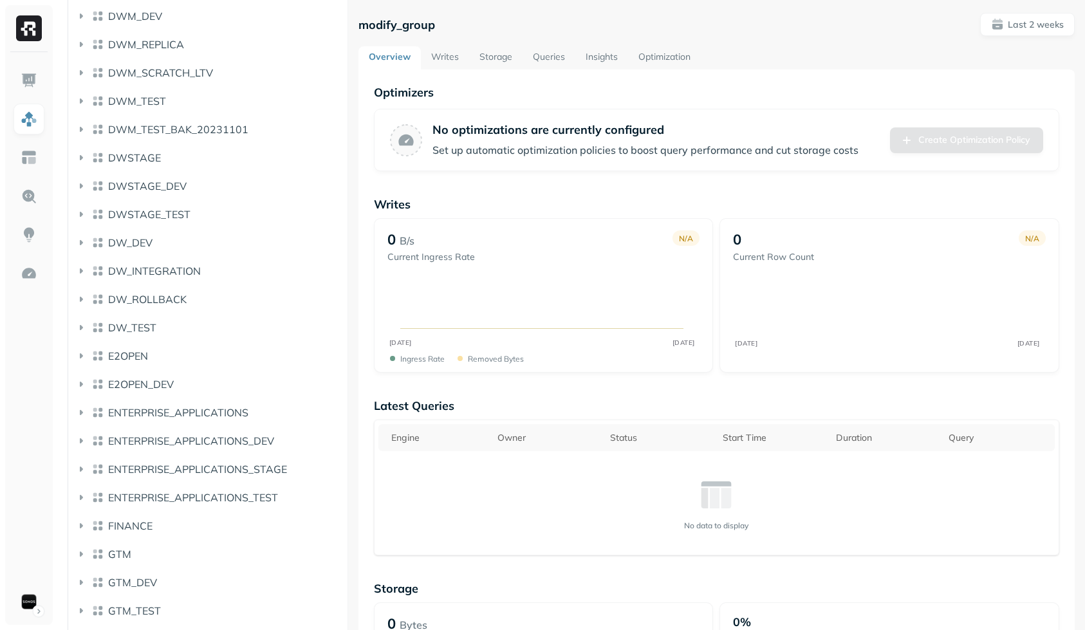
scroll to position [0, 0]
